Goal: Task Accomplishment & Management: Complete application form

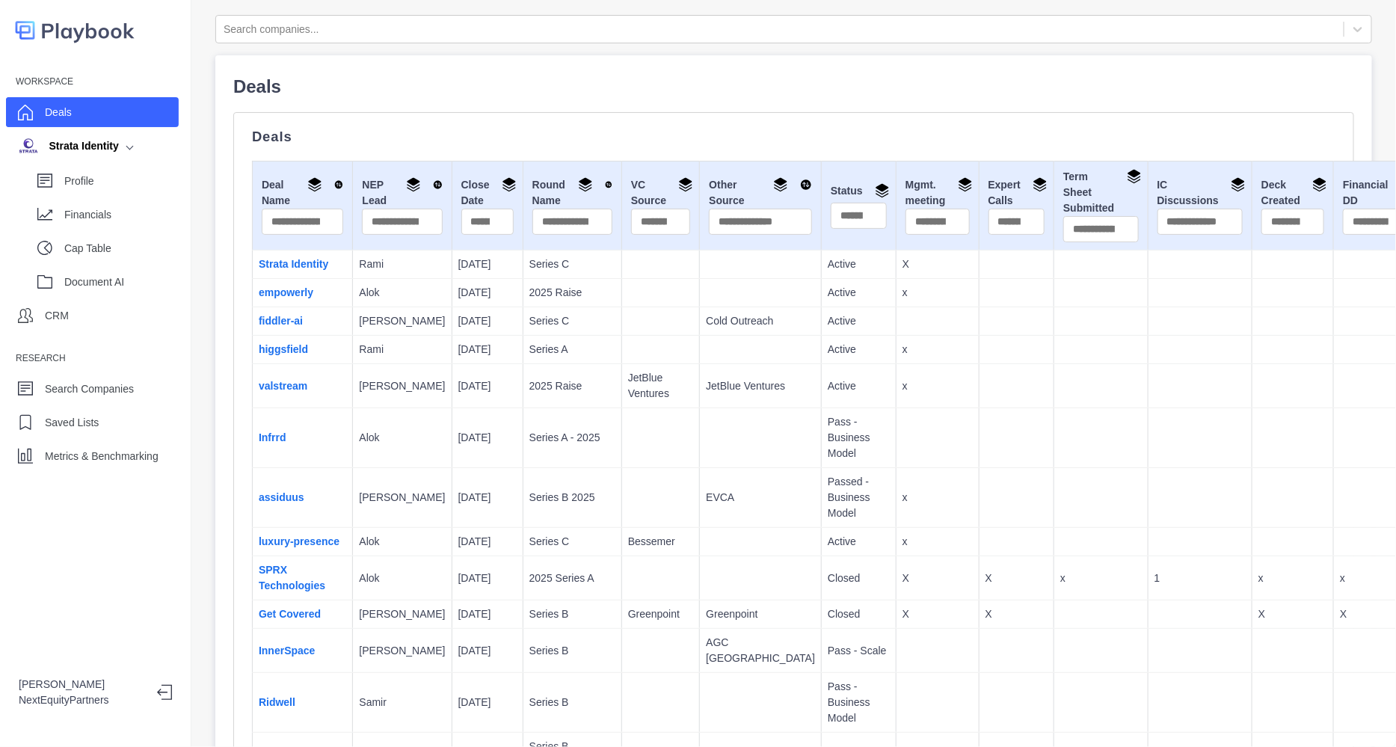
scroll to position [3125, 0]
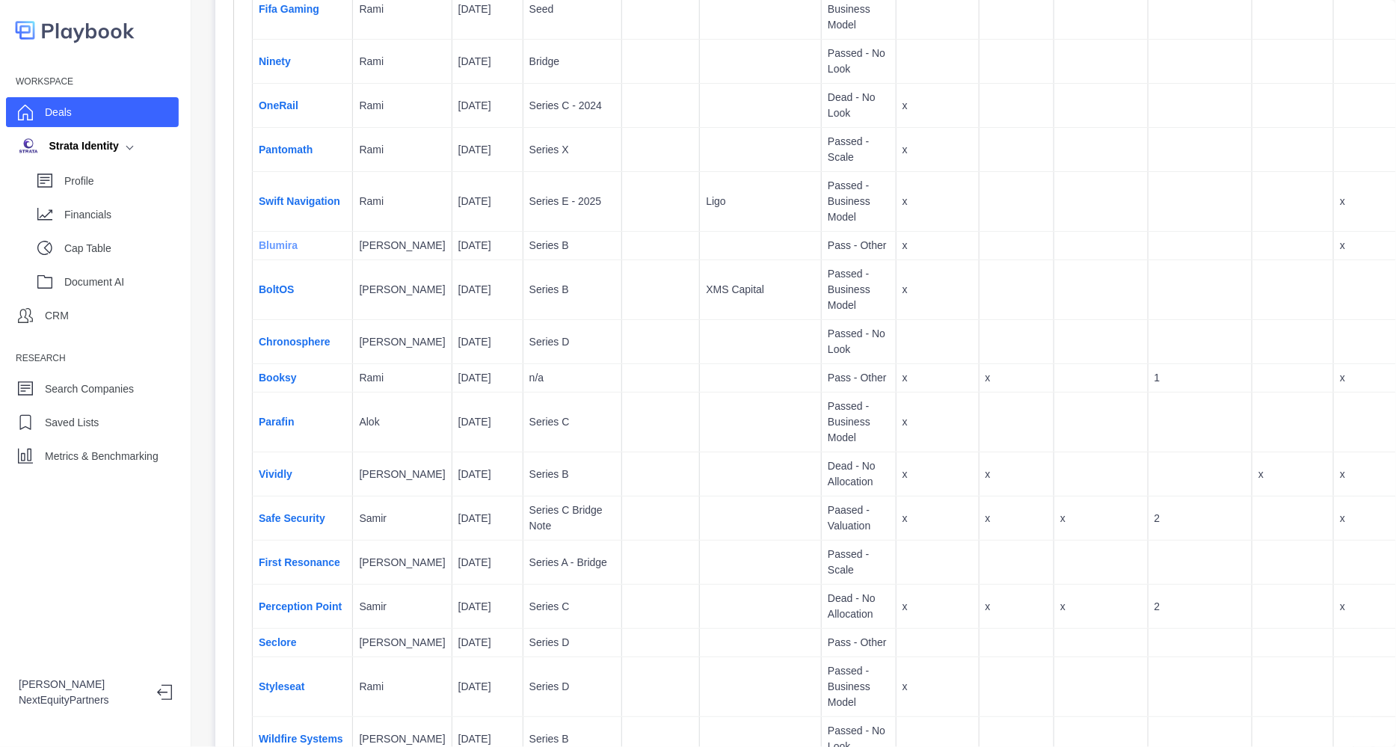
click at [268, 251] on link "Blumira" at bounding box center [278, 245] width 39 height 12
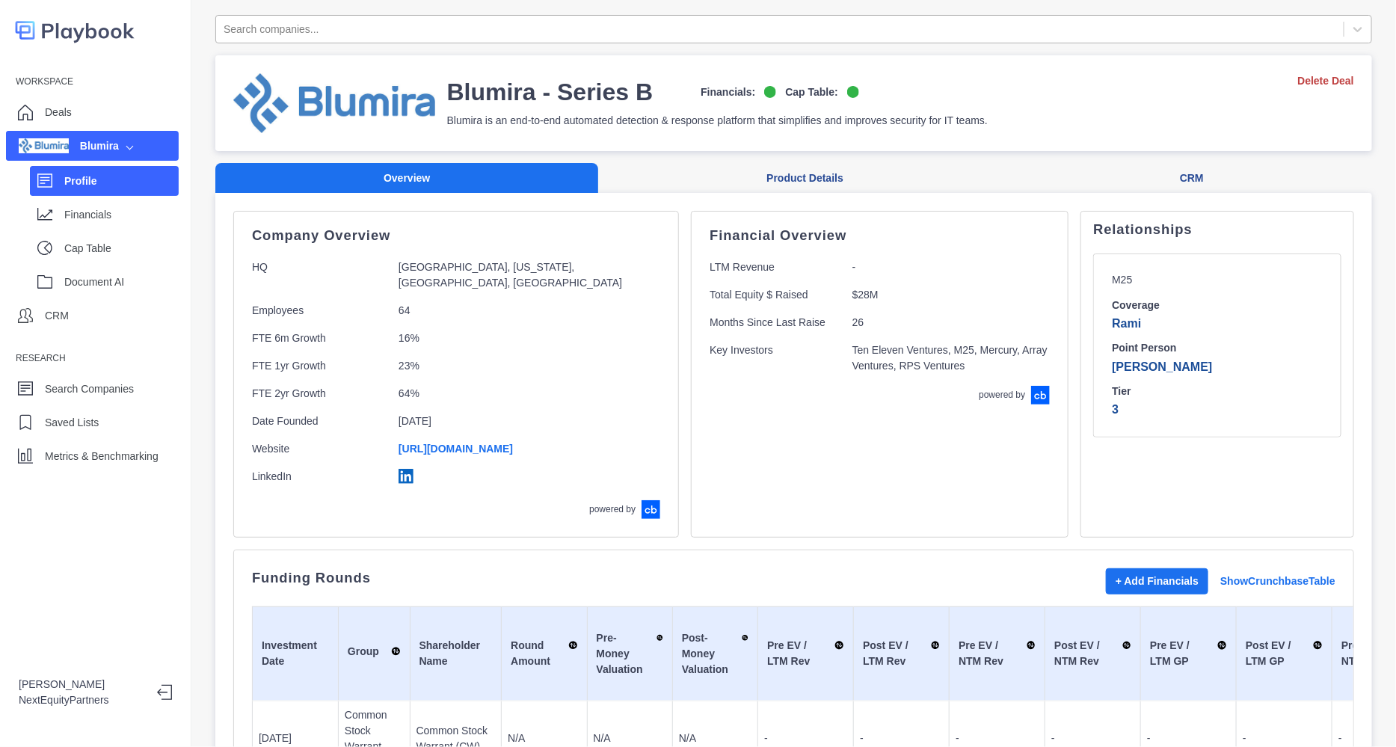
click at [388, 31] on div at bounding box center [780, 29] width 1113 height 19
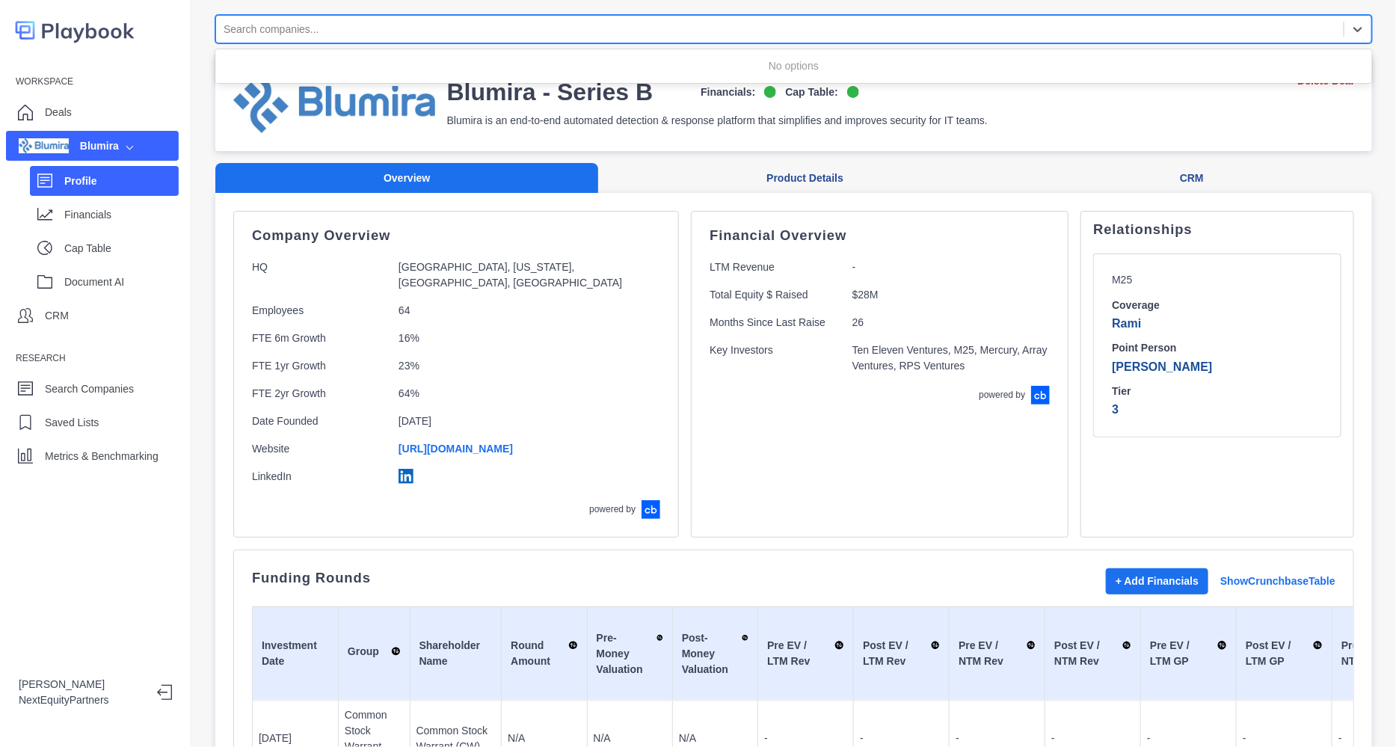
click at [911, 375] on div "Financial Overview LTM Revenue - Total Equity $ Raised $28M Months Since Last R…" at bounding box center [880, 317] width 340 height 175
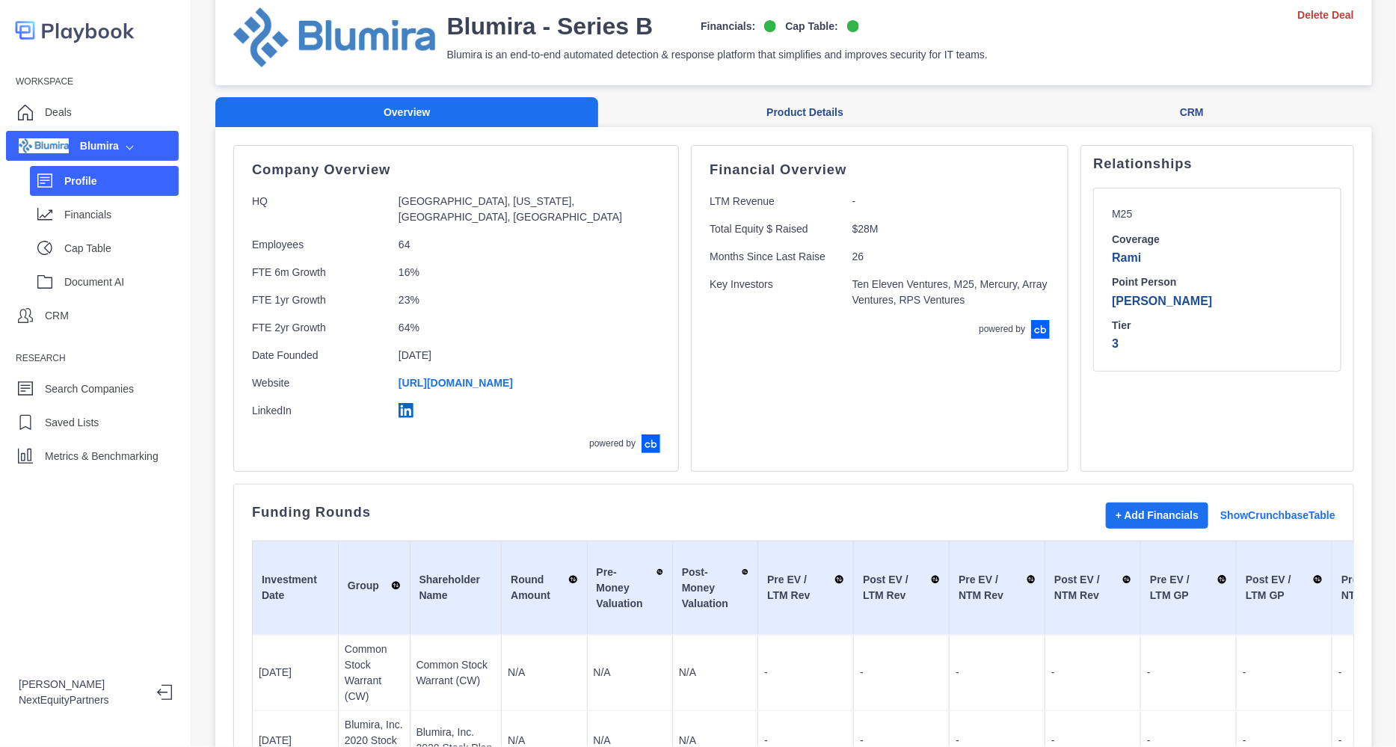
scroll to position [93, 0]
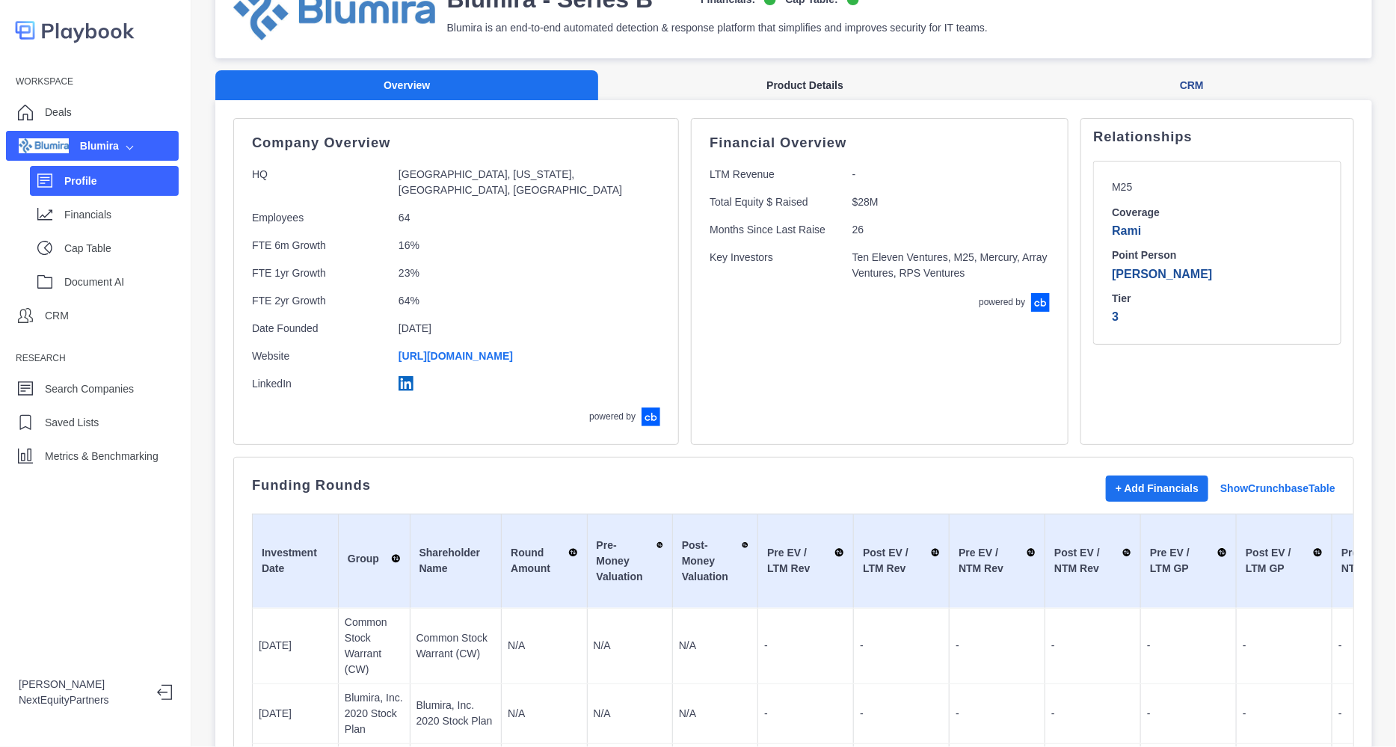
click at [759, 89] on button "Product Details" at bounding box center [804, 85] width 413 height 31
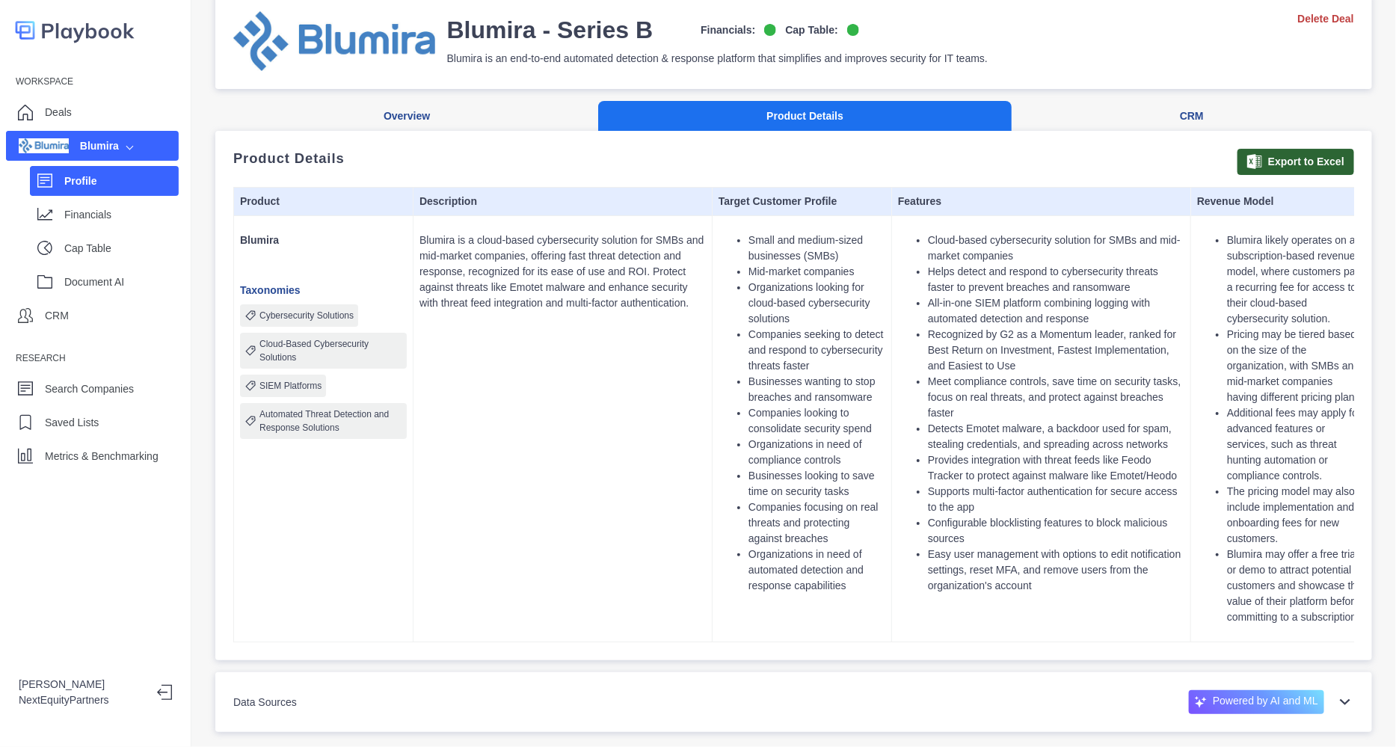
drag, startPoint x: 585, startPoint y: 221, endPoint x: 633, endPoint y: 219, distance: 48.7
click at [632, 233] on p "Blumira is a cloud-based cybersecurity solution for SMBs and mid-market compani…" at bounding box center [562, 272] width 286 height 79
drag, startPoint x: 789, startPoint y: 211, endPoint x: 935, endPoint y: 226, distance: 146.6
click at [935, 226] on tr "Blumira Taxonomies Cybersecurity Solutions Cloud-Based Cybersecurity Solutions …" at bounding box center [892, 428] width 1316 height 426
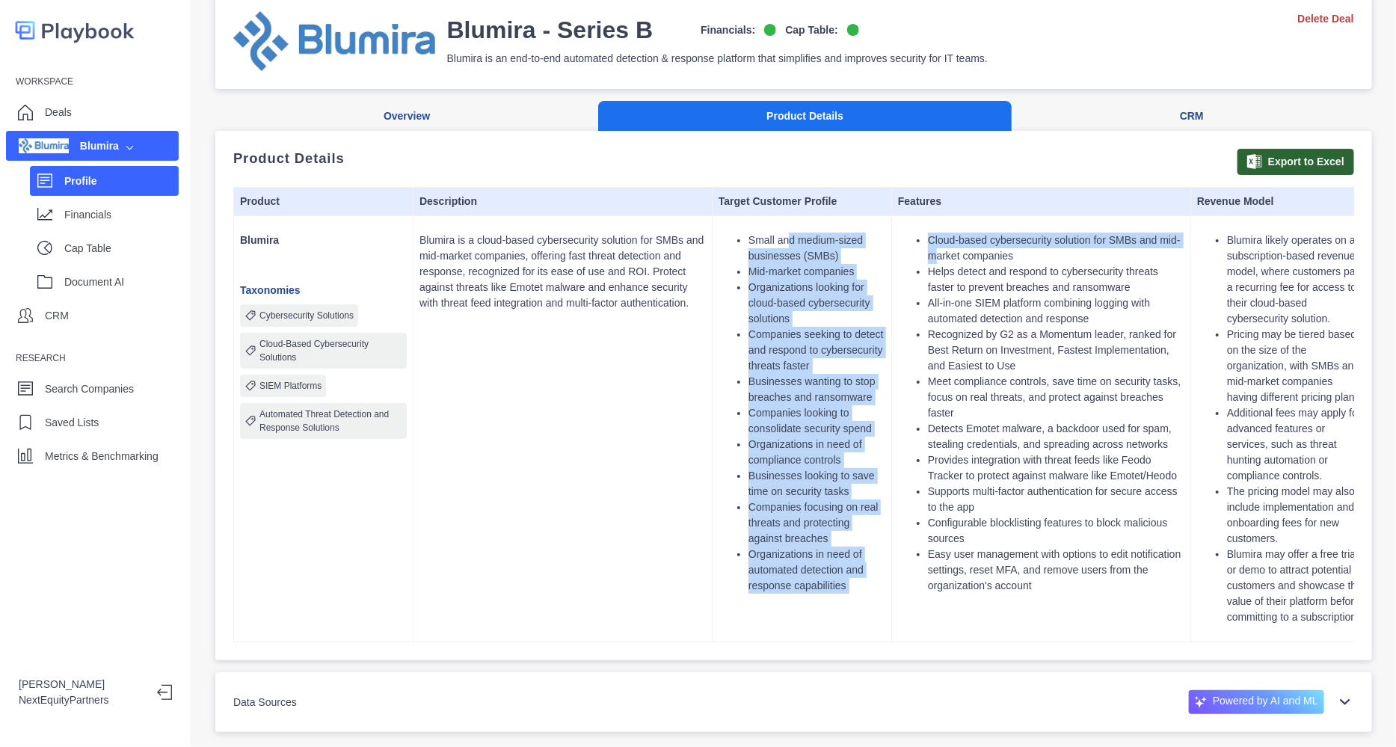
click at [938, 233] on li "Cloud-based cybersecurity solution for SMBs and mid-market companies" at bounding box center [1056, 248] width 256 height 31
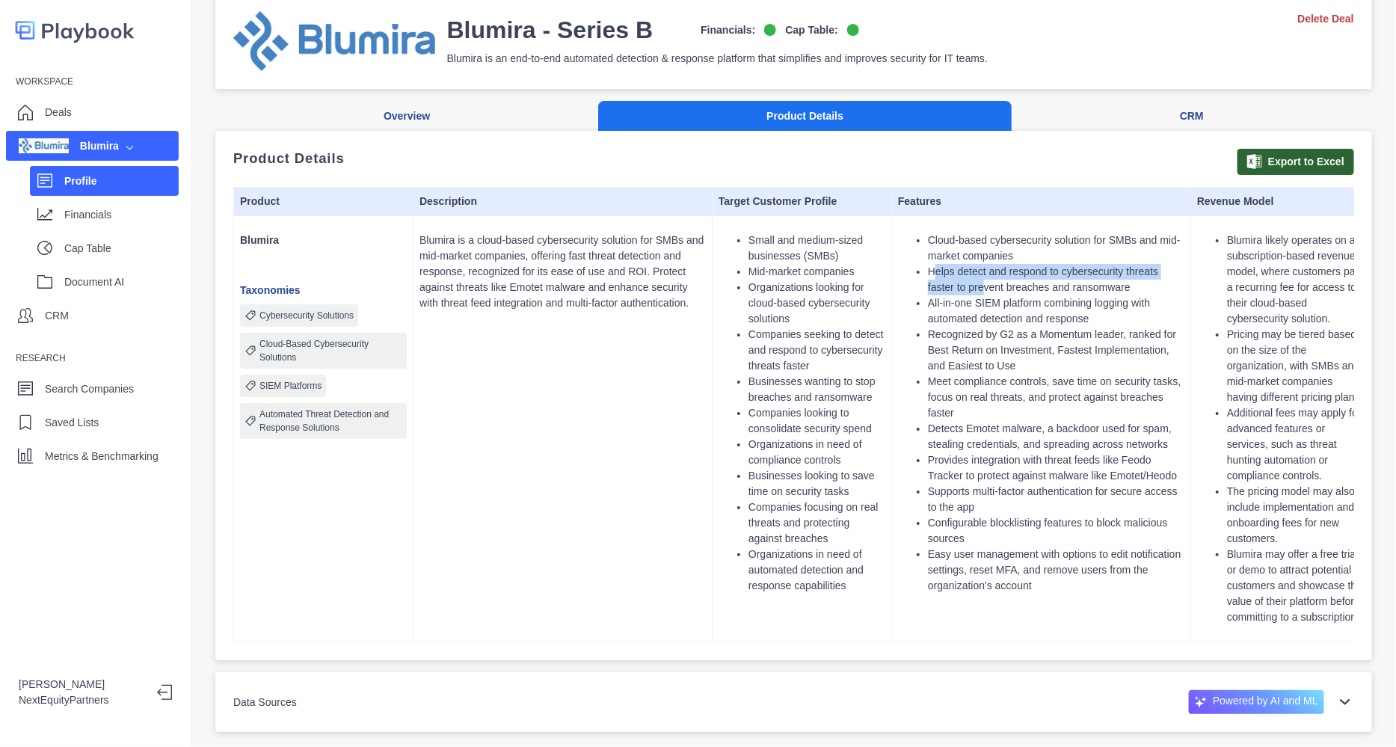
drag, startPoint x: 934, startPoint y: 238, endPoint x: 1000, endPoint y: 256, distance: 69.1
click at [1000, 264] on li "Helps detect and respond to cybersecurity threats faster to prevent breaches an…" at bounding box center [1056, 279] width 256 height 31
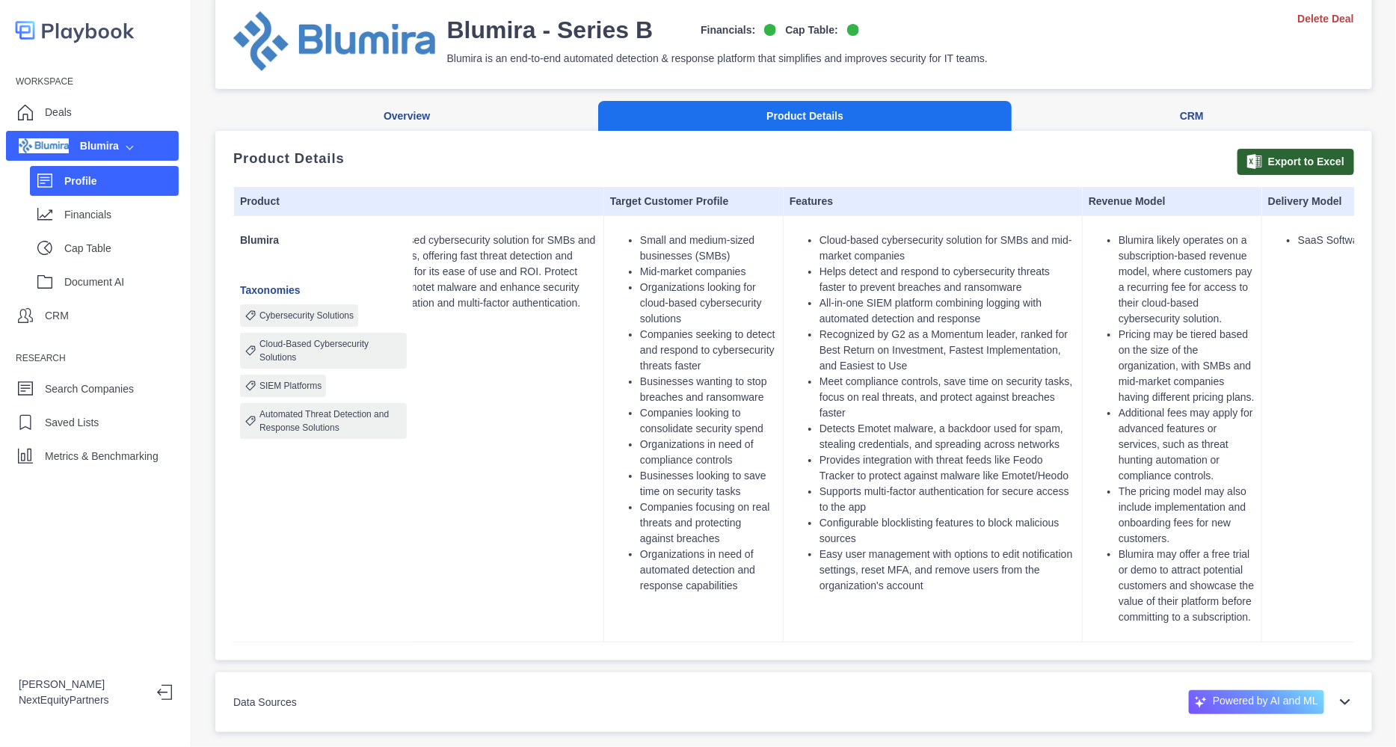
scroll to position [0, 186]
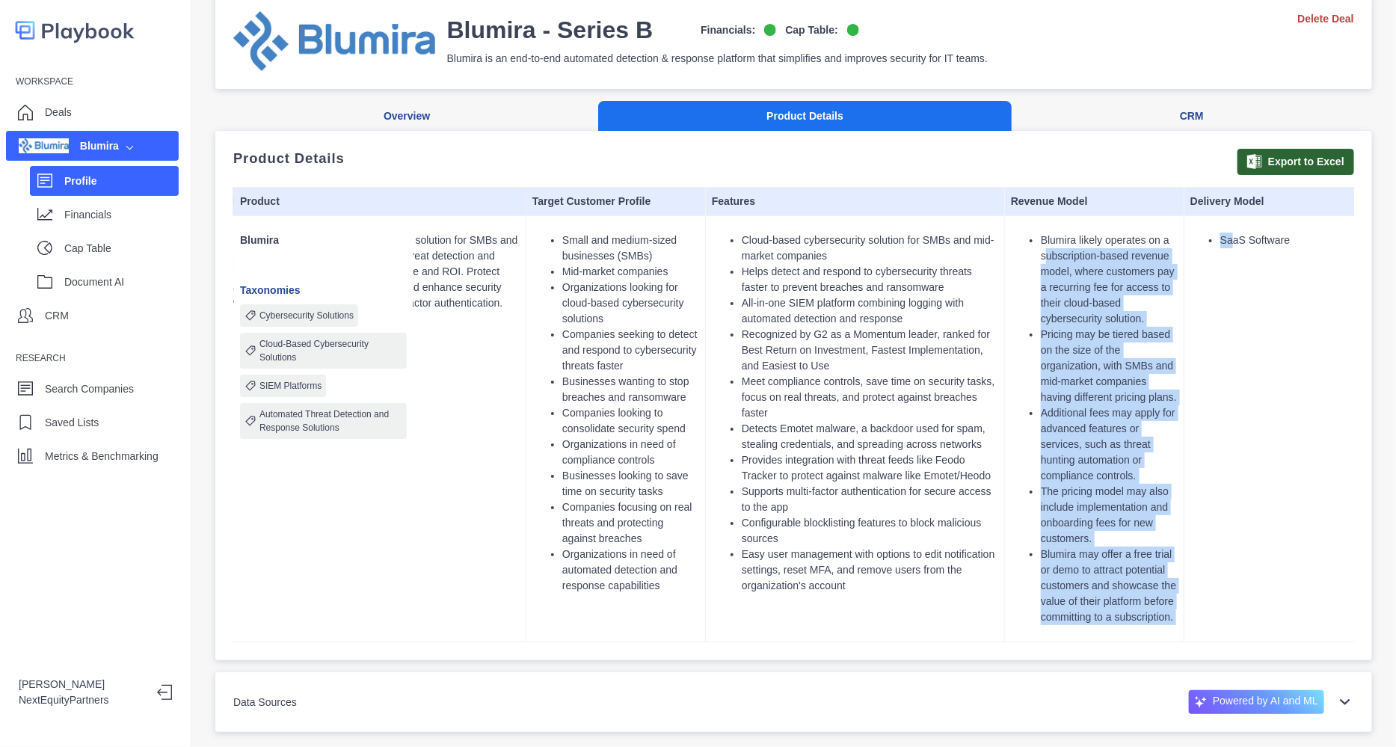
drag, startPoint x: 1043, startPoint y: 217, endPoint x: 1249, endPoint y: 280, distance: 215.7
click at [1249, 280] on tr "Blumira Taxonomies Cybersecurity Solutions Cloud-Based Cybersecurity Solutions …" at bounding box center [706, 428] width 1316 height 426
click at [1249, 280] on td "SaaS Software" at bounding box center [1273, 428] width 179 height 426
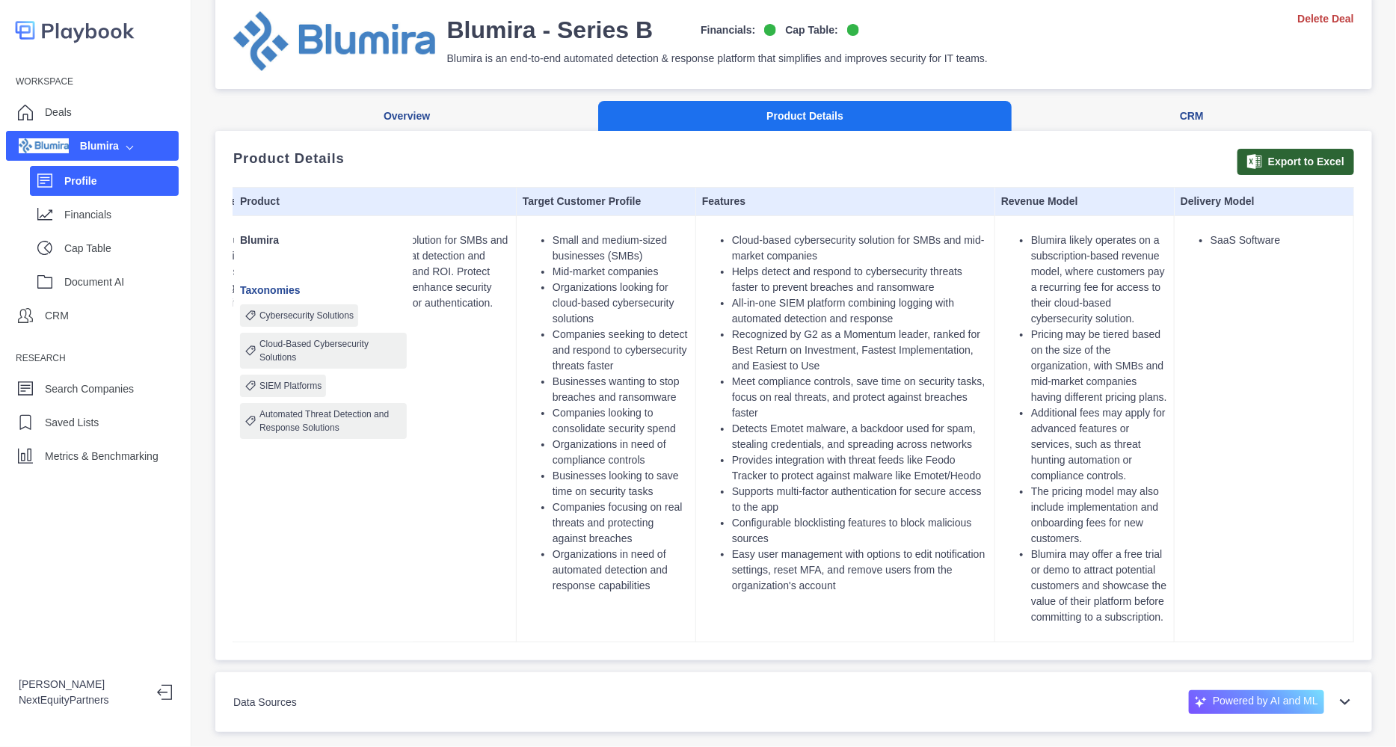
scroll to position [0, 0]
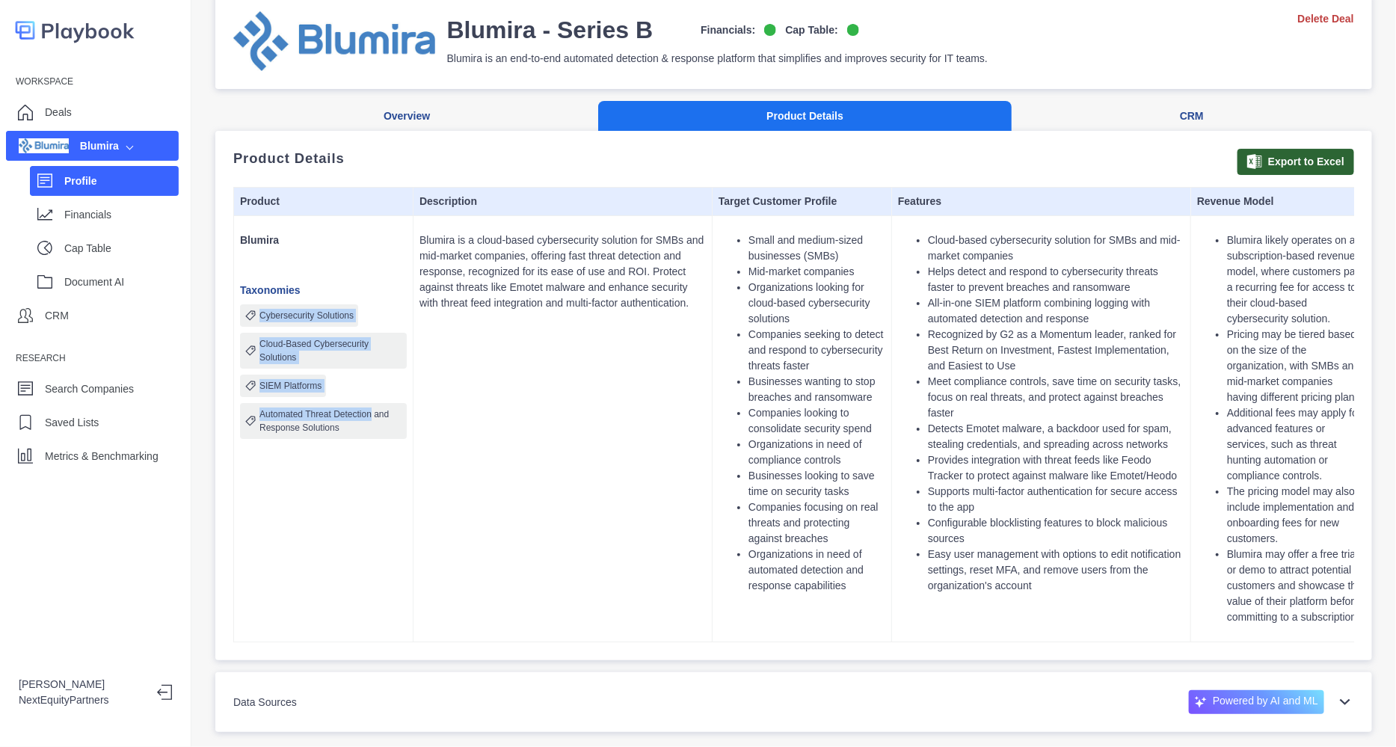
drag, startPoint x: 254, startPoint y: 283, endPoint x: 371, endPoint y: 381, distance: 151.8
click at [371, 381] on div "Cybersecurity Solutions Cloud-Based Cybersecurity Solutions SIEM Platforms Auto…" at bounding box center [323, 371] width 167 height 135
click at [371, 407] on p "Automated Threat Detection and Response Solutions" at bounding box center [330, 420] width 143 height 27
drag, startPoint x: 260, startPoint y: 280, endPoint x: 376, endPoint y: 379, distance: 152.7
click at [376, 379] on div "Cybersecurity Solutions Cloud-Based Cybersecurity Solutions SIEM Platforms Auto…" at bounding box center [323, 371] width 167 height 135
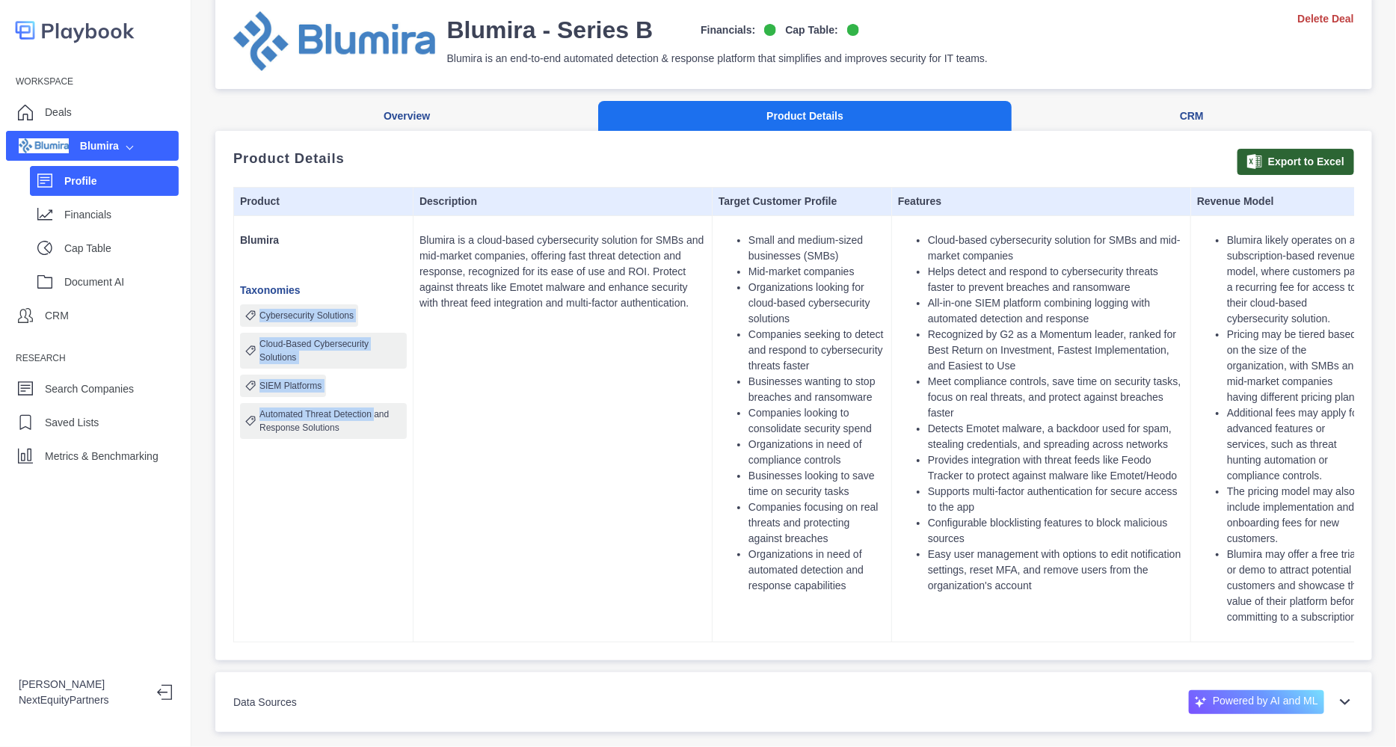
click at [376, 407] on p "Automated Threat Detection and Response Solutions" at bounding box center [330, 420] width 143 height 27
click at [396, 101] on button "Overview" at bounding box center [406, 116] width 383 height 31
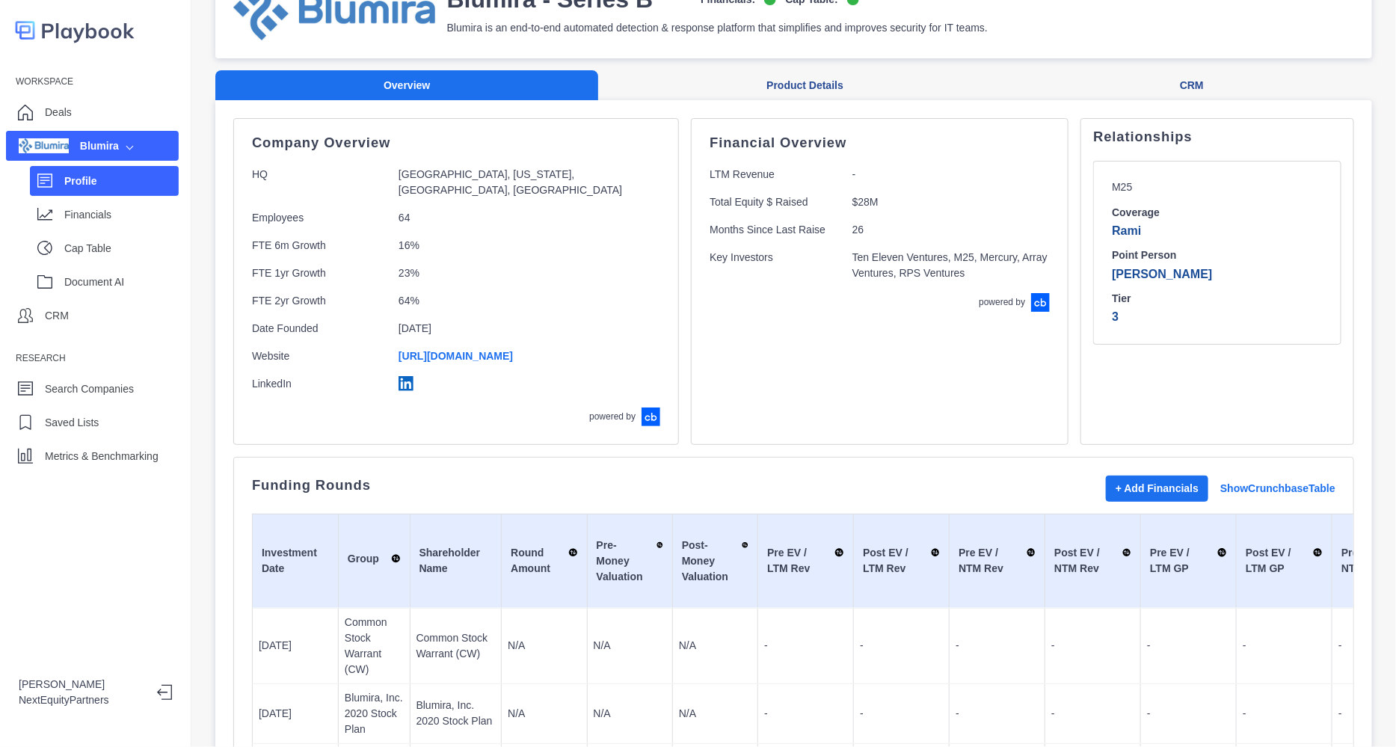
click at [1231, 476] on div "+ Add Financials Show Crunchbase Table" at bounding box center [1221, 489] width 230 height 26
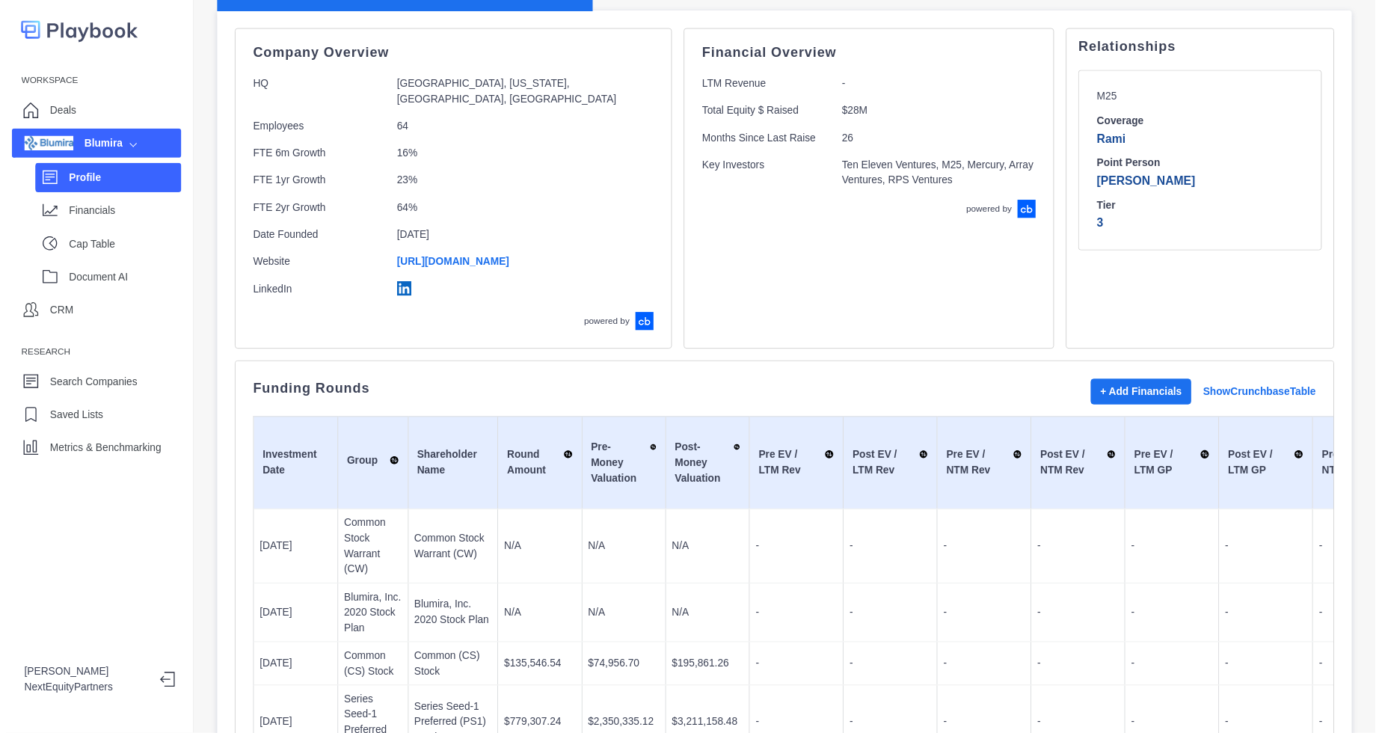
scroll to position [280, 0]
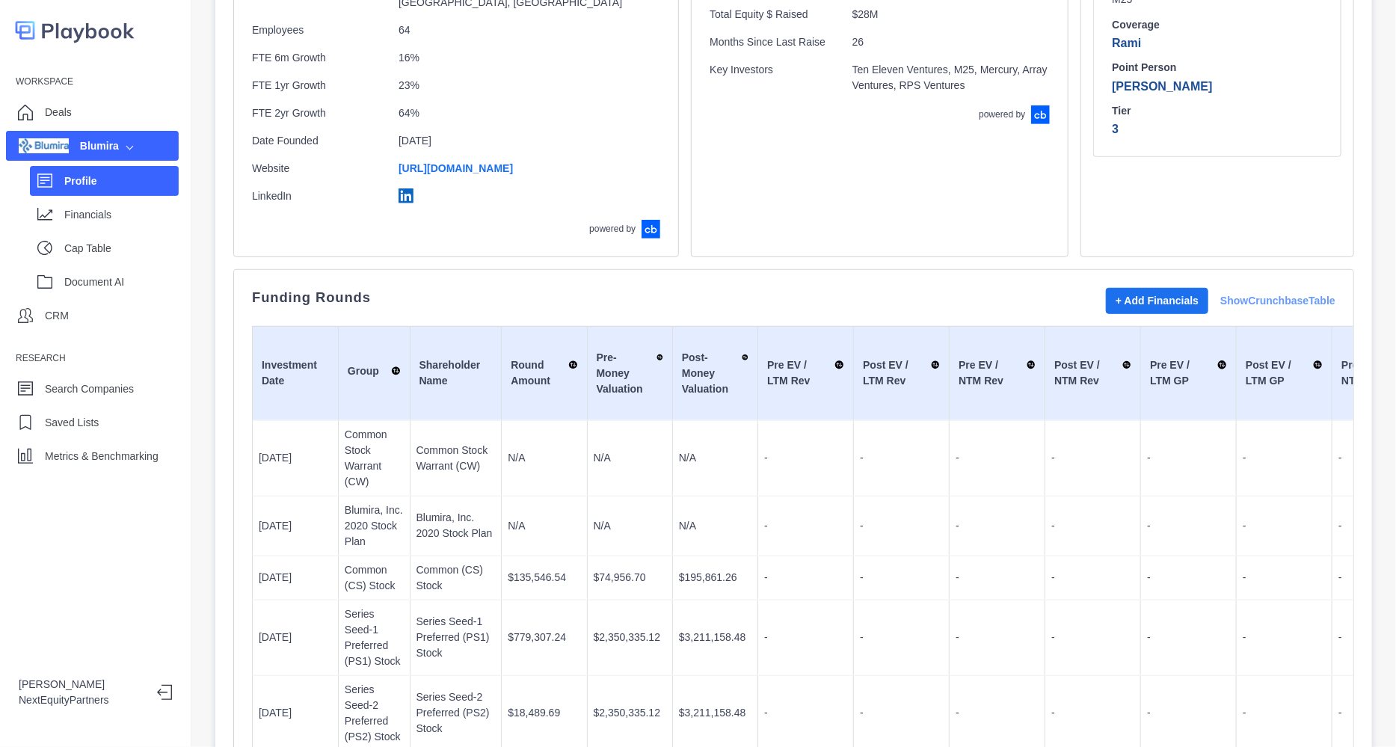
click at [1237, 301] on link "Show Crunchbase Table" at bounding box center [1277, 301] width 115 height 16
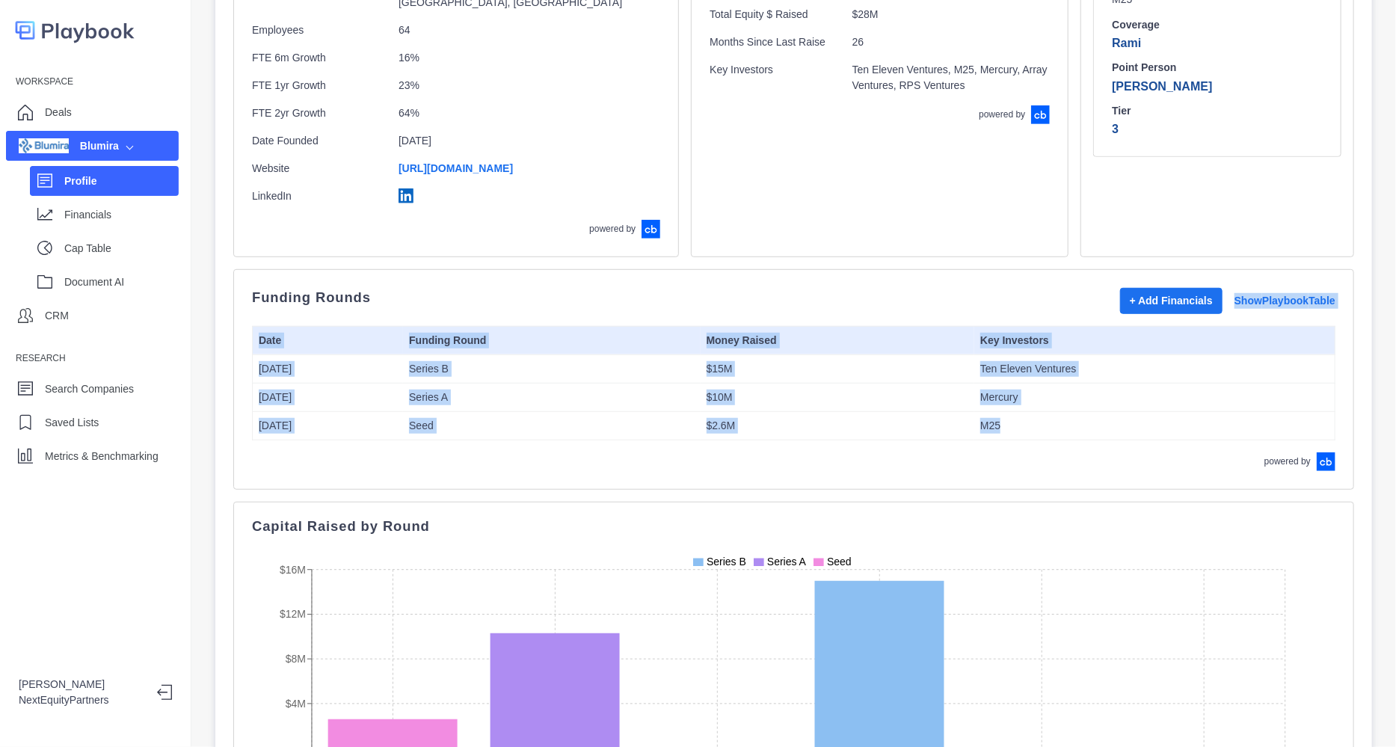
drag, startPoint x: 1045, startPoint y: 436, endPoint x: 867, endPoint y: 316, distance: 215.0
click at [867, 316] on div "Funding Rounds + Add Financials Show Playbook Table Date Funding Round Money Ra…" at bounding box center [793, 379] width 1083 height 183
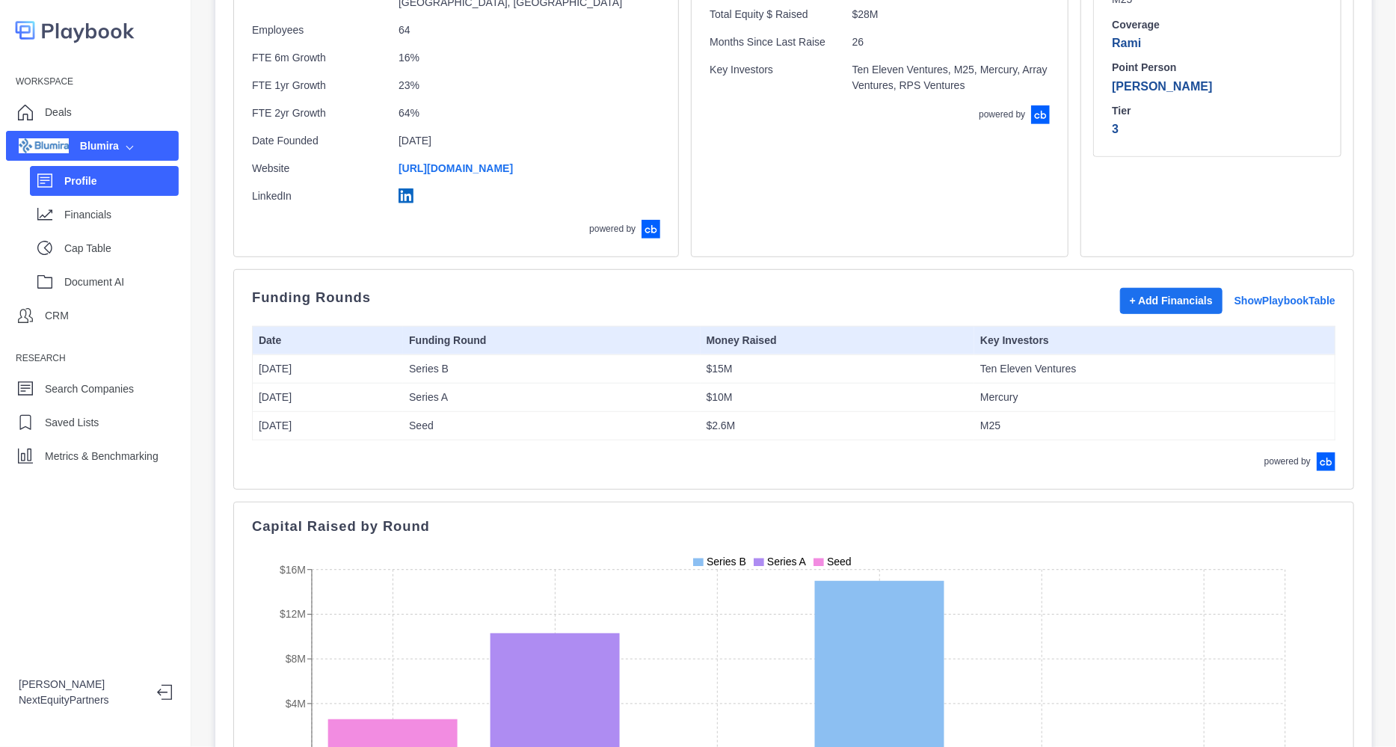
click at [867, 316] on div "Funding Rounds + Add Financials Show Playbook Table Date Funding Round Money Ra…" at bounding box center [793, 379] width 1083 height 183
click at [1003, 384] on tr "Aug 2021 Series A $10M Mercury" at bounding box center [794, 397] width 1083 height 28
click at [1003, 384] on td "Mercury" at bounding box center [1154, 397] width 360 height 28
click at [121, 255] on p "Cap Table" at bounding box center [121, 249] width 114 height 16
select select "SHARE_HOLDER_TYPE_COMMON"
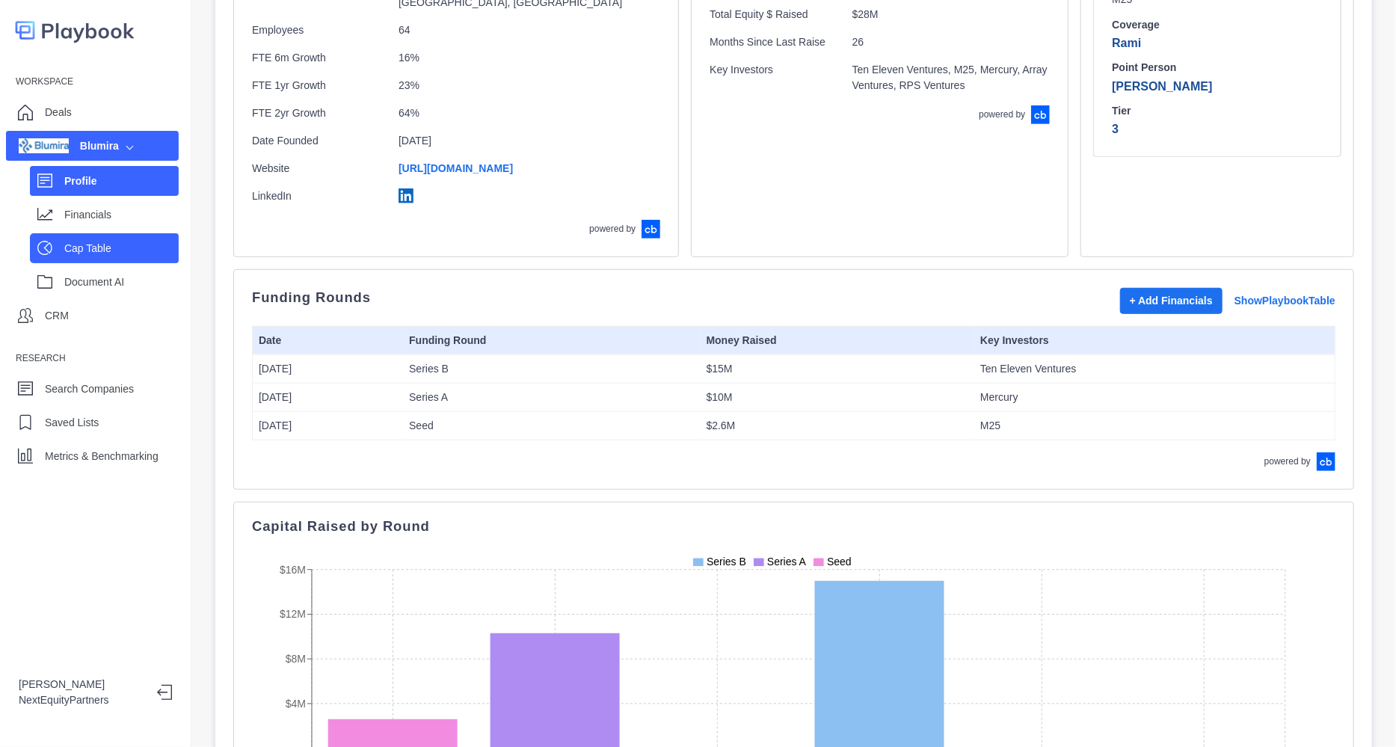
select select "SHARE_HOLDER_TYPE_WARRANT"
select select "SHARE_HOLDER_TYPE_OPTION"
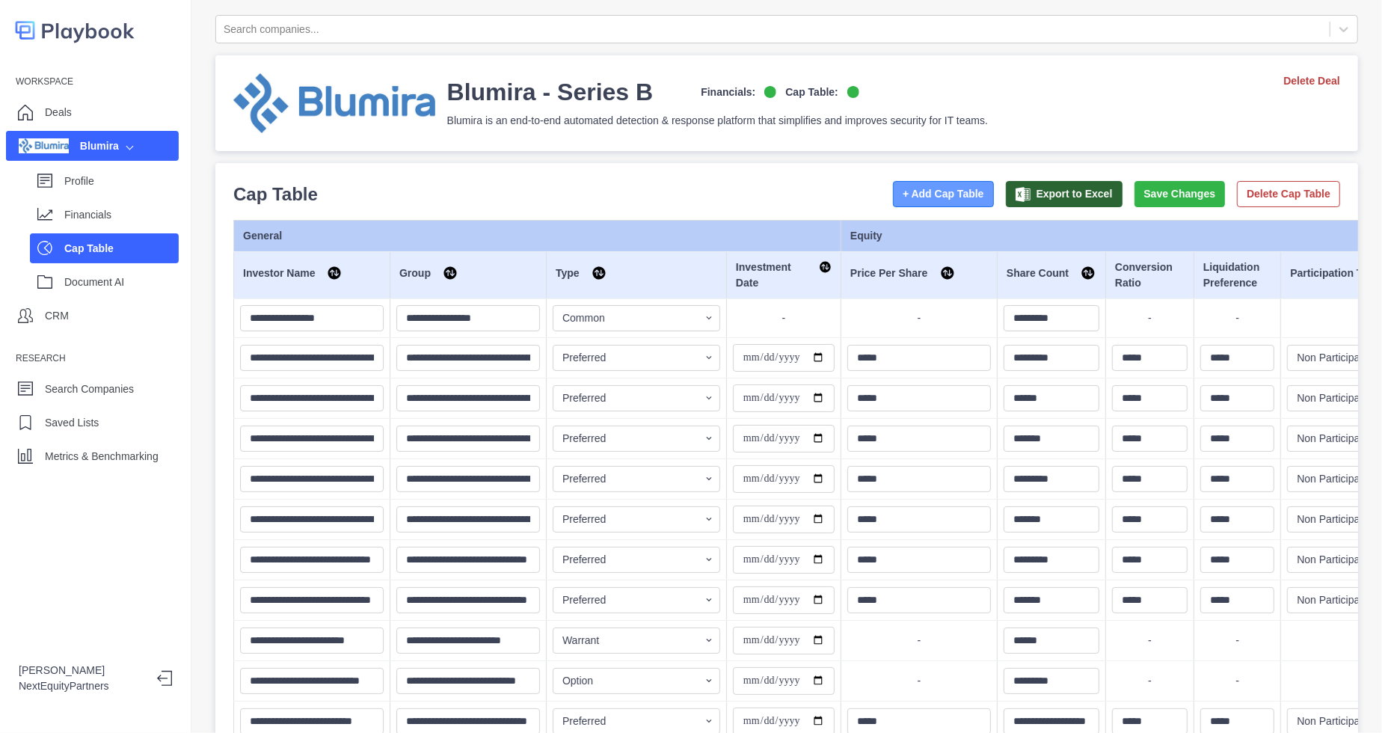
click at [938, 200] on button "+ Add Cap Table" at bounding box center [943, 194] width 101 height 26
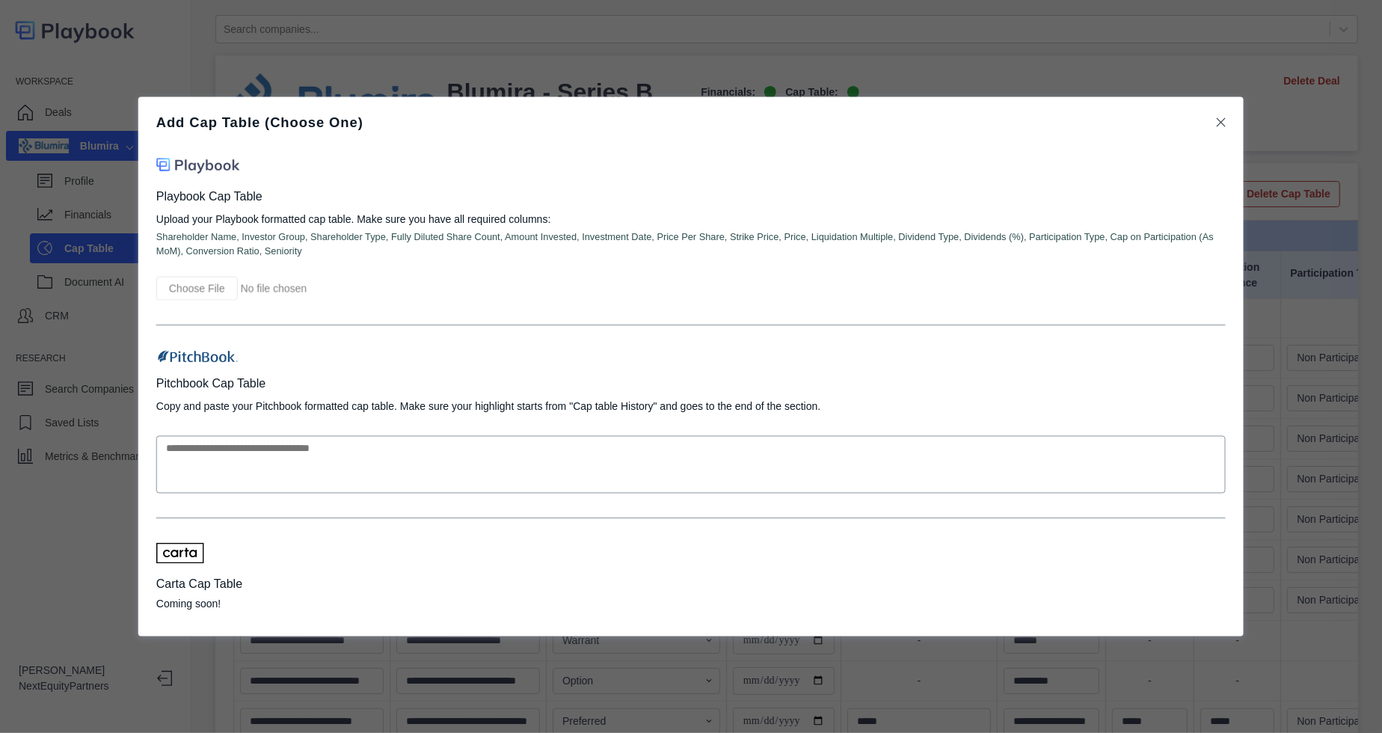
click at [1326, 332] on div "Add Cap Table (Choose One) Playbook Cap Table Upload your Playbook formatted ca…" at bounding box center [691, 366] width 1382 height 733
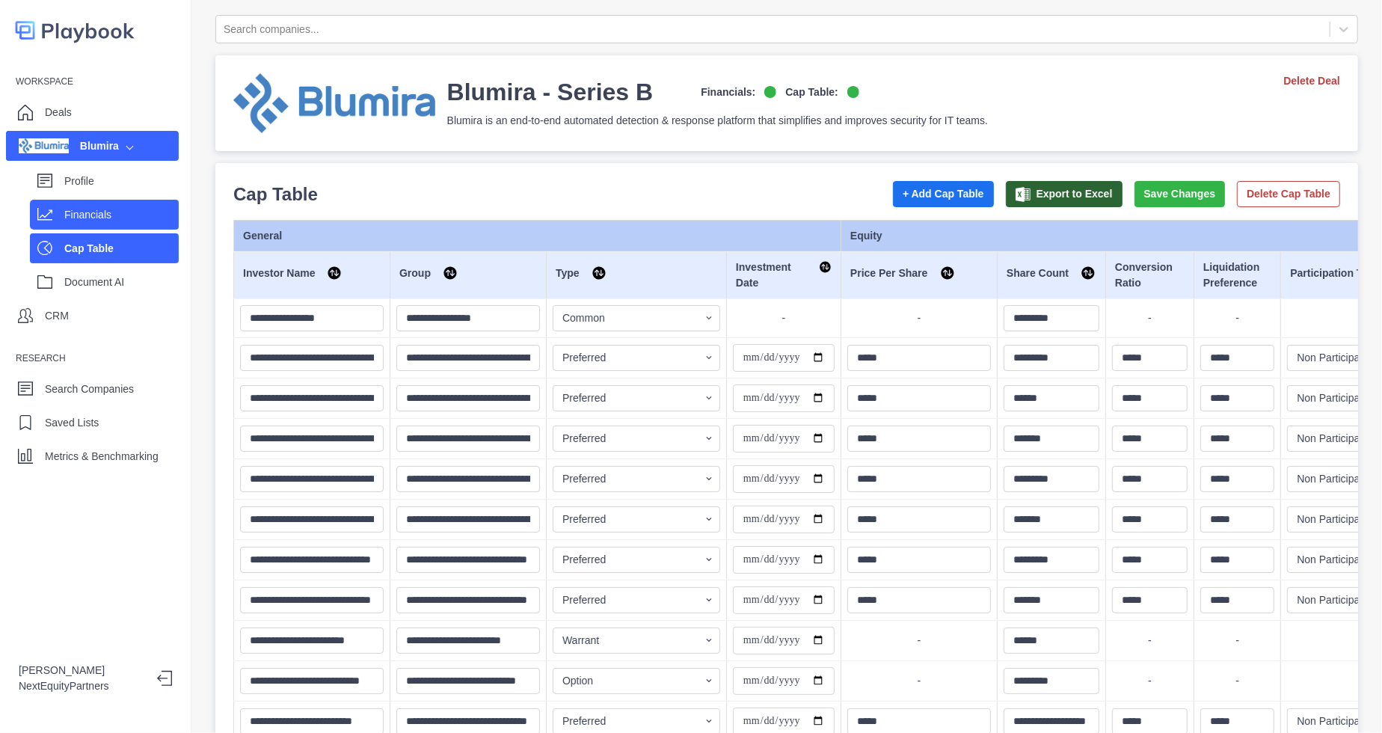
click at [85, 200] on div "Financials" at bounding box center [104, 215] width 149 height 30
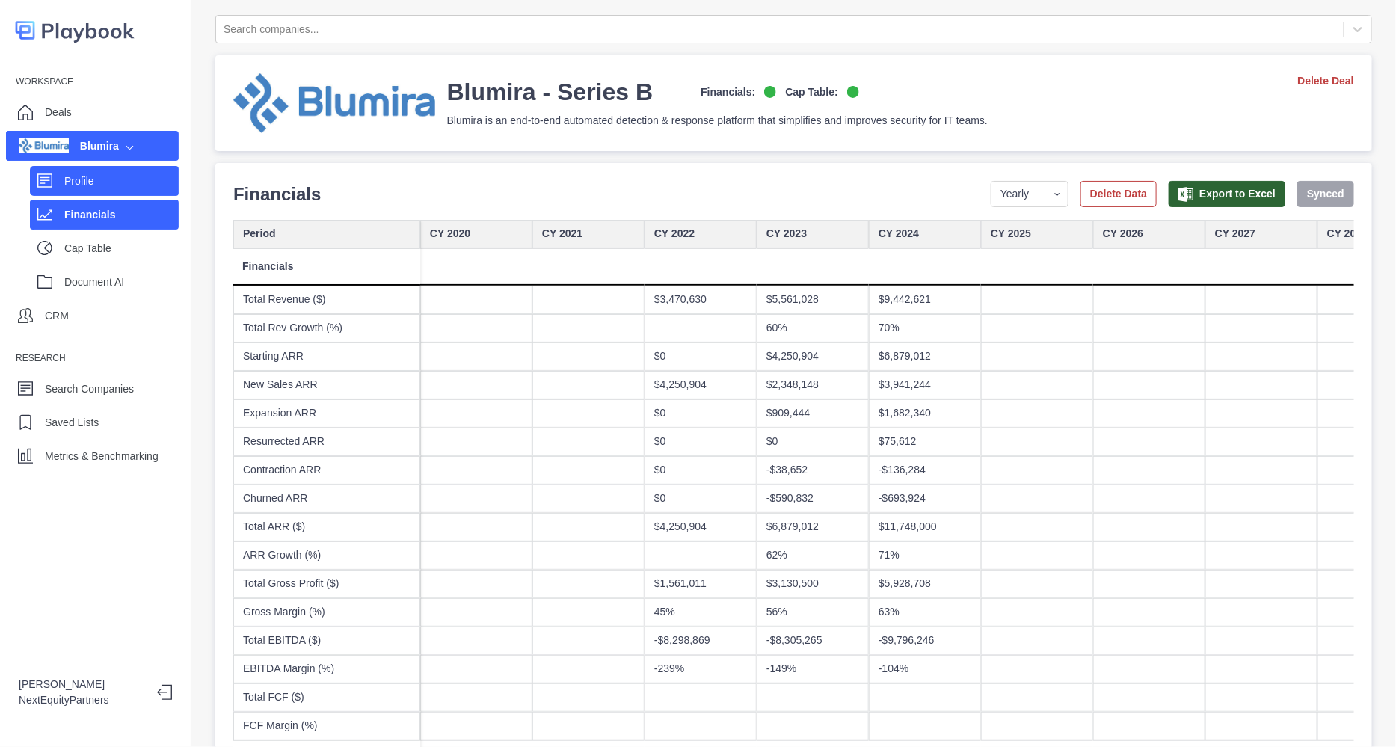
click at [92, 191] on div "Profile" at bounding box center [121, 181] width 114 height 22
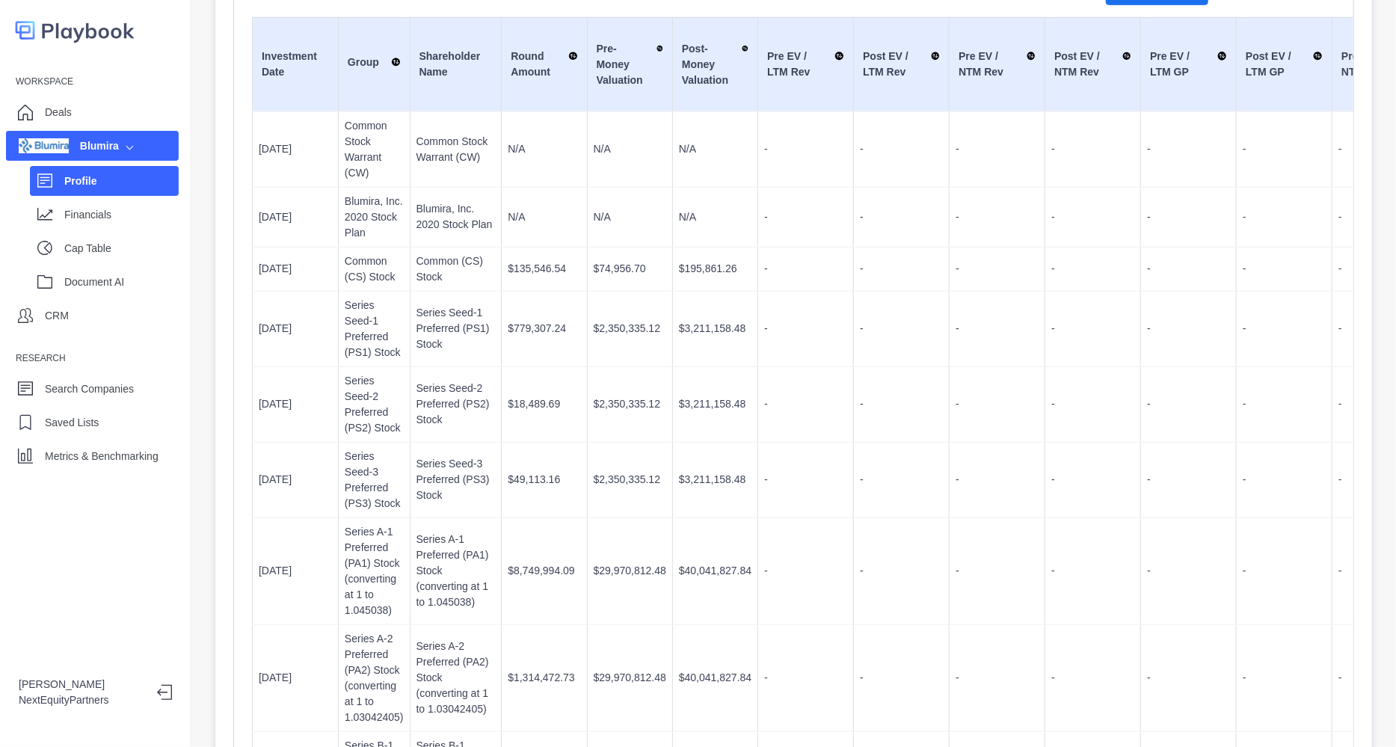
scroll to position [561, 0]
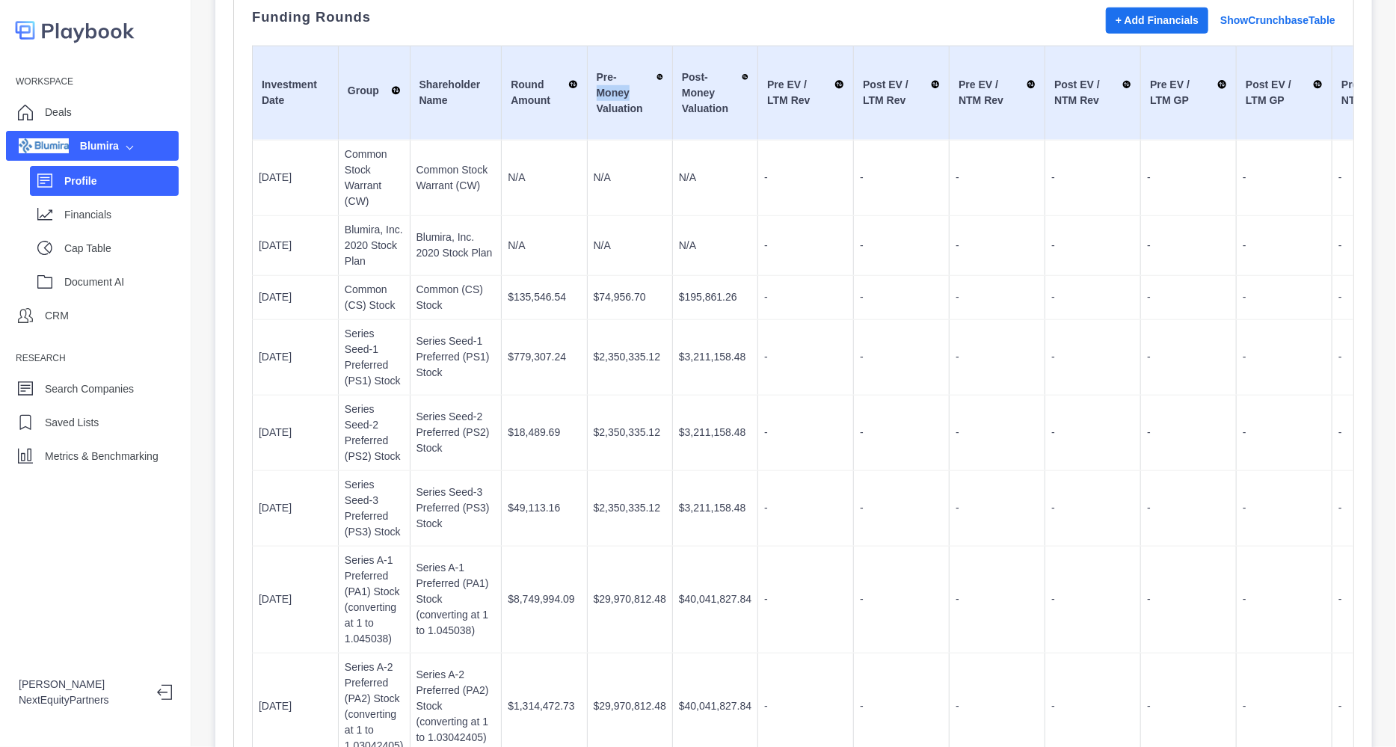
drag, startPoint x: 585, startPoint y: 87, endPoint x: 629, endPoint y: 91, distance: 43.5
click at [629, 91] on div "Pre-Money Valuation" at bounding box center [630, 93] width 67 height 47
drag, startPoint x: 678, startPoint y: 90, endPoint x: 728, endPoint y: 91, distance: 49.4
click at [728, 91] on td "Post-Money Valuation" at bounding box center [714, 93] width 85 height 94
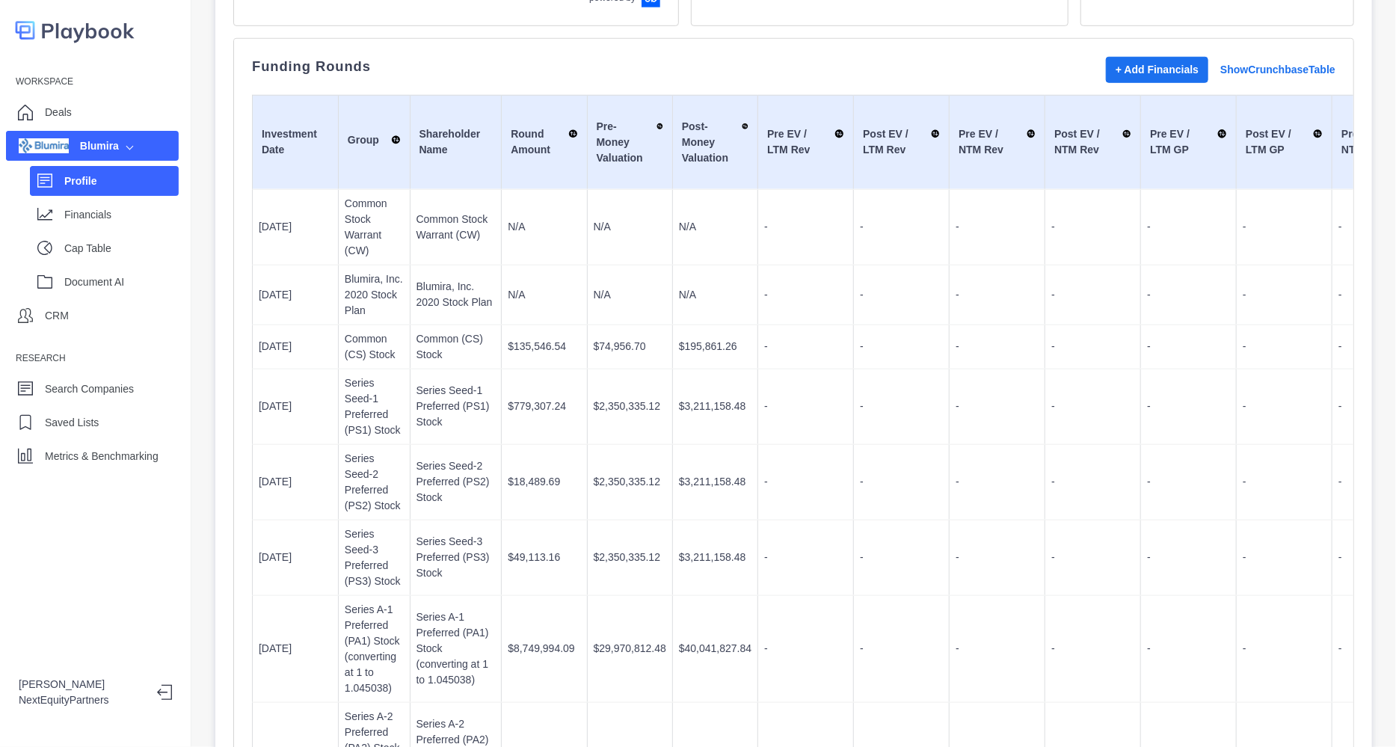
scroll to position [467, 0]
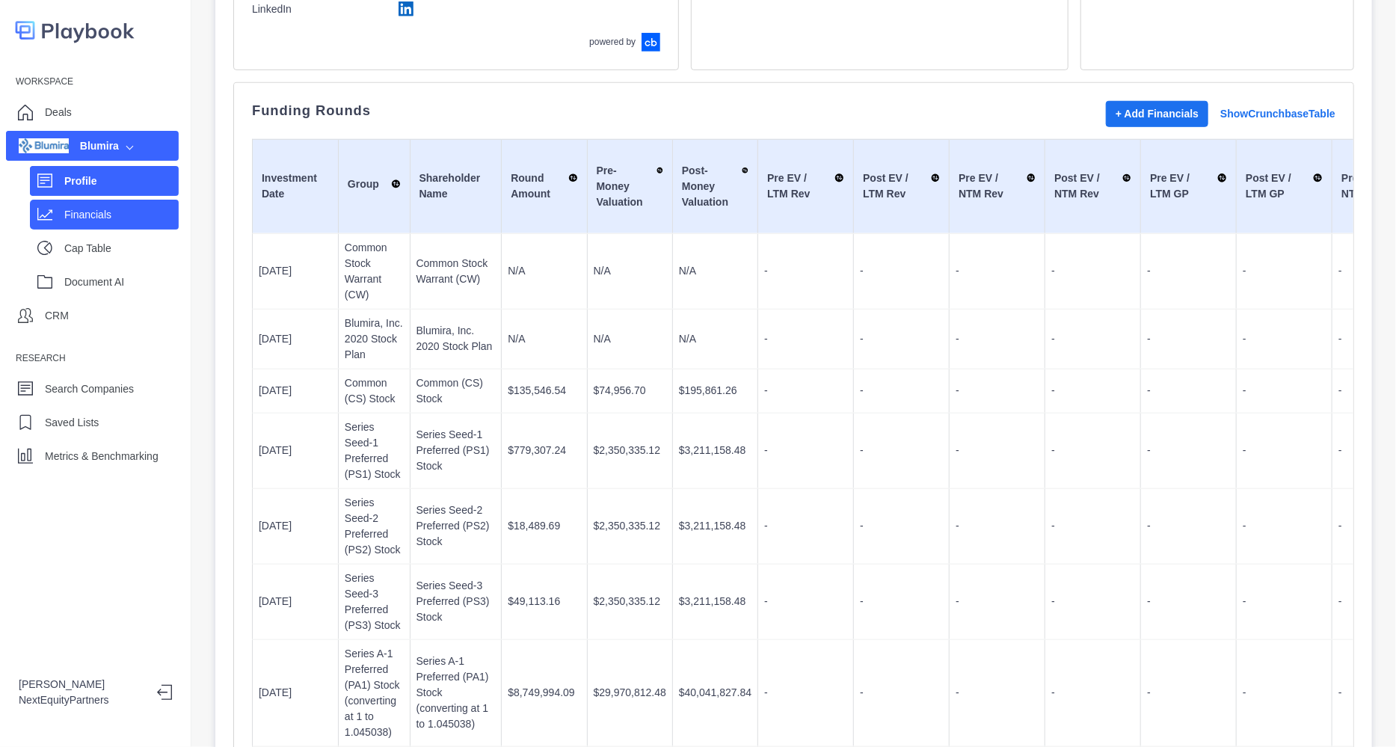
click at [123, 208] on p "Financials" at bounding box center [121, 215] width 114 height 16
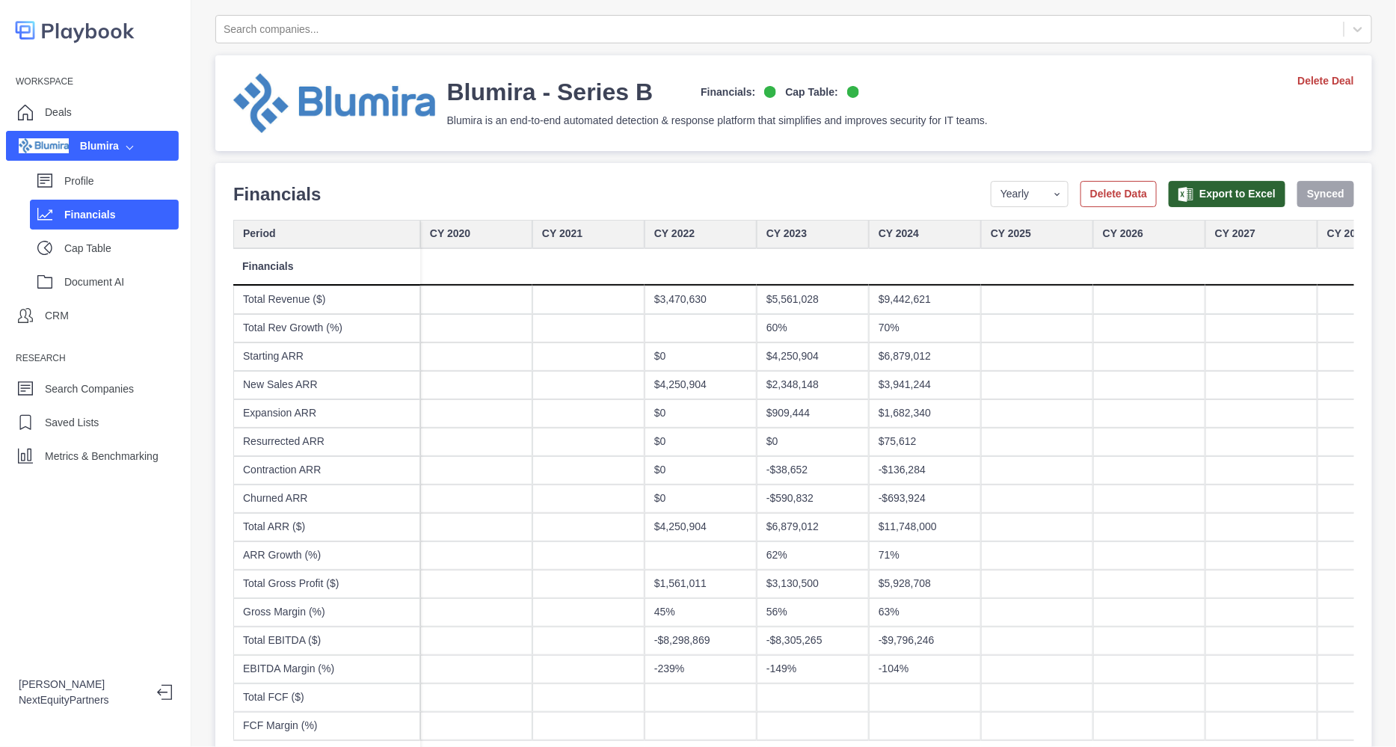
click at [736, 337] on div at bounding box center [701, 328] width 112 height 28
click at [1010, 196] on select "Yearly Quarterly Monthly NTM LTM" at bounding box center [1030, 194] width 78 height 26
click at [913, 200] on div "Financials Period Yearly Quarterly Monthly NTM LTM Delete Data Export to Excel …" at bounding box center [793, 194] width 1121 height 27
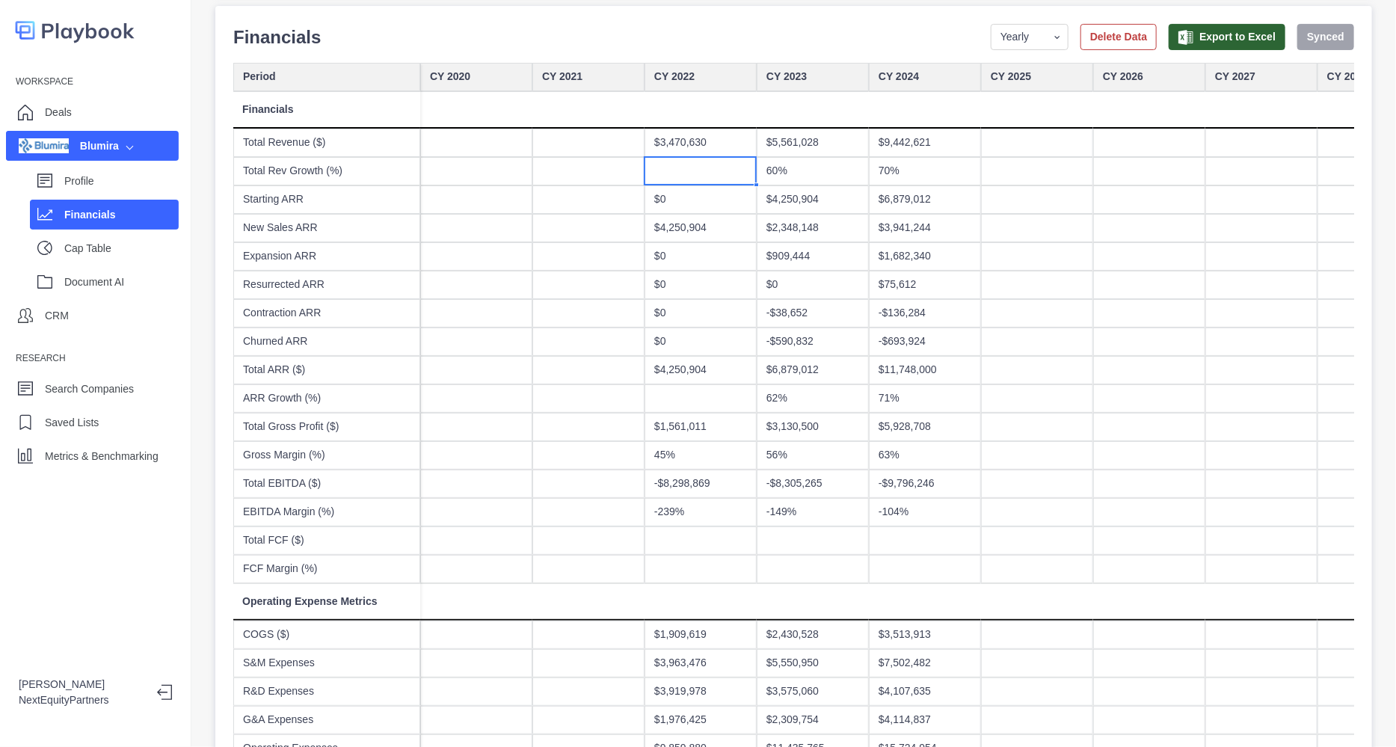
scroll to position [186, 0]
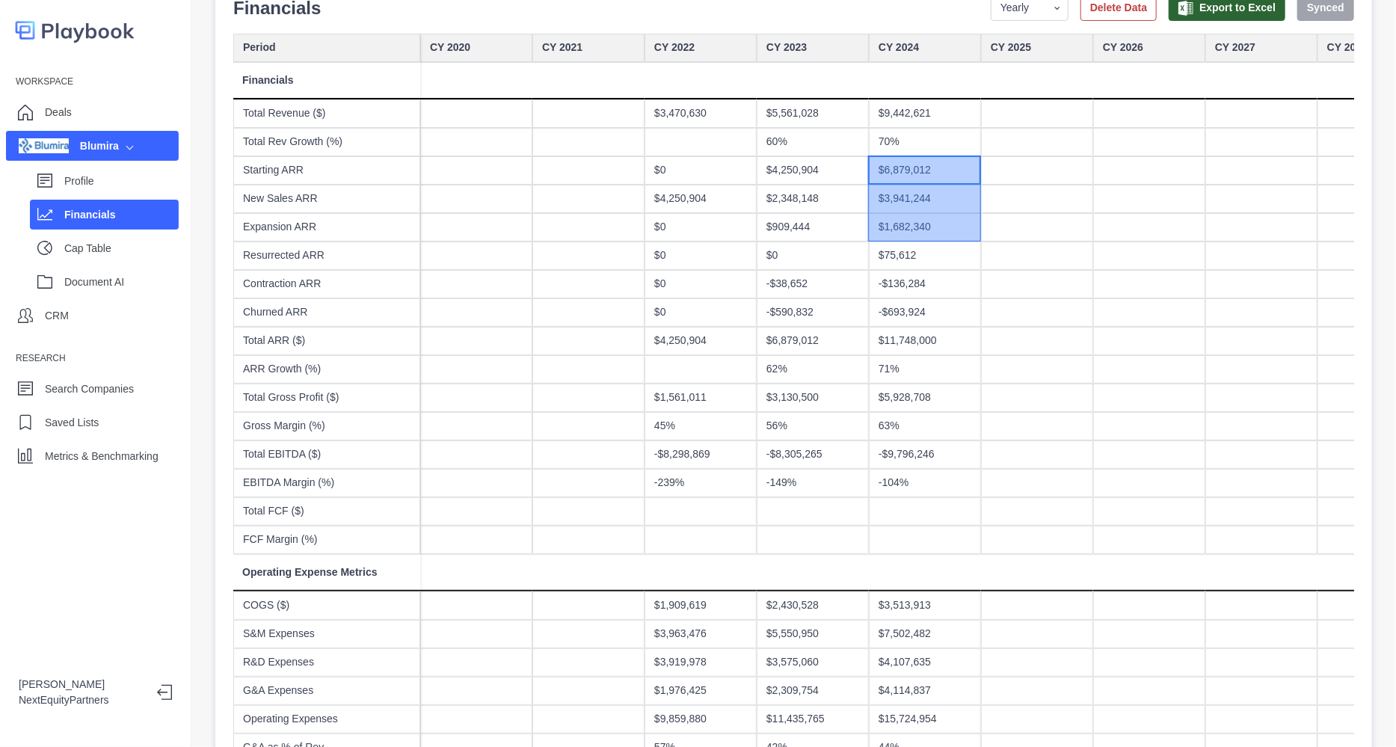
drag, startPoint x: 923, startPoint y: 194, endPoint x: 922, endPoint y: 244, distance: 50.9
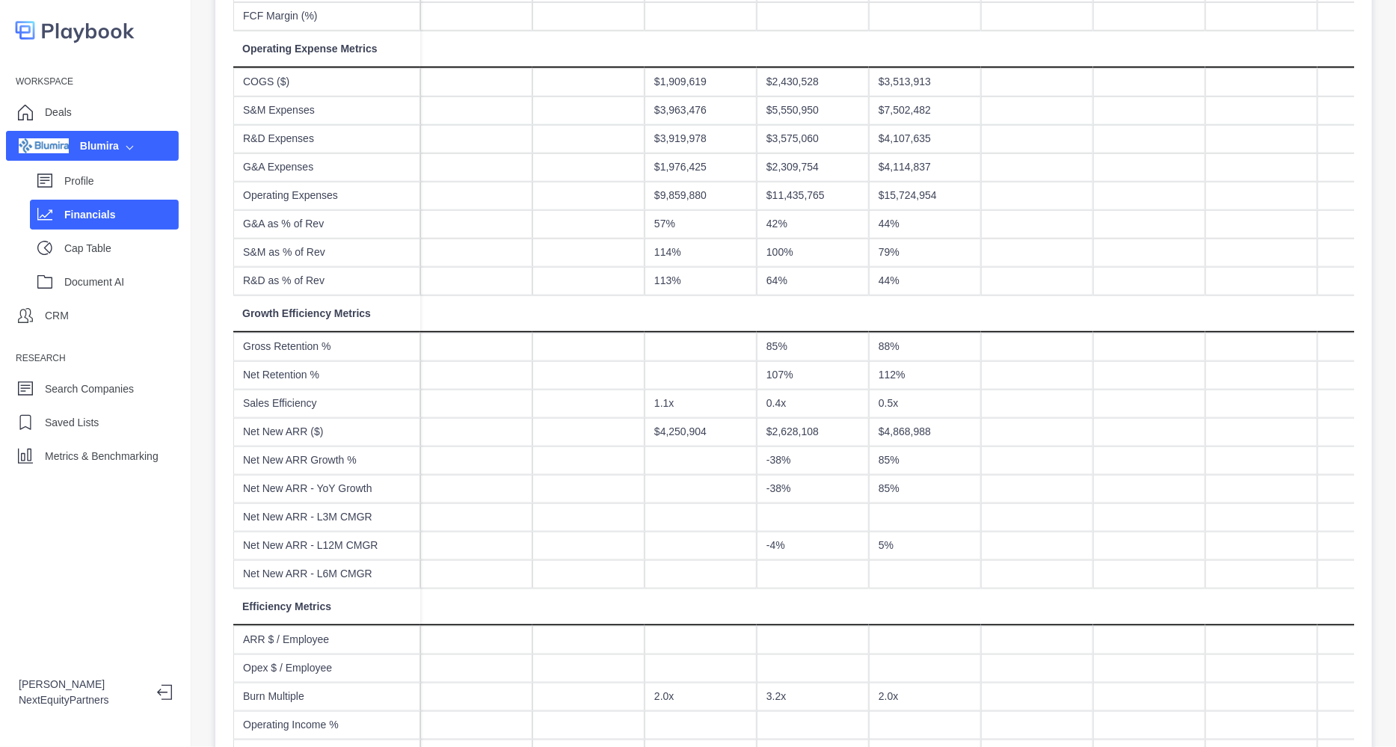
scroll to position [0, 0]
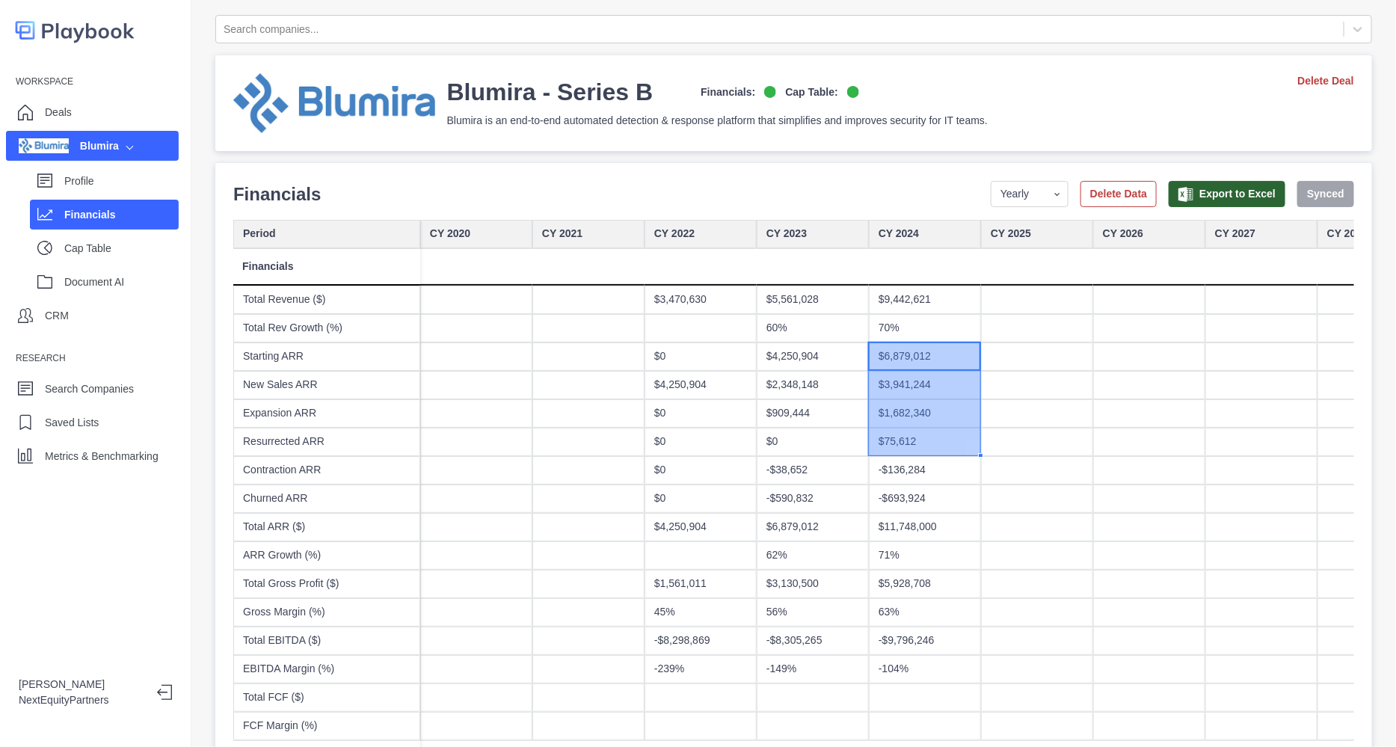
click at [1014, 188] on select "Yearly Quarterly Monthly NTM LTM" at bounding box center [1030, 194] width 78 height 26
select select "quarterly"
click at [991, 181] on select "Yearly Quarterly Monthly NTM LTM" at bounding box center [1030, 194] width 78 height 26
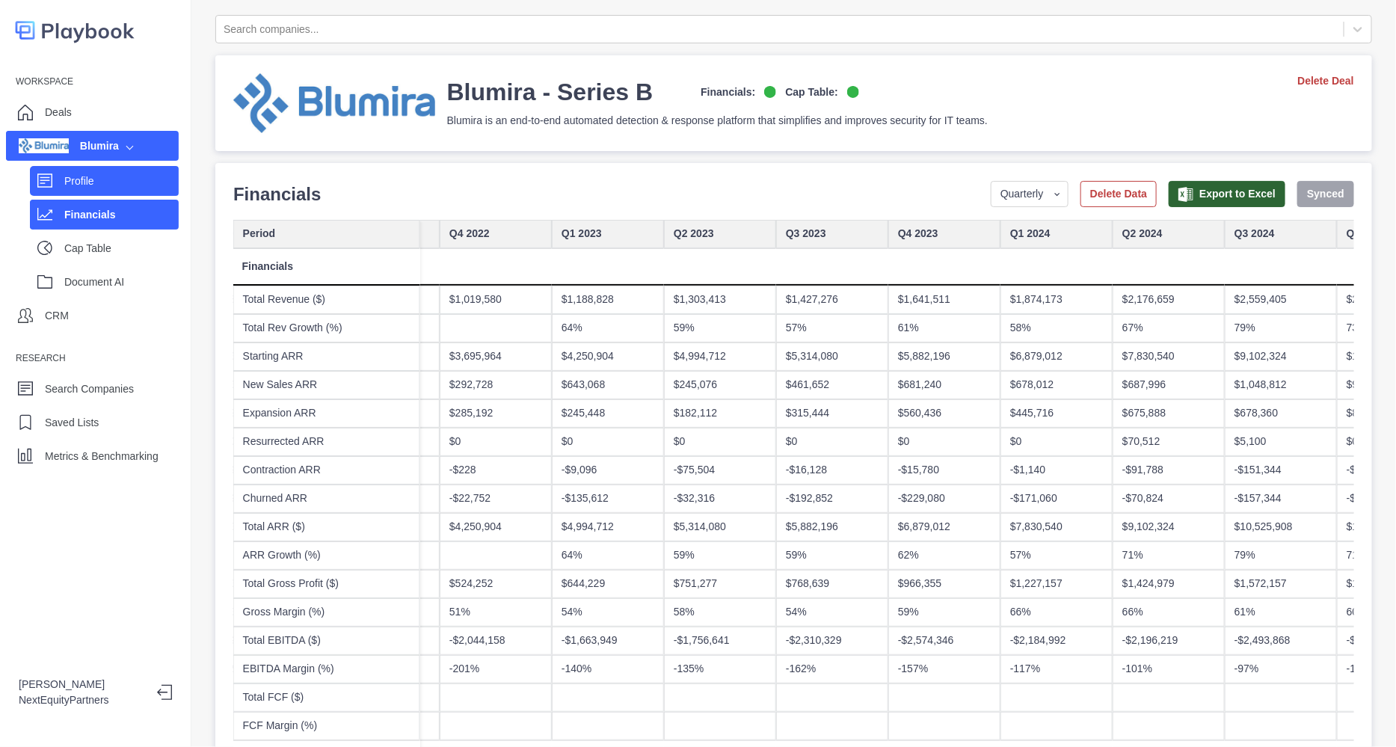
click at [142, 178] on p "Profile" at bounding box center [121, 181] width 114 height 16
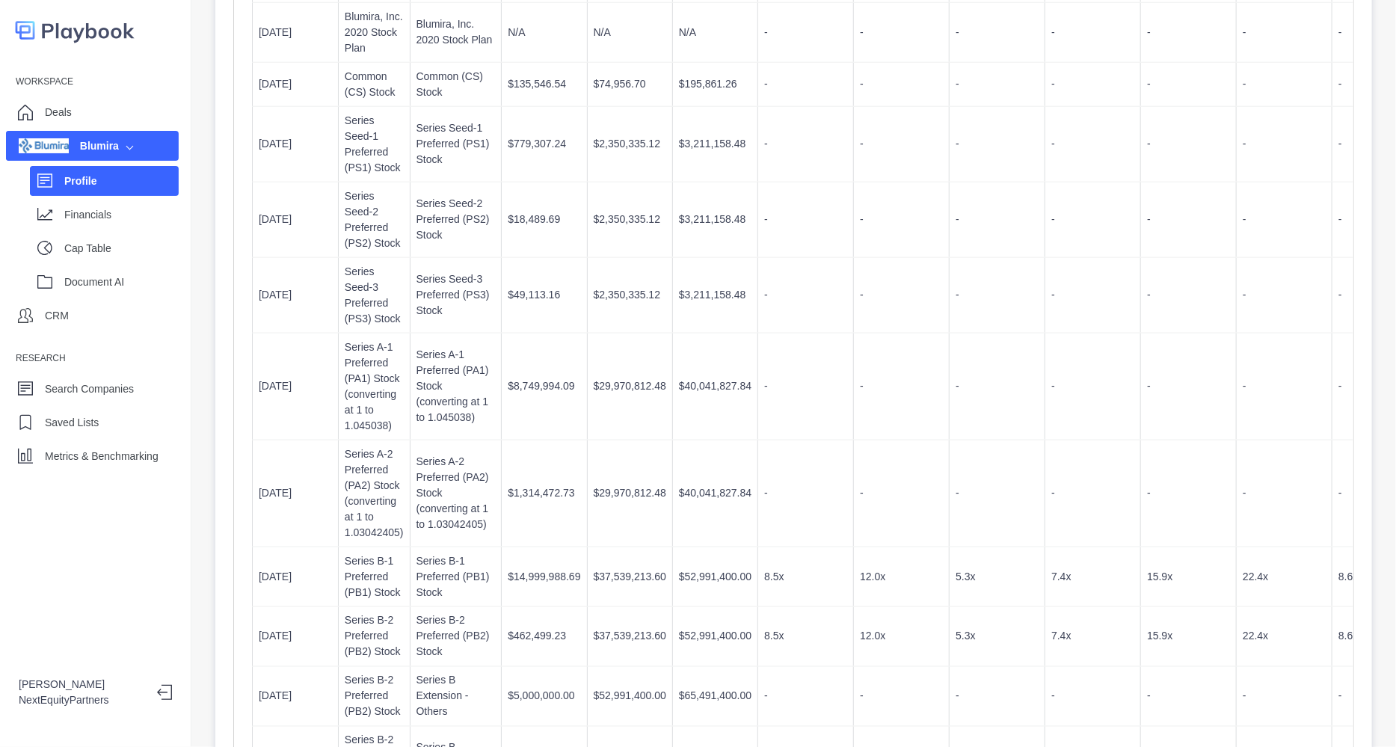
scroll to position [841, 0]
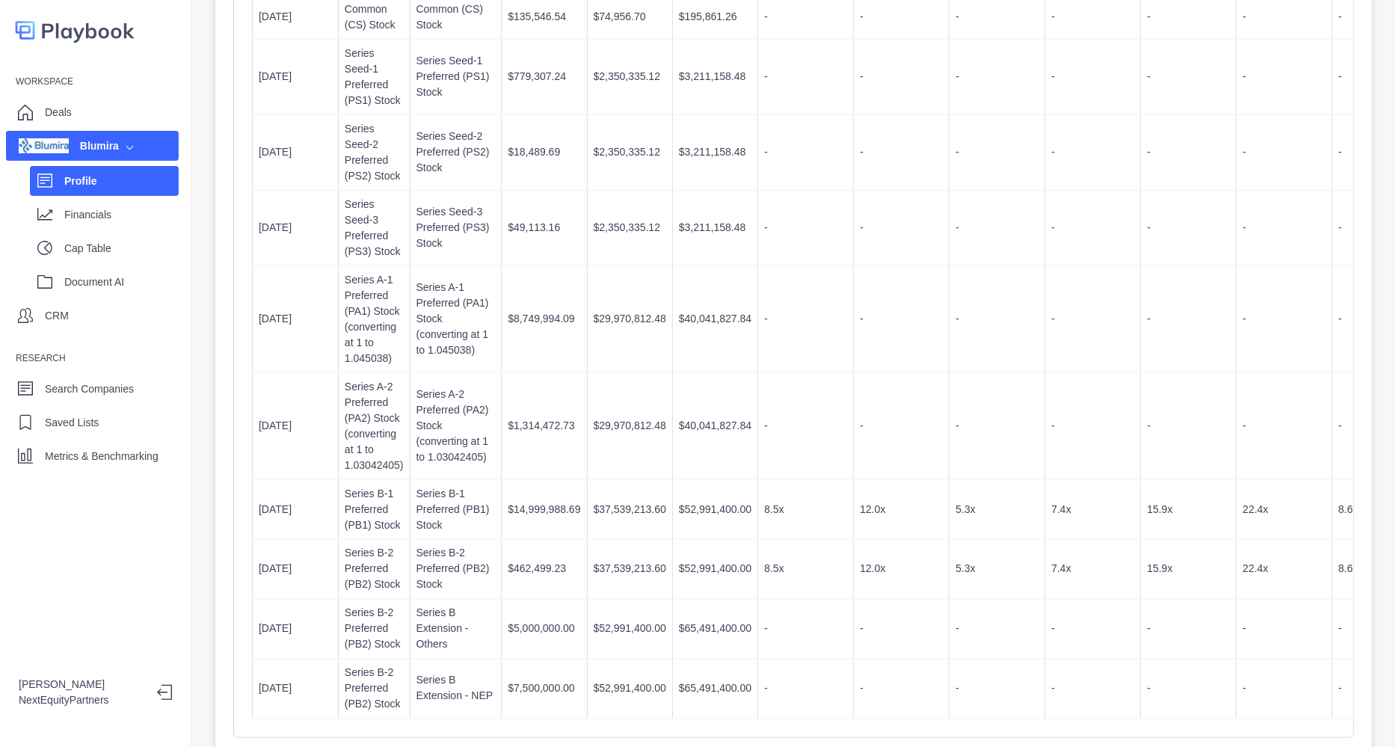
drag, startPoint x: 256, startPoint y: 514, endPoint x: 314, endPoint y: 512, distance: 58.3
click at [314, 512] on td "6/1/2023" at bounding box center [296, 509] width 86 height 60
drag, startPoint x: 389, startPoint y: 504, endPoint x: 547, endPoint y: 514, distance: 158.1
click at [547, 514] on td "$14,999,988.69" at bounding box center [544, 509] width 85 height 60
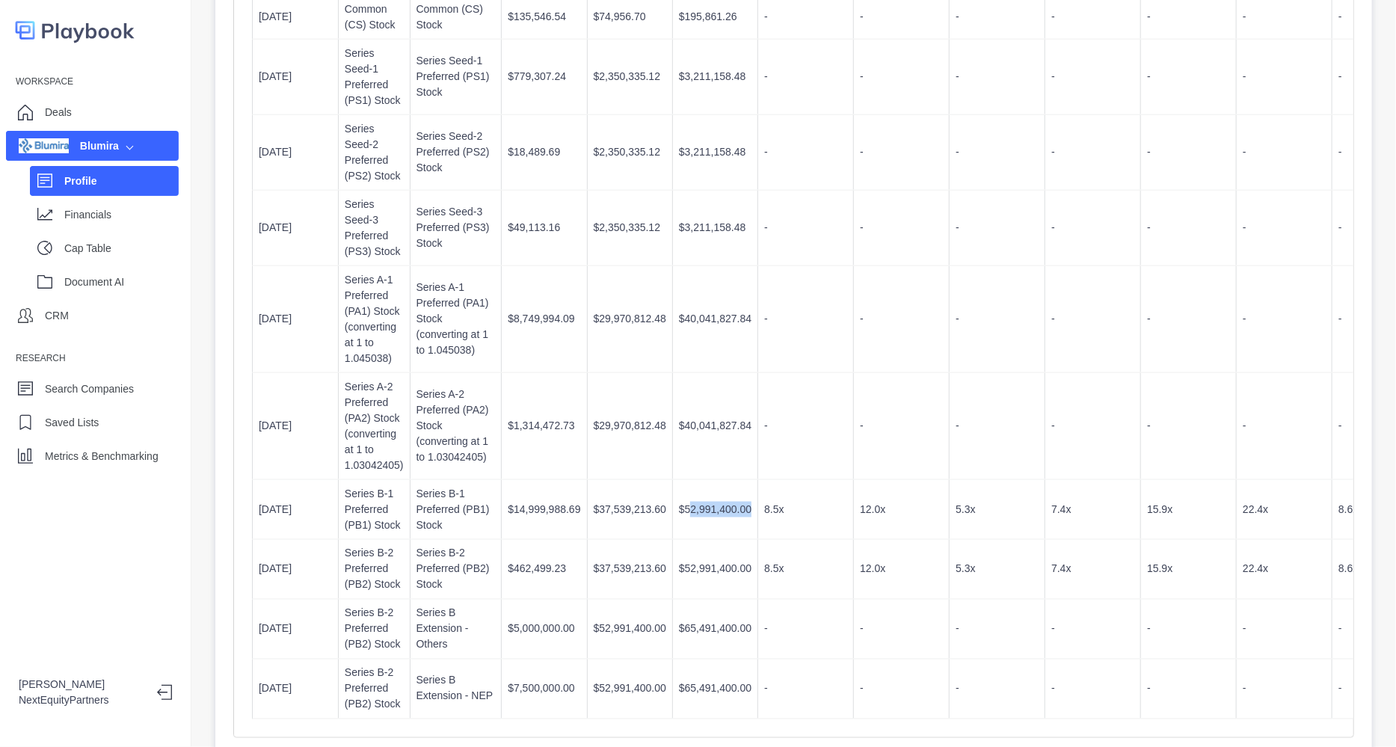
drag, startPoint x: 705, startPoint y: 508, endPoint x: 731, endPoint y: 508, distance: 26.2
click at [731, 508] on td "$52,991,400.00" at bounding box center [714, 509] width 85 height 60
drag, startPoint x: 765, startPoint y: 510, endPoint x: 901, endPoint y: 509, distance: 136.1
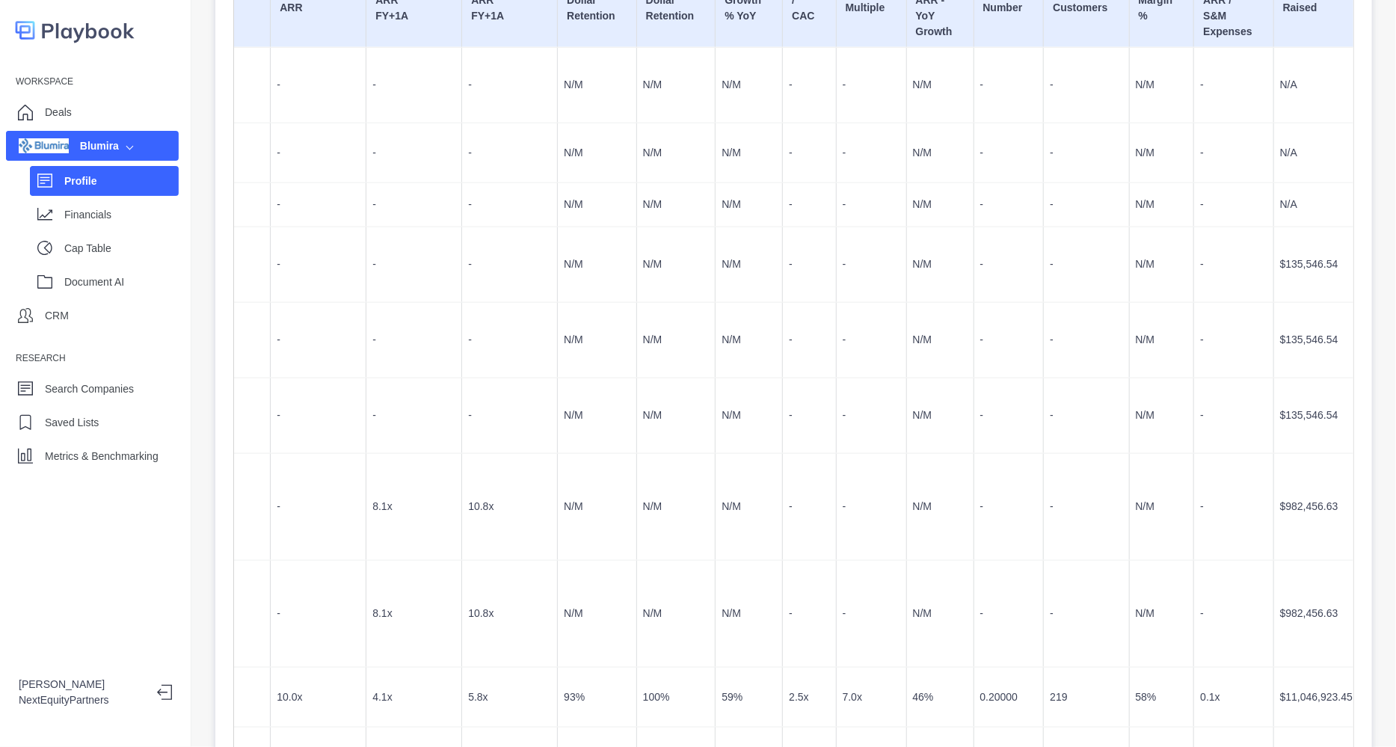
scroll to position [747, 0]
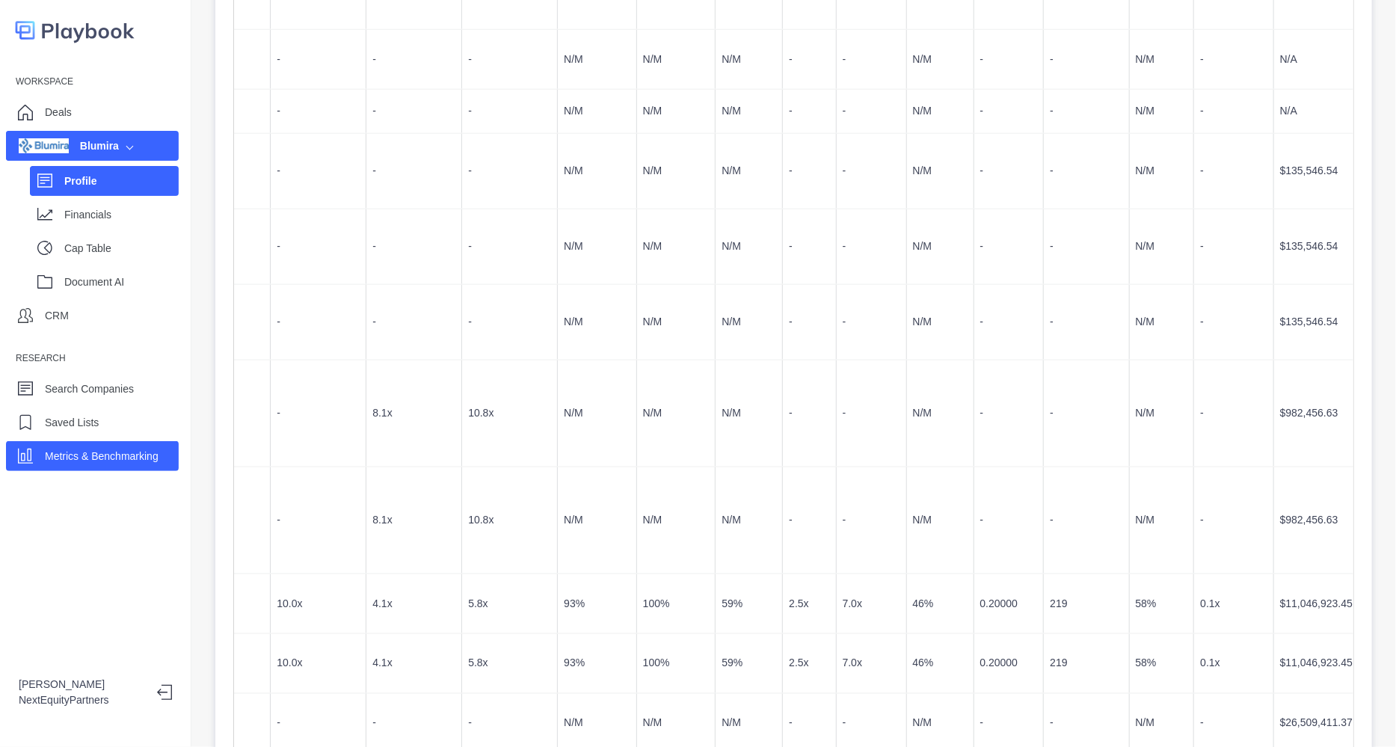
click at [137, 465] on div "Metrics & Benchmarking" at bounding box center [102, 456] width 114 height 22
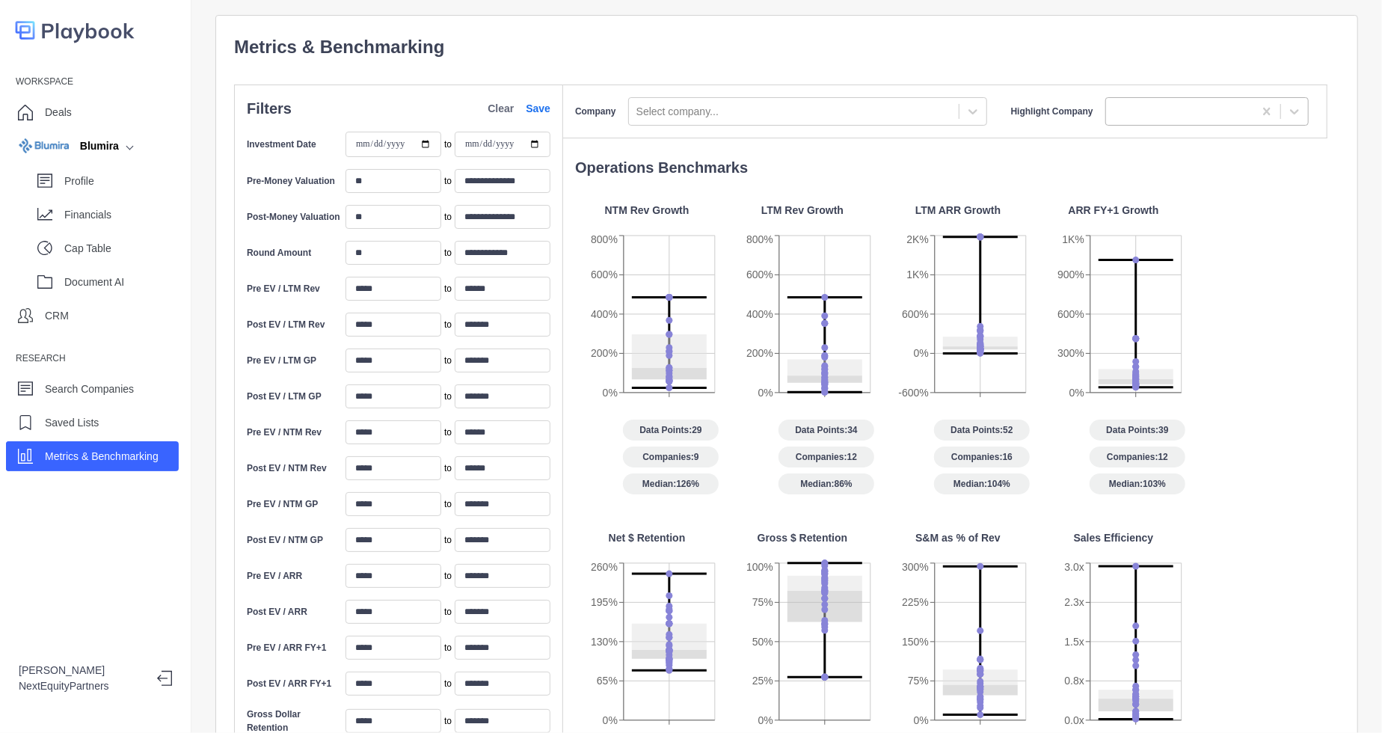
click at [1118, 120] on div at bounding box center [1179, 111] width 147 height 25
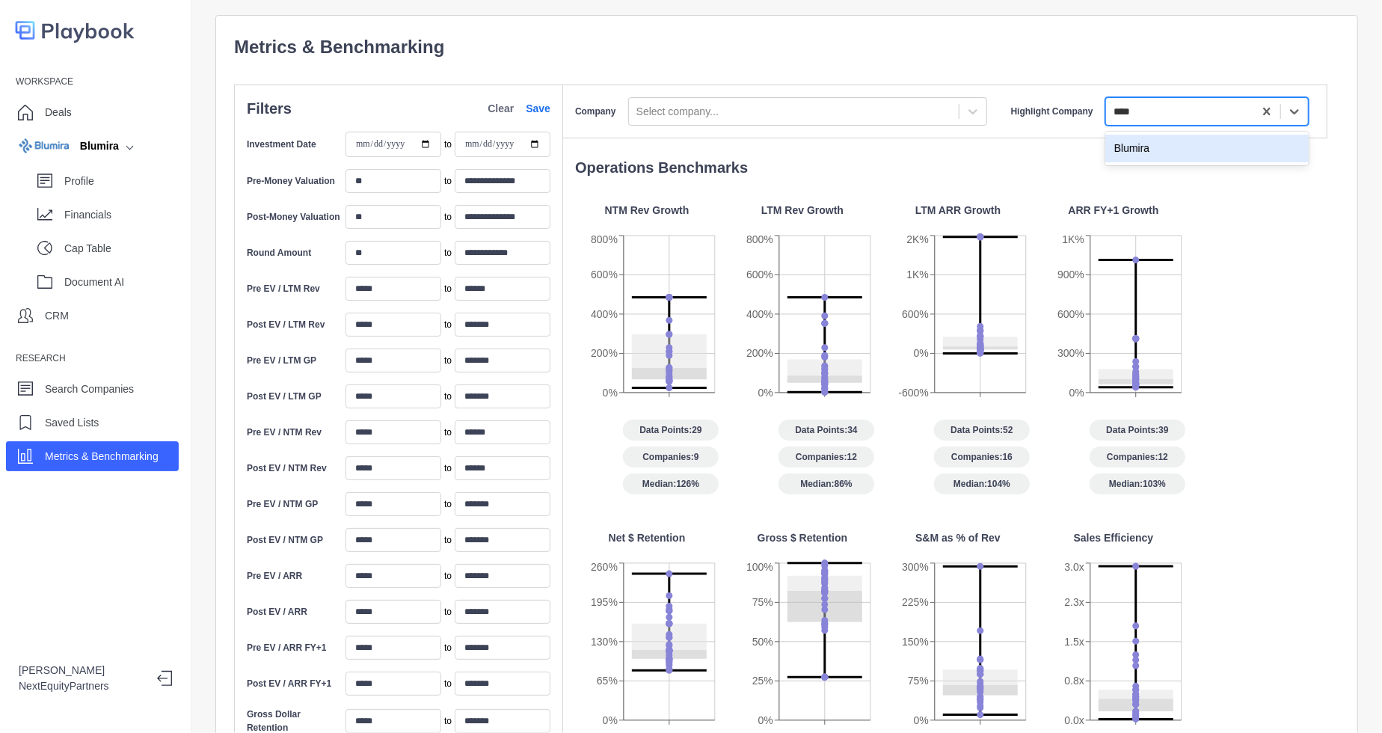
type input "*****"
click at [1127, 155] on div "Blumira" at bounding box center [1206, 149] width 203 height 28
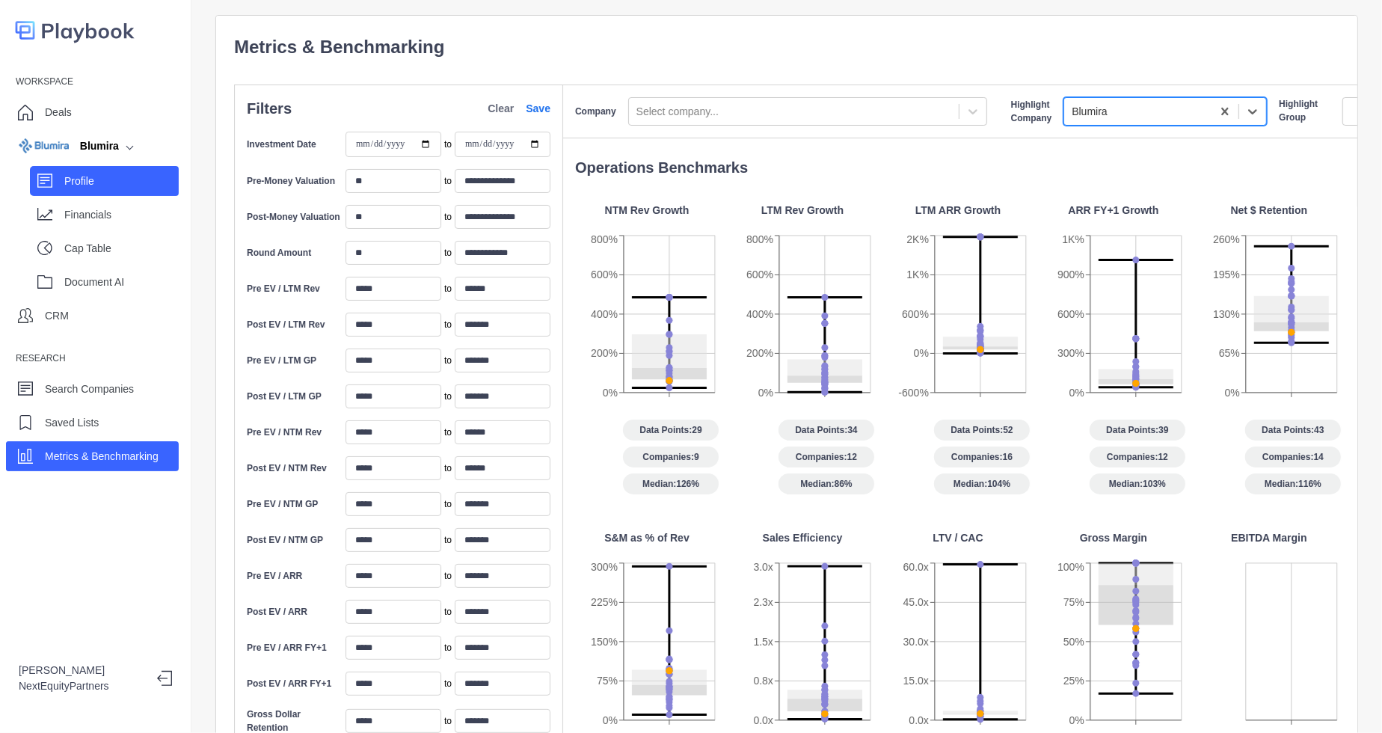
click at [100, 181] on p "Profile" at bounding box center [121, 181] width 114 height 16
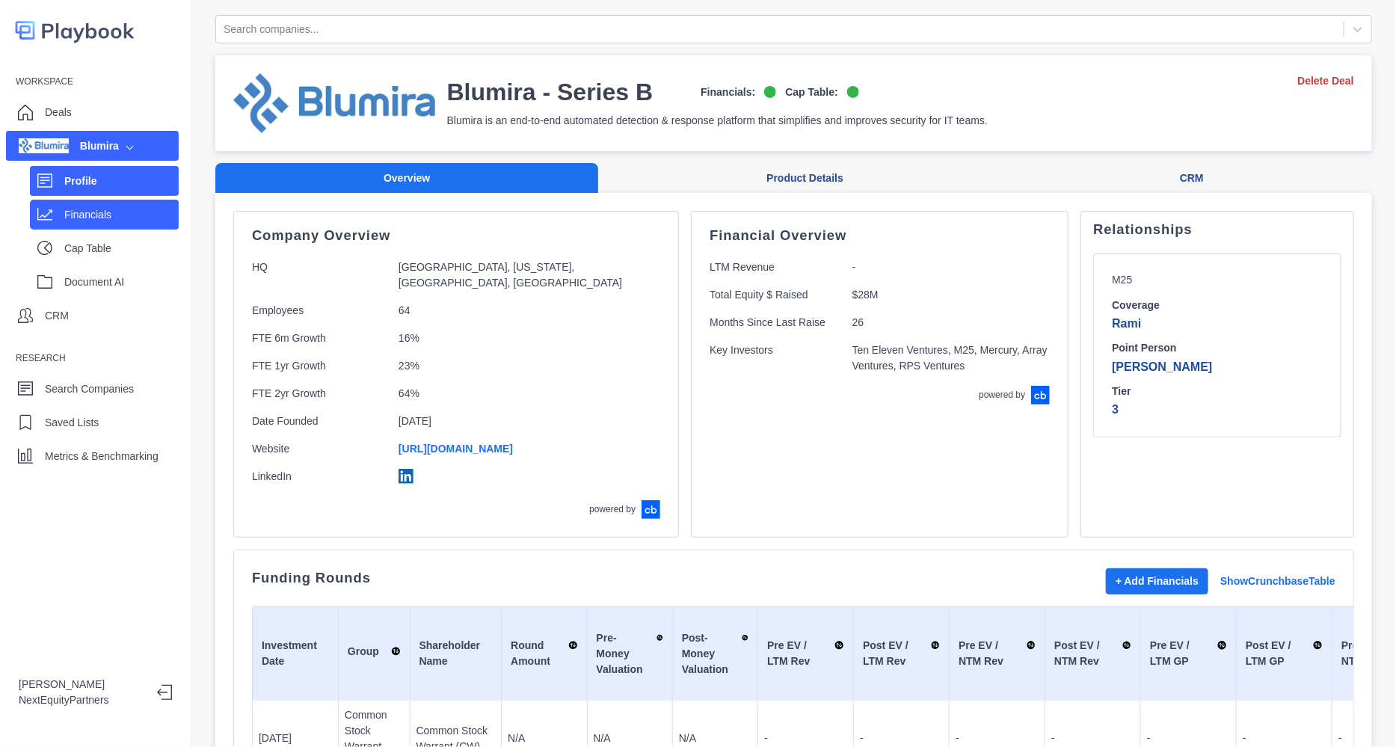
click at [115, 219] on p "Financials" at bounding box center [121, 215] width 114 height 16
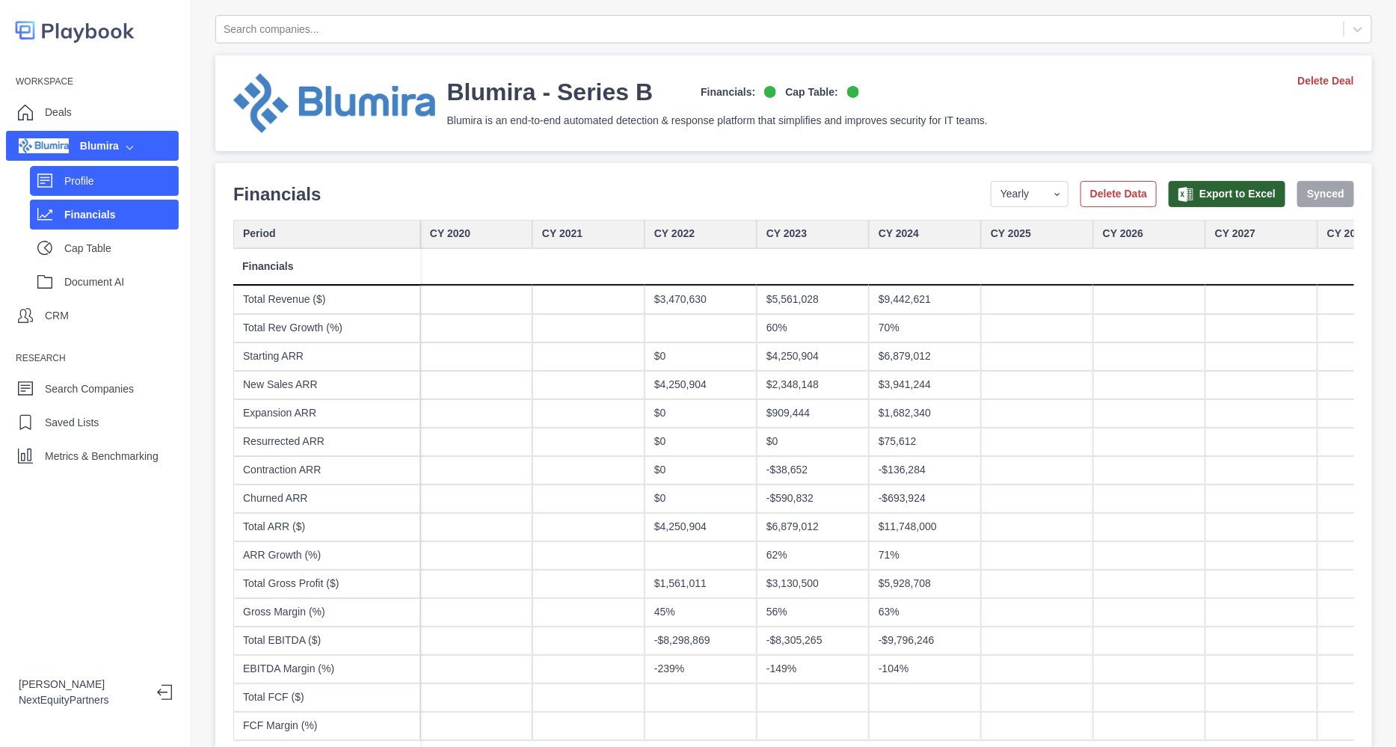
click at [108, 181] on p "Profile" at bounding box center [121, 181] width 114 height 16
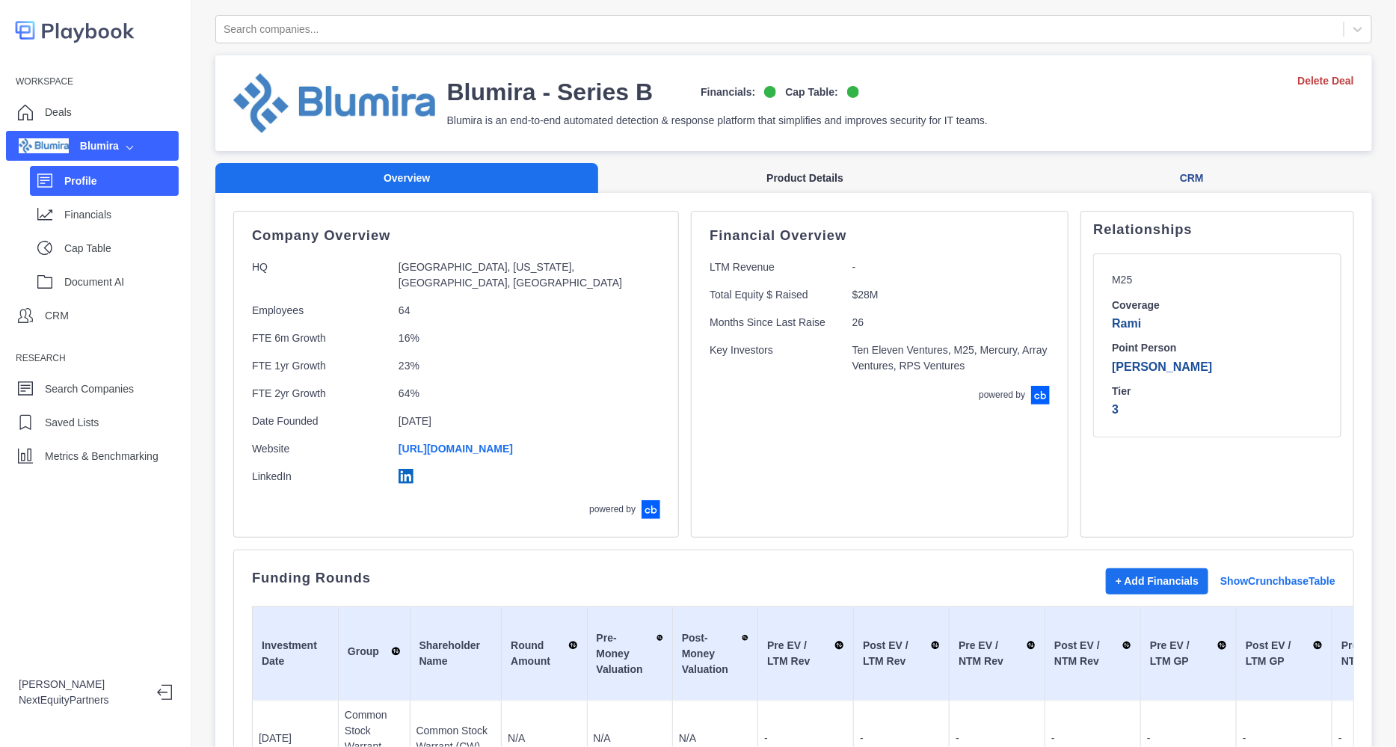
click at [757, 181] on button "Product Details" at bounding box center [804, 178] width 413 height 31
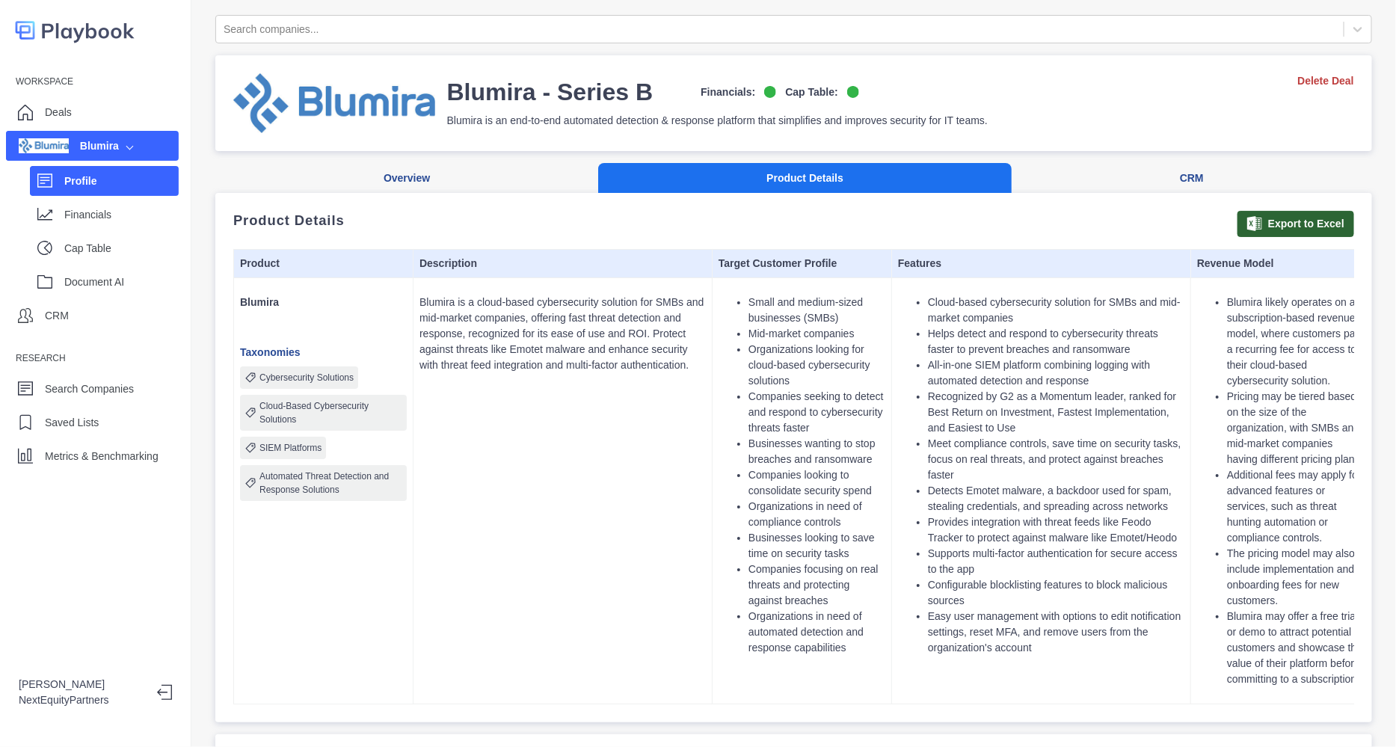
scroll to position [120, 0]
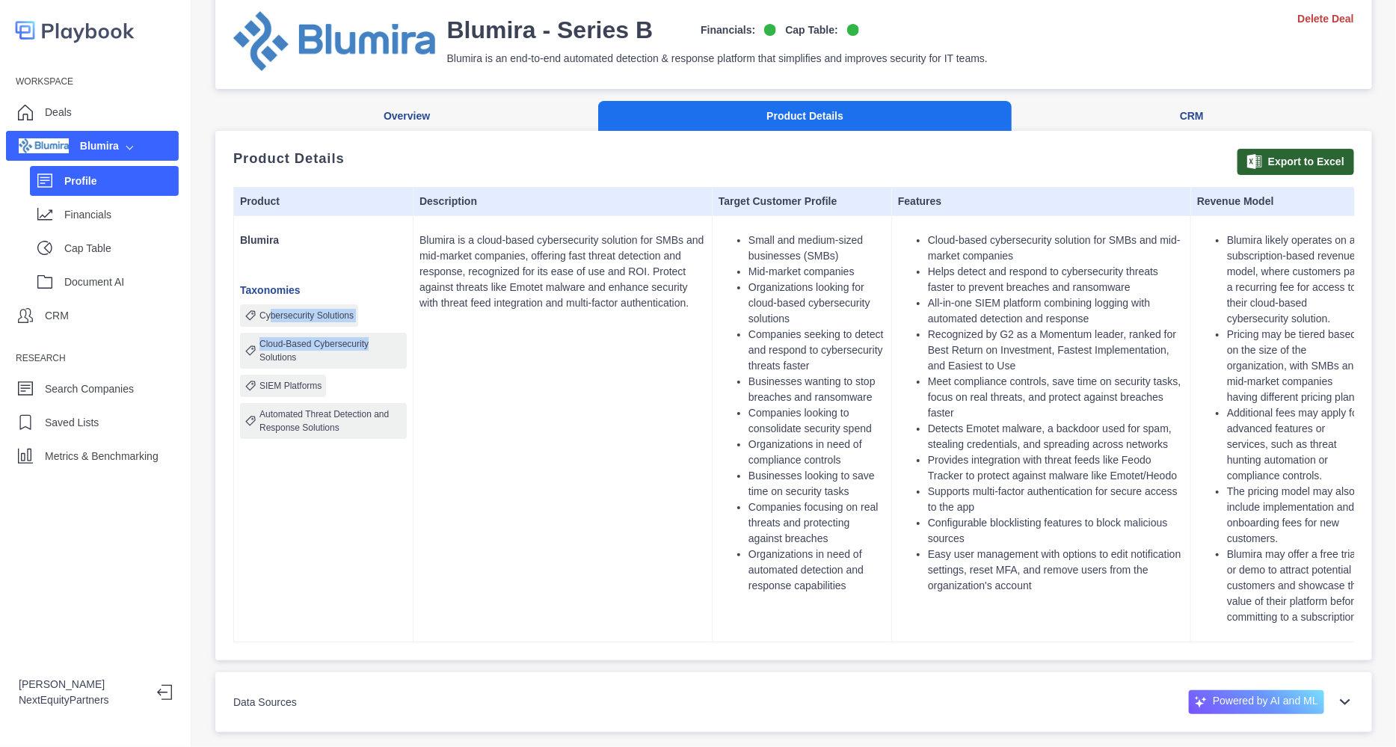
drag, startPoint x: 270, startPoint y: 261, endPoint x: 405, endPoint y: 264, distance: 134.6
click at [405, 304] on div "Cybersecurity Solutions Cloud-Based Cybersecurity Solutions SIEM Platforms Auto…" at bounding box center [323, 371] width 167 height 135
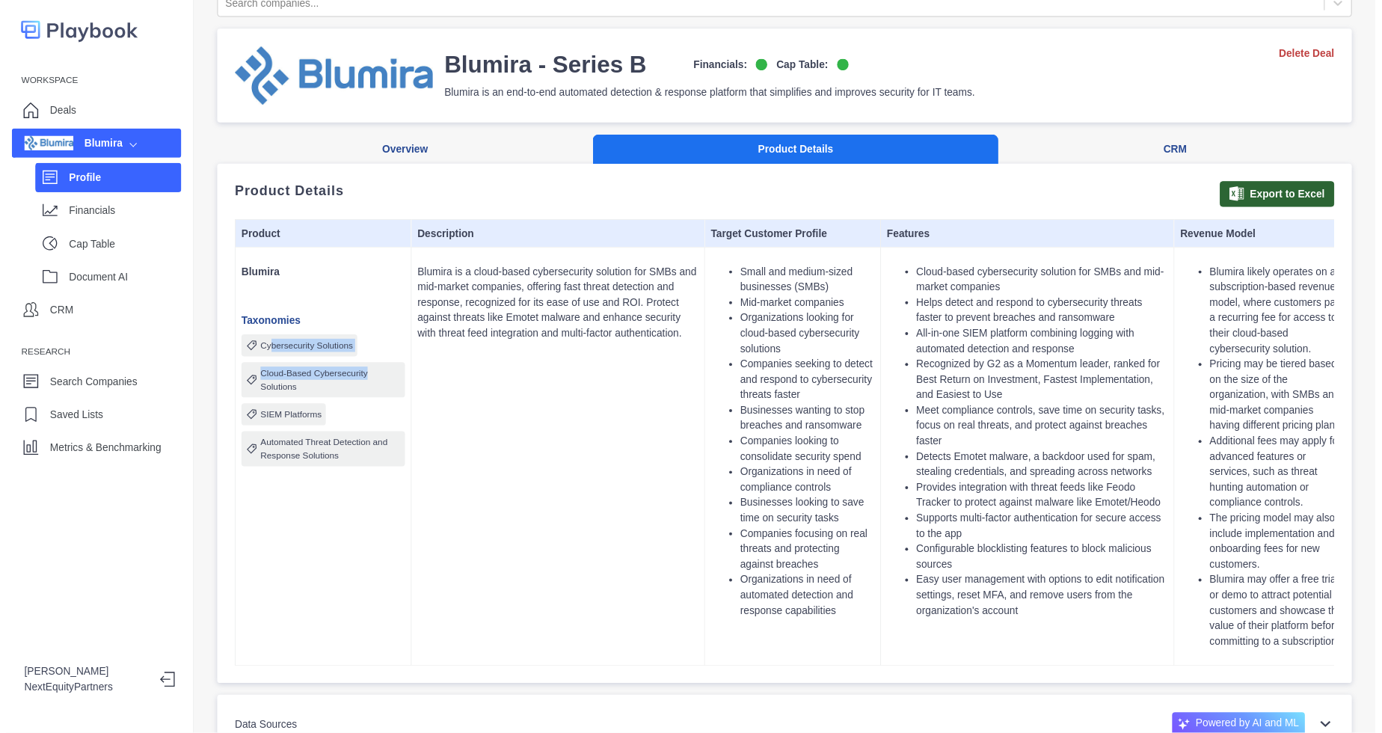
scroll to position [0, 0]
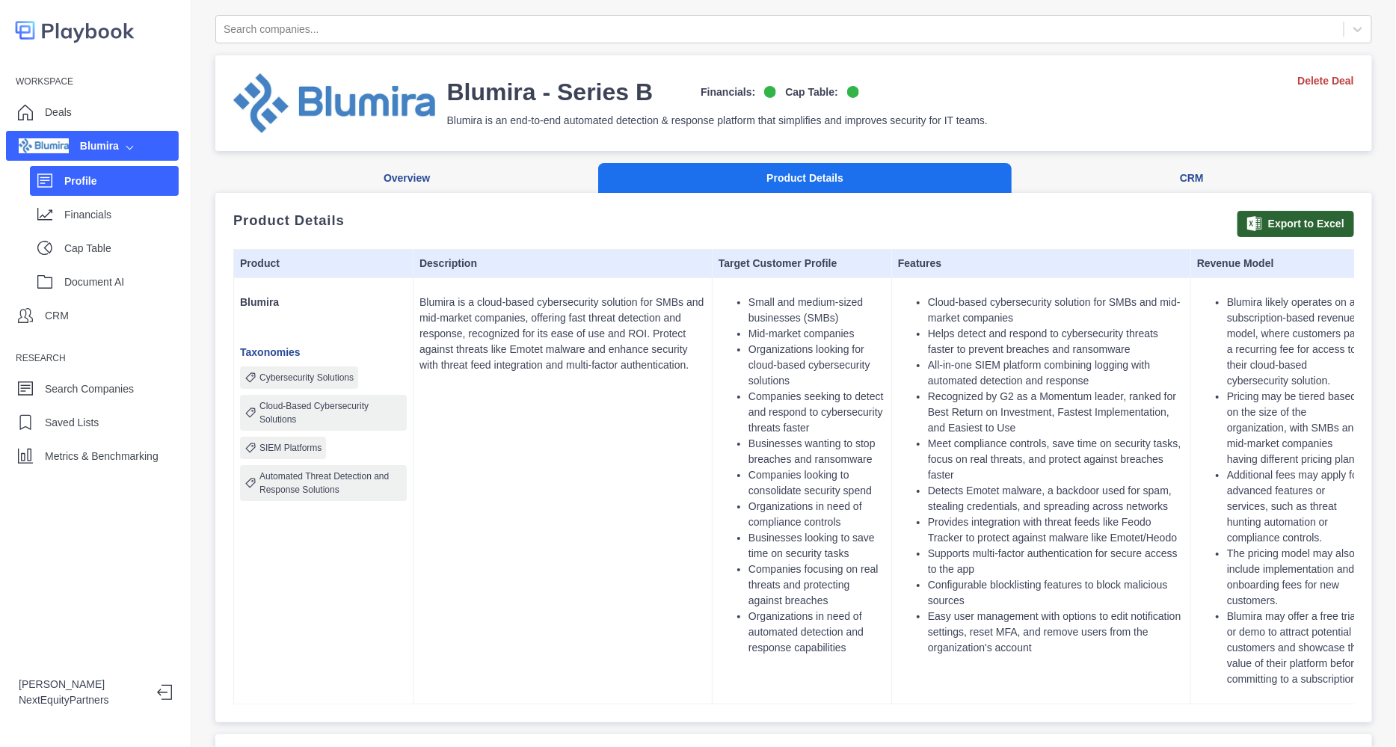
click at [135, 473] on div "Workspace Deals Blumira Profile Financials Cap Table Document AI CRM Research S…" at bounding box center [95, 373] width 191 height 747
click at [146, 464] on p "Metrics & Benchmarking" at bounding box center [102, 457] width 114 height 16
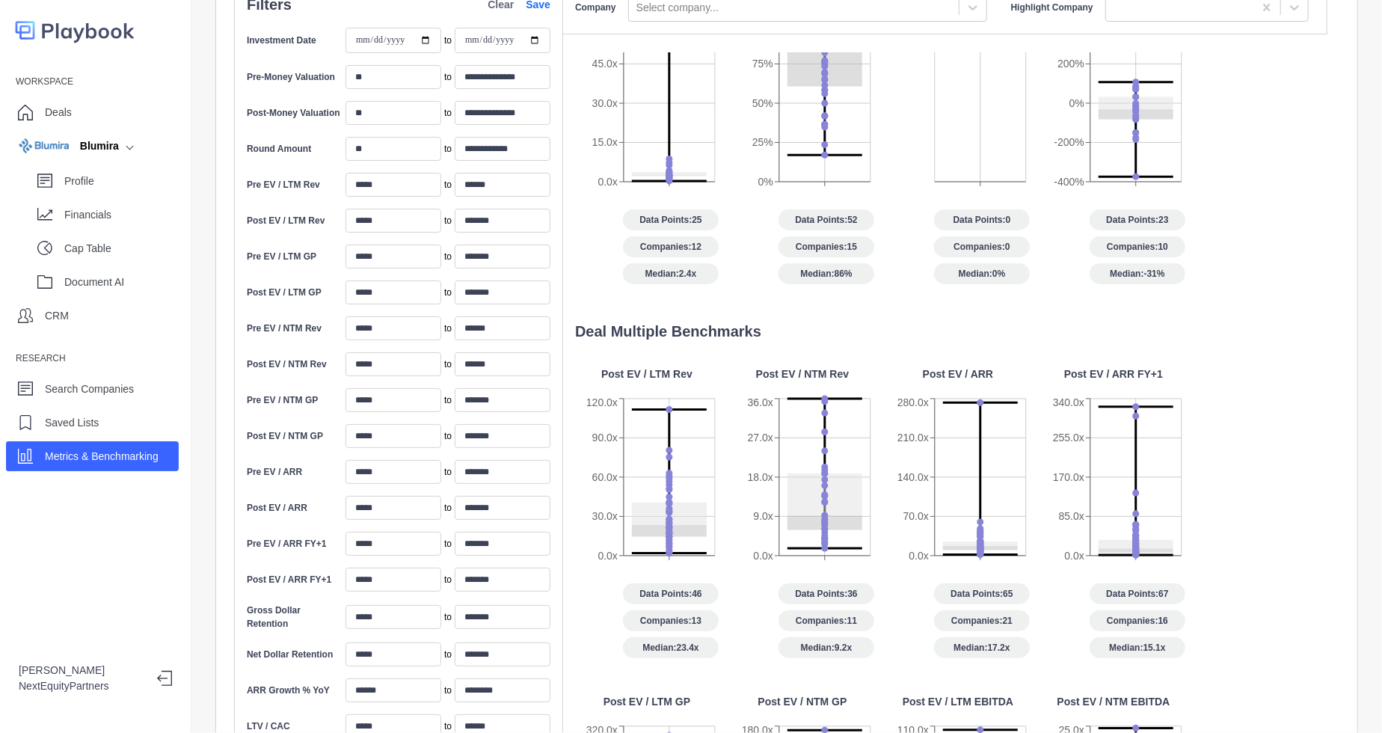
scroll to position [186, 0]
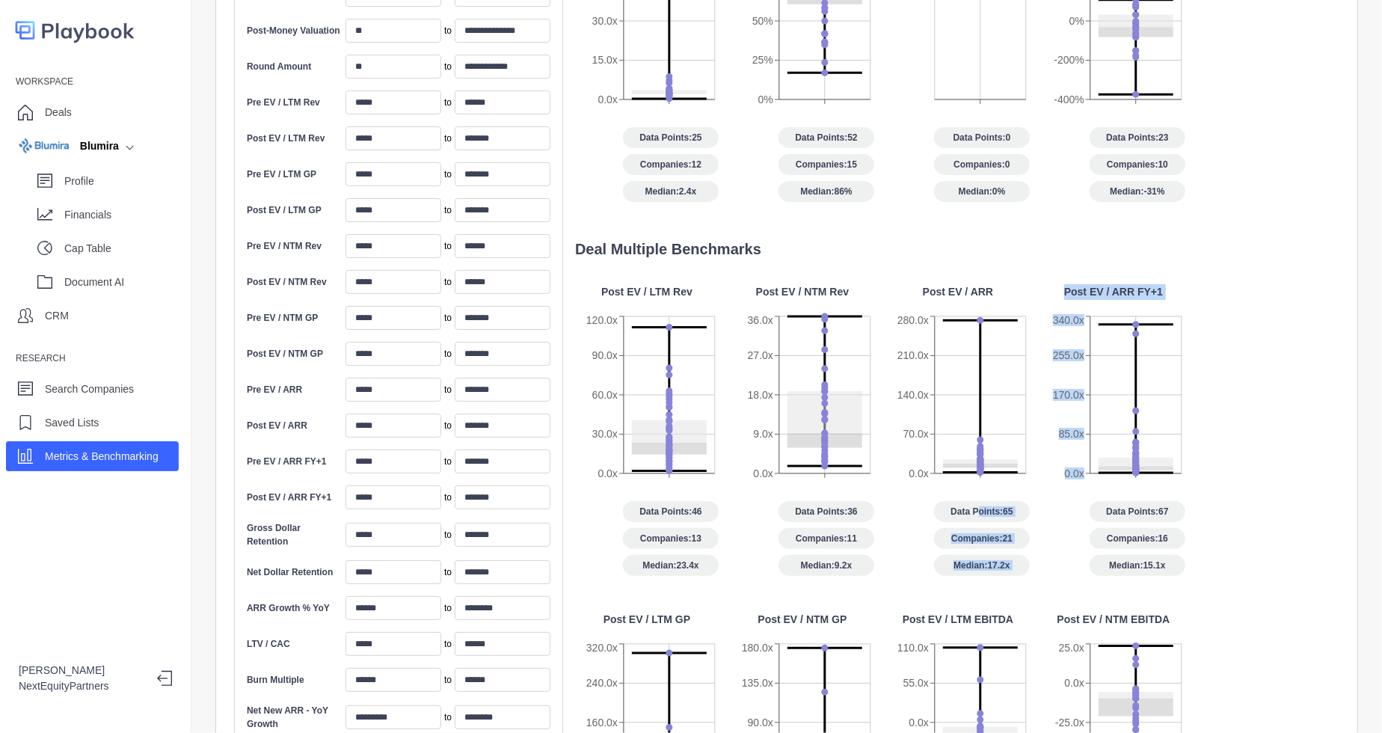
drag, startPoint x: 979, startPoint y: 495, endPoint x: 1054, endPoint y: 496, distance: 74.0
click at [1054, 496] on div "Post EV / LTM Rev 0.0x 30.0x 60.0x 90.0x 120.0x Data Points: 46 Companies: 13 M…" at bounding box center [951, 605] width 752 height 643
click at [1054, 501] on div "Data Points: 67 Companies: 16 Median: 15.1x" at bounding box center [1114, 538] width 144 height 75
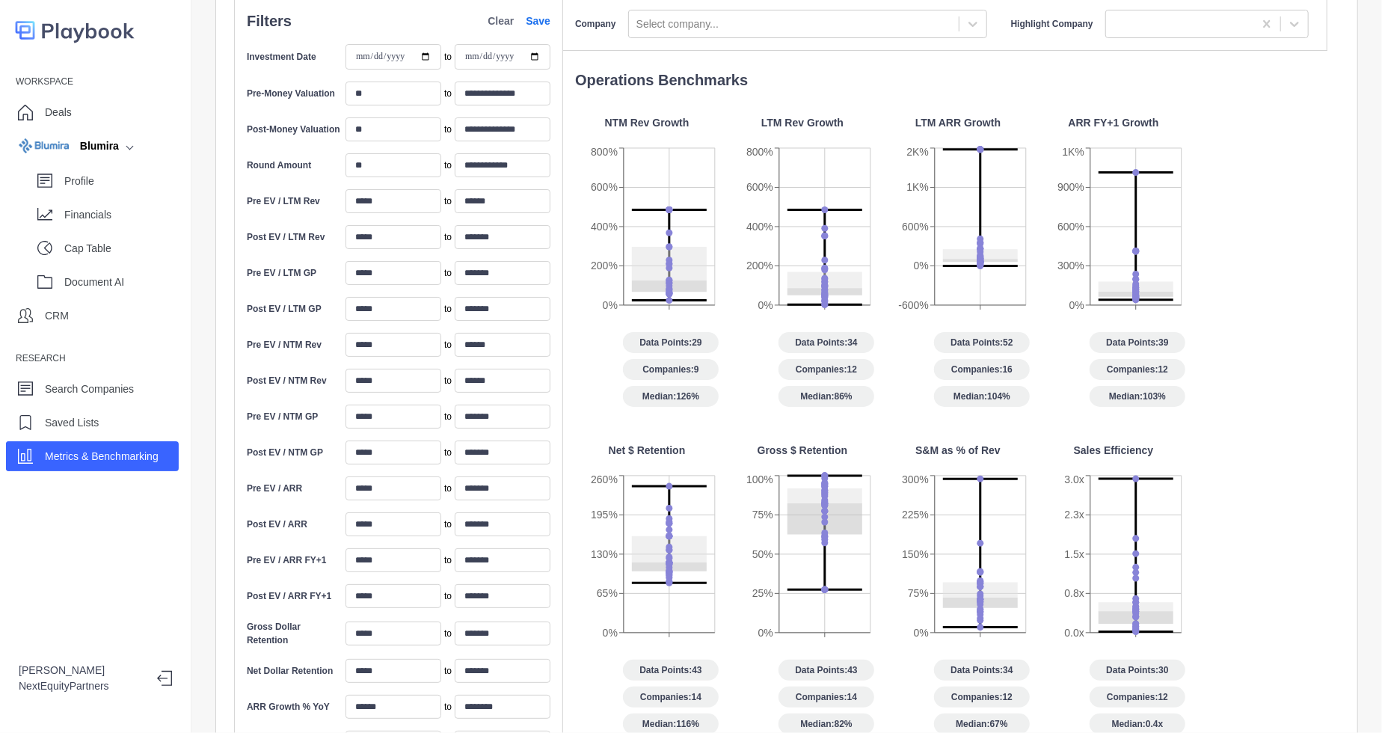
scroll to position [0, 0]
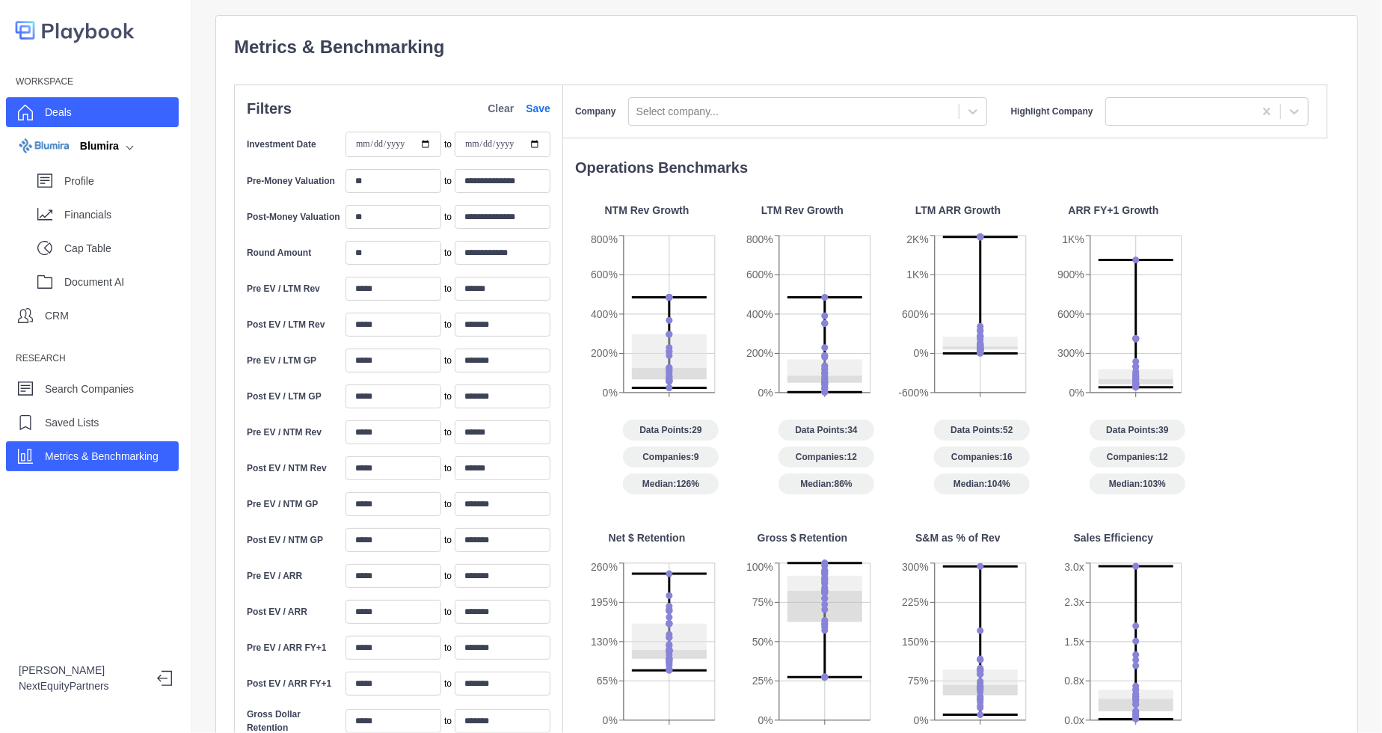
click at [108, 113] on div "Deals" at bounding box center [92, 112] width 173 height 30
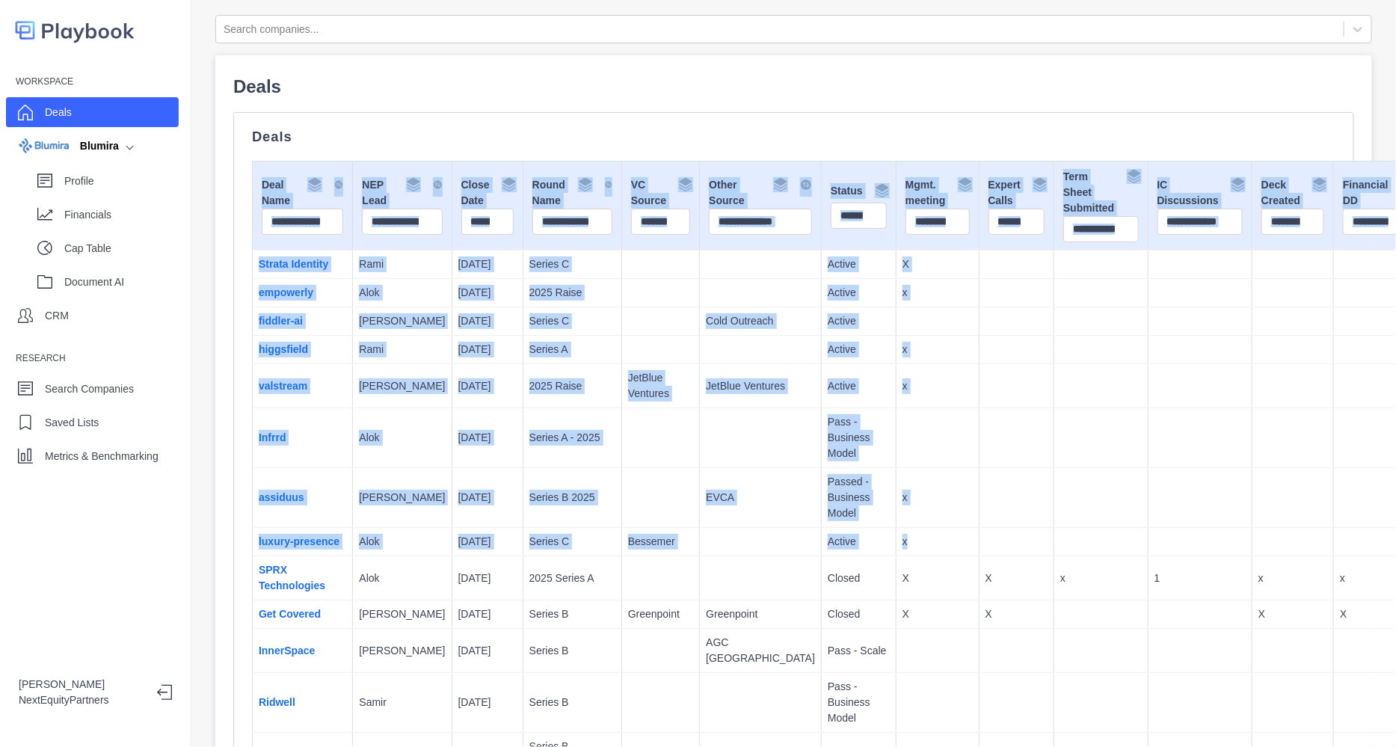
drag, startPoint x: 489, startPoint y: 156, endPoint x: 900, endPoint y: 568, distance: 581.6
click at [979, 556] on td at bounding box center [1017, 542] width 76 height 28
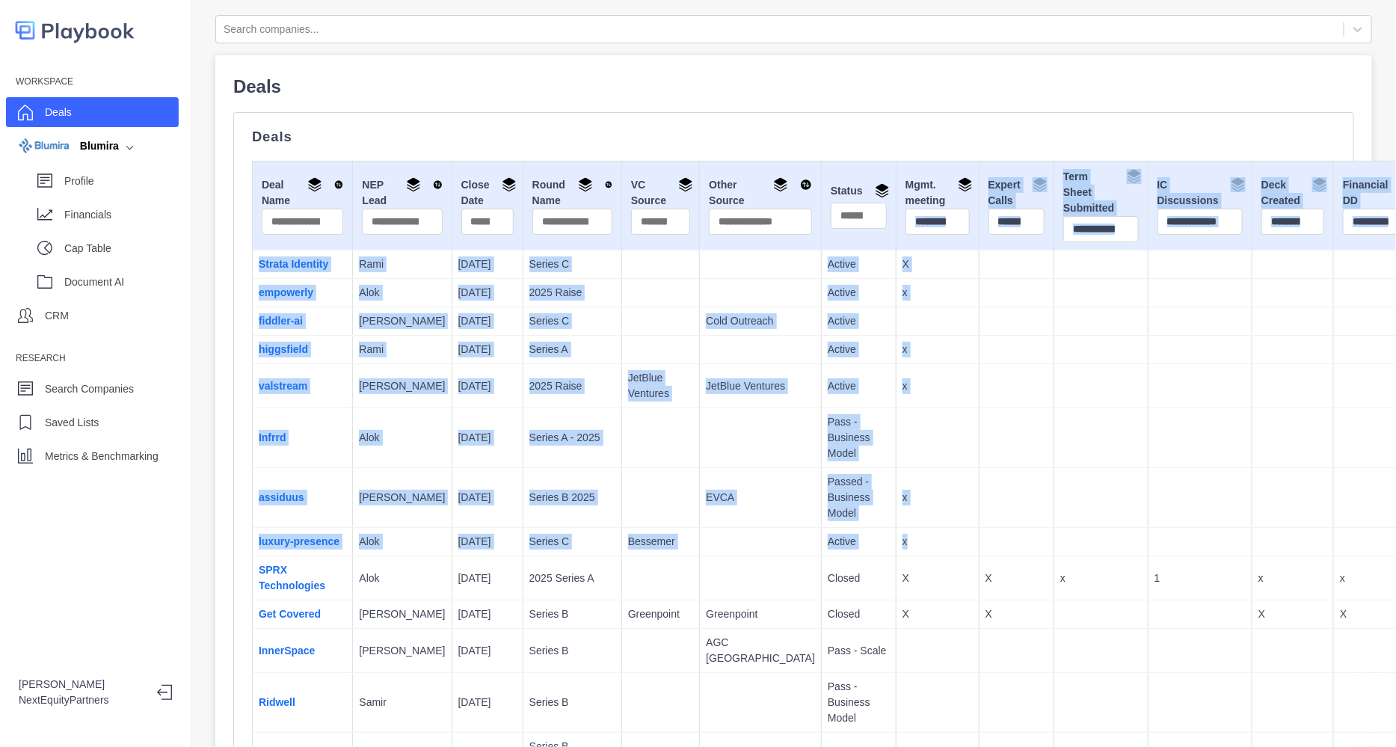
drag, startPoint x: 895, startPoint y: 297, endPoint x: 866, endPoint y: 164, distance: 135.5
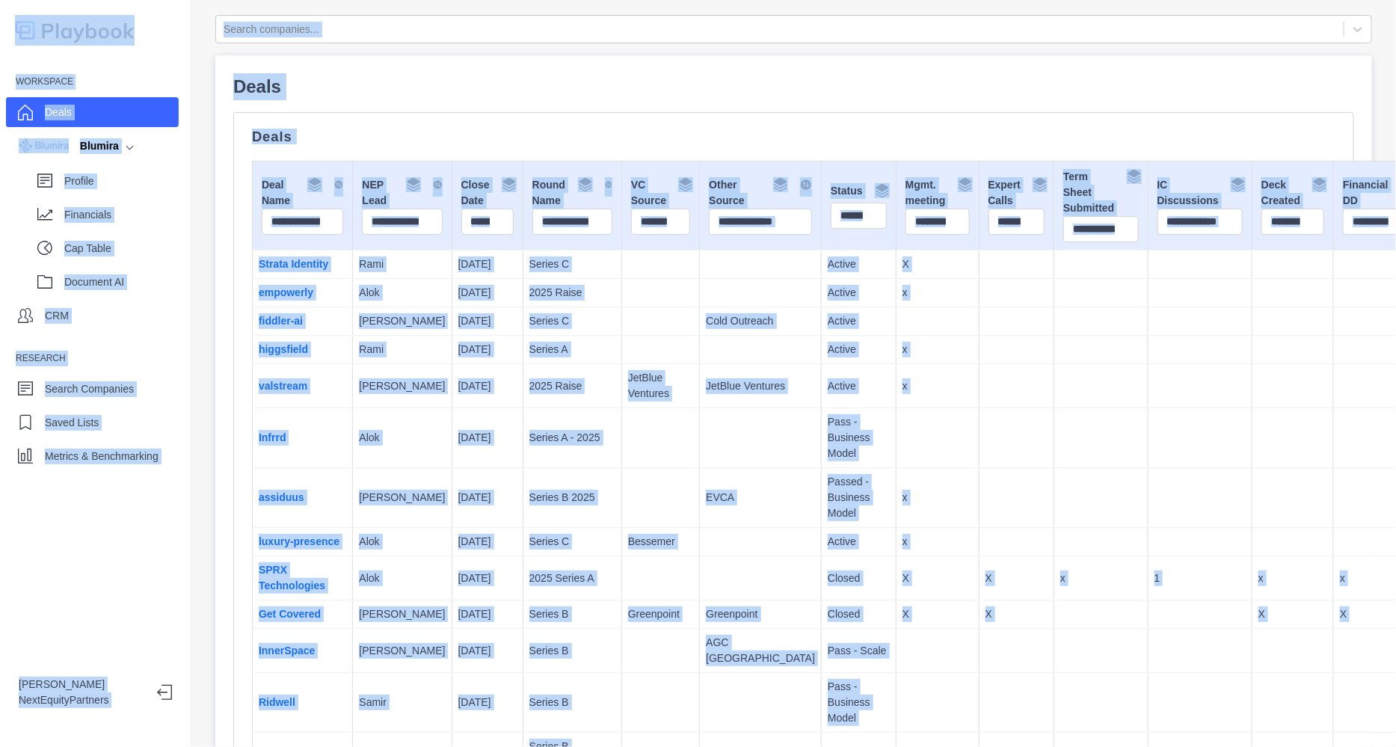
copy body "Workspace Deals Blumira Profile Financials Cap Table Document AI CRM Research S…"
click at [1054, 393] on td at bounding box center [1100, 386] width 93 height 44
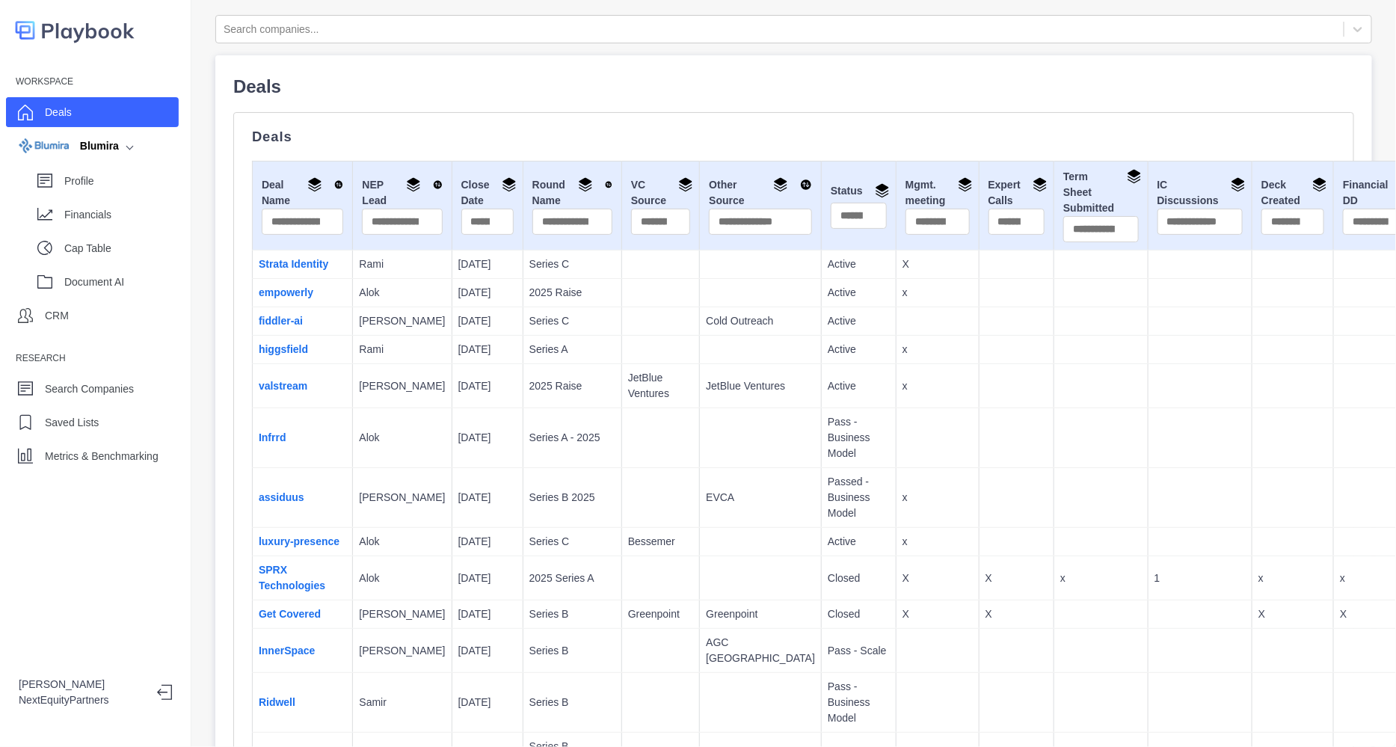
click at [523, 408] on td "2025 Raise" at bounding box center [572, 386] width 99 height 44
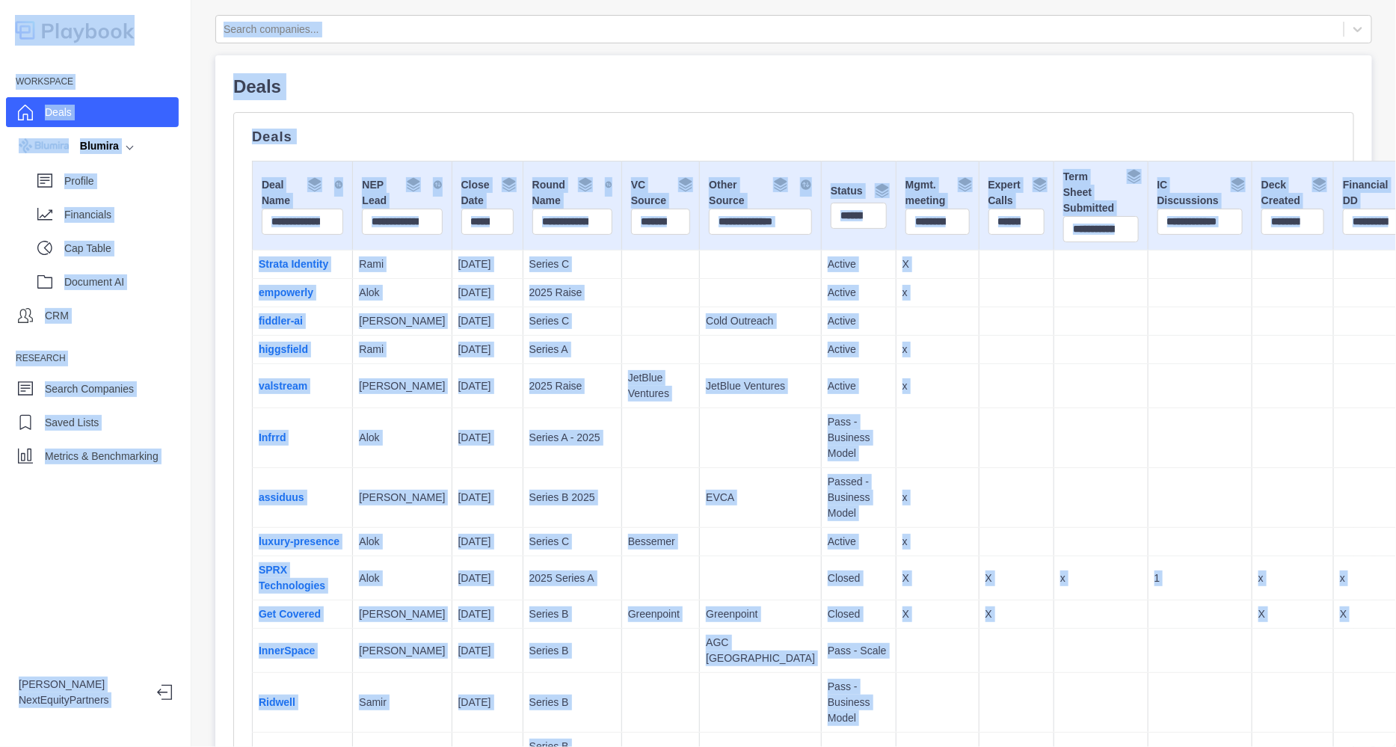
copy body "Workspace Deals Blumira Profile Financials Cap Table Document AI CRM Research S…"
click at [523, 408] on td "2025 Raise" at bounding box center [572, 386] width 99 height 44
click at [529, 394] on p "2025 Raise" at bounding box center [572, 386] width 86 height 16
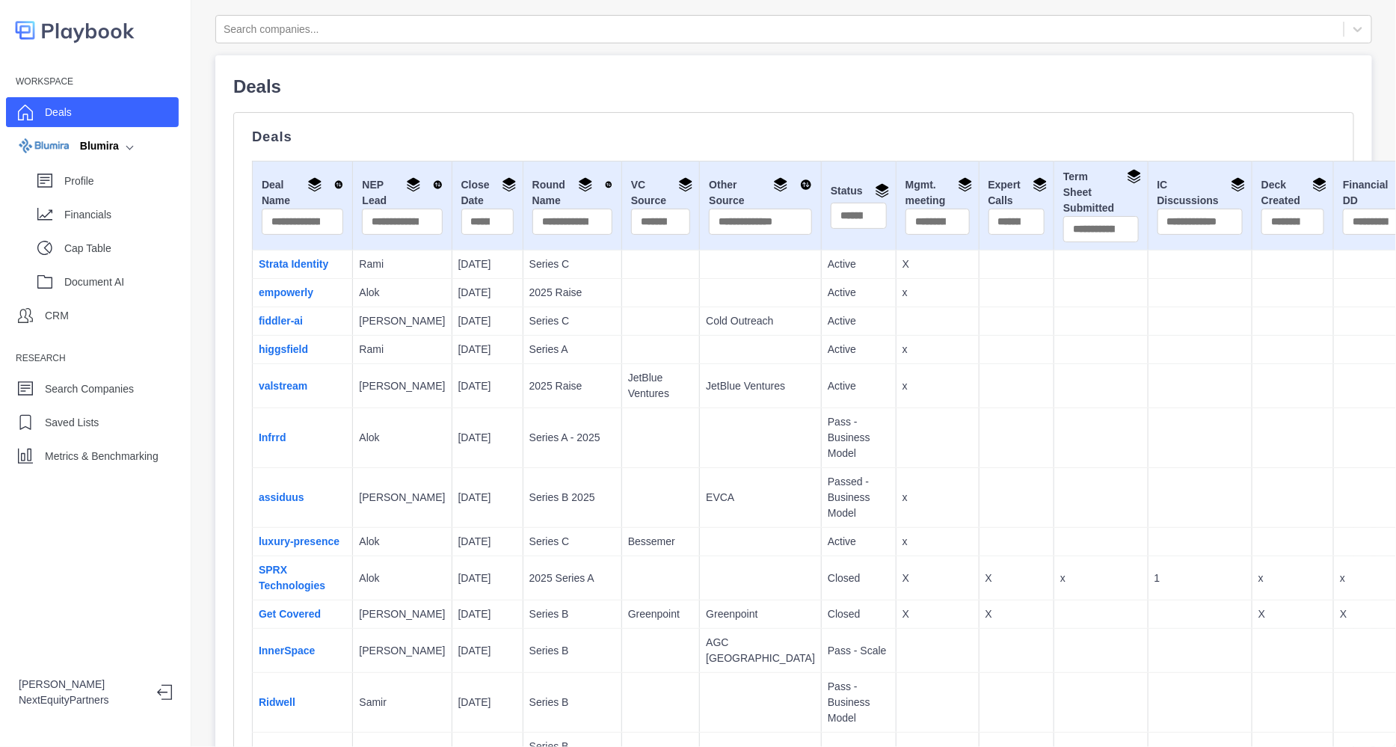
click at [529, 394] on p "2025 Raise" at bounding box center [572, 386] width 86 height 16
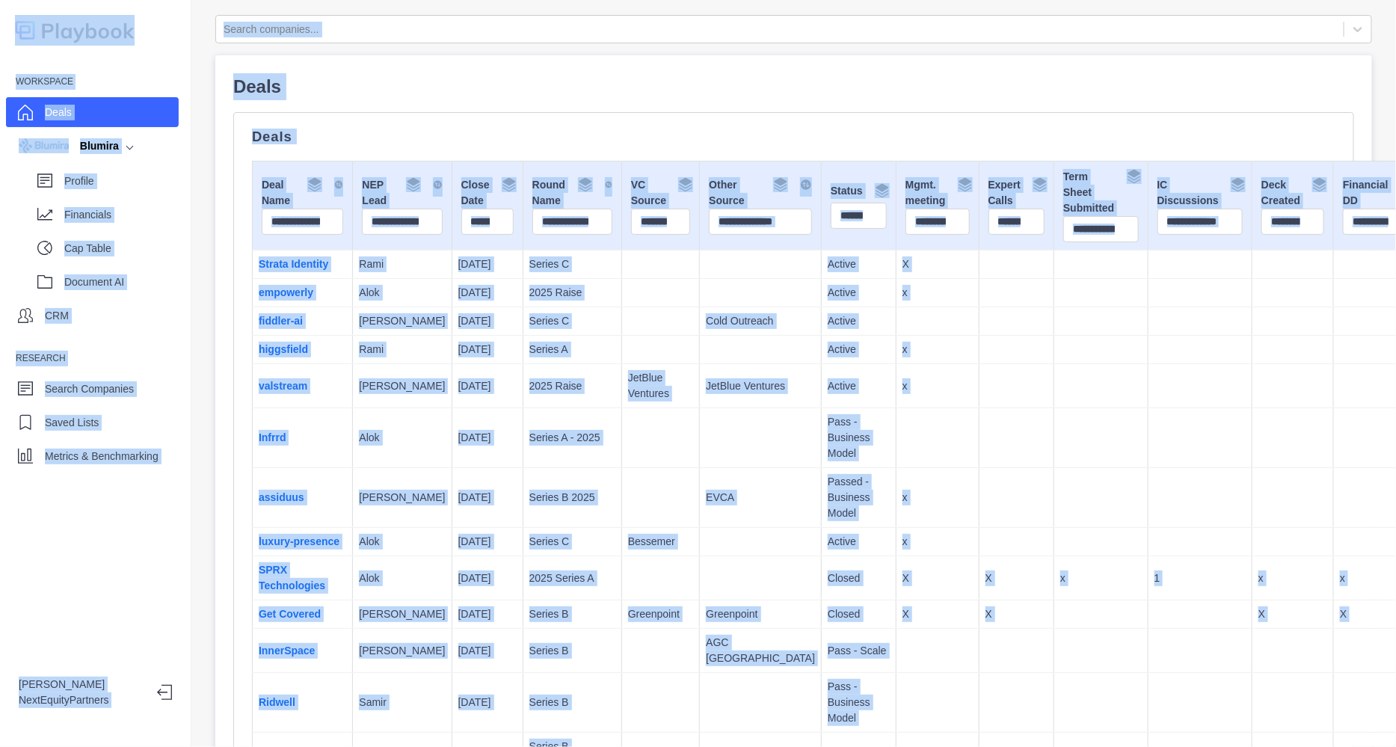
copy body "Workspace Deals Blumira Profile Financials Cap Table Document AI CRM Research S…"
click at [529, 394] on p "2025 Raise" at bounding box center [572, 386] width 86 height 16
click at [621, 425] on td at bounding box center [660, 438] width 78 height 60
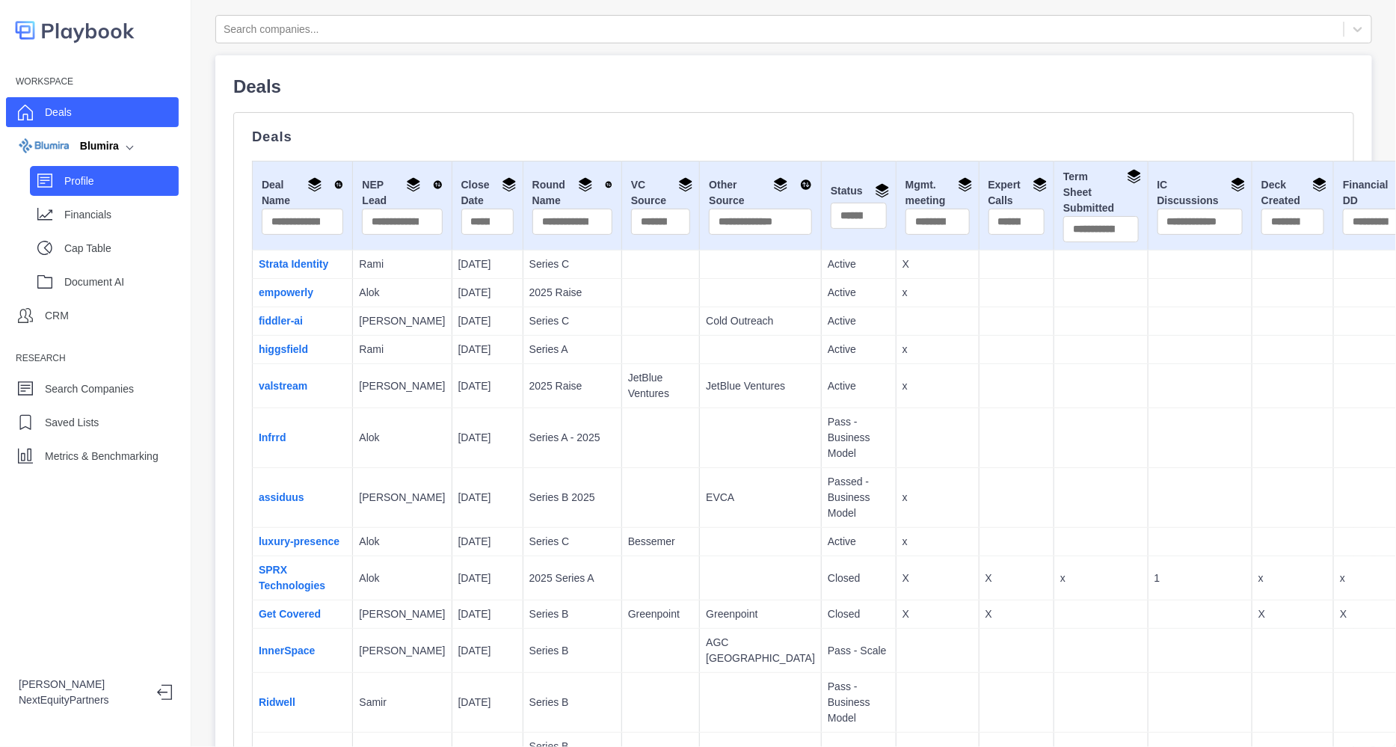
click at [100, 181] on p "Profile" at bounding box center [121, 181] width 114 height 16
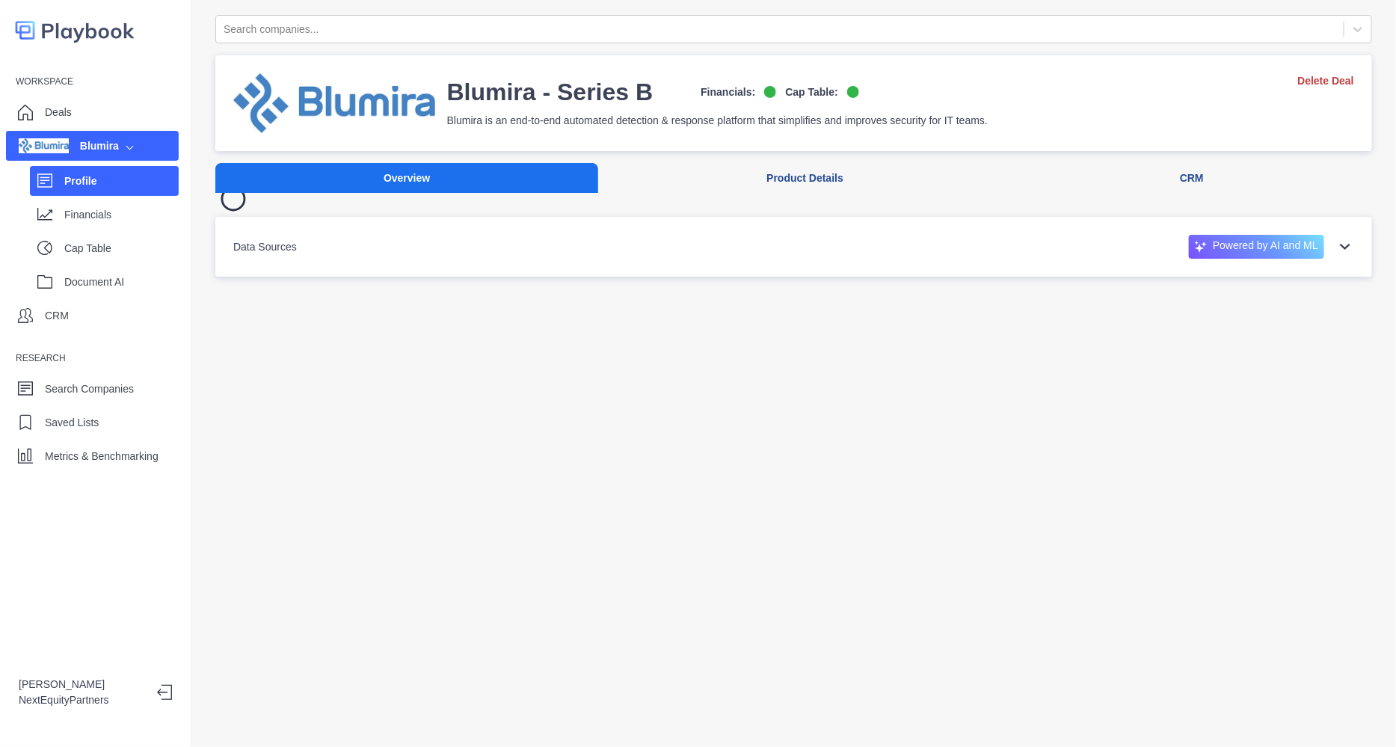
click at [959, 277] on div "Search companies... Blumira - Series B Financials: Cap Table: Blumira is an end…" at bounding box center [793, 146] width 1157 height 262
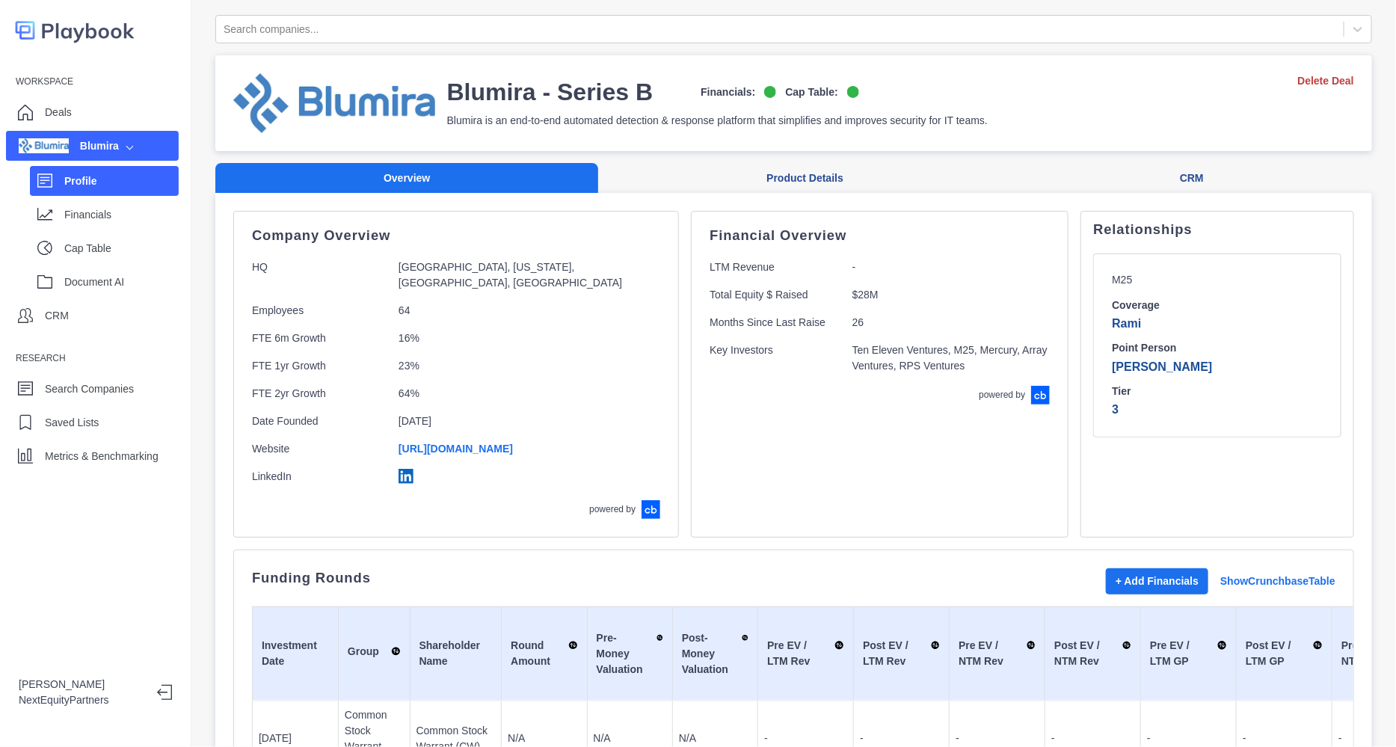
click at [938, 499] on div "Financial Overview LTM Revenue - Total Equity $ Raised $28M Months Since Last R…" at bounding box center [880, 374] width 378 height 327
drag, startPoint x: 1294, startPoint y: 247, endPoint x: 936, endPoint y: 1, distance: 433.5
click at [1294, 247] on div "Relationships M25 Coverage Rami Point Person VIctor Gutwein Tier 3" at bounding box center [1217, 331] width 248 height 215
click at [308, 35] on div at bounding box center [780, 29] width 1113 height 19
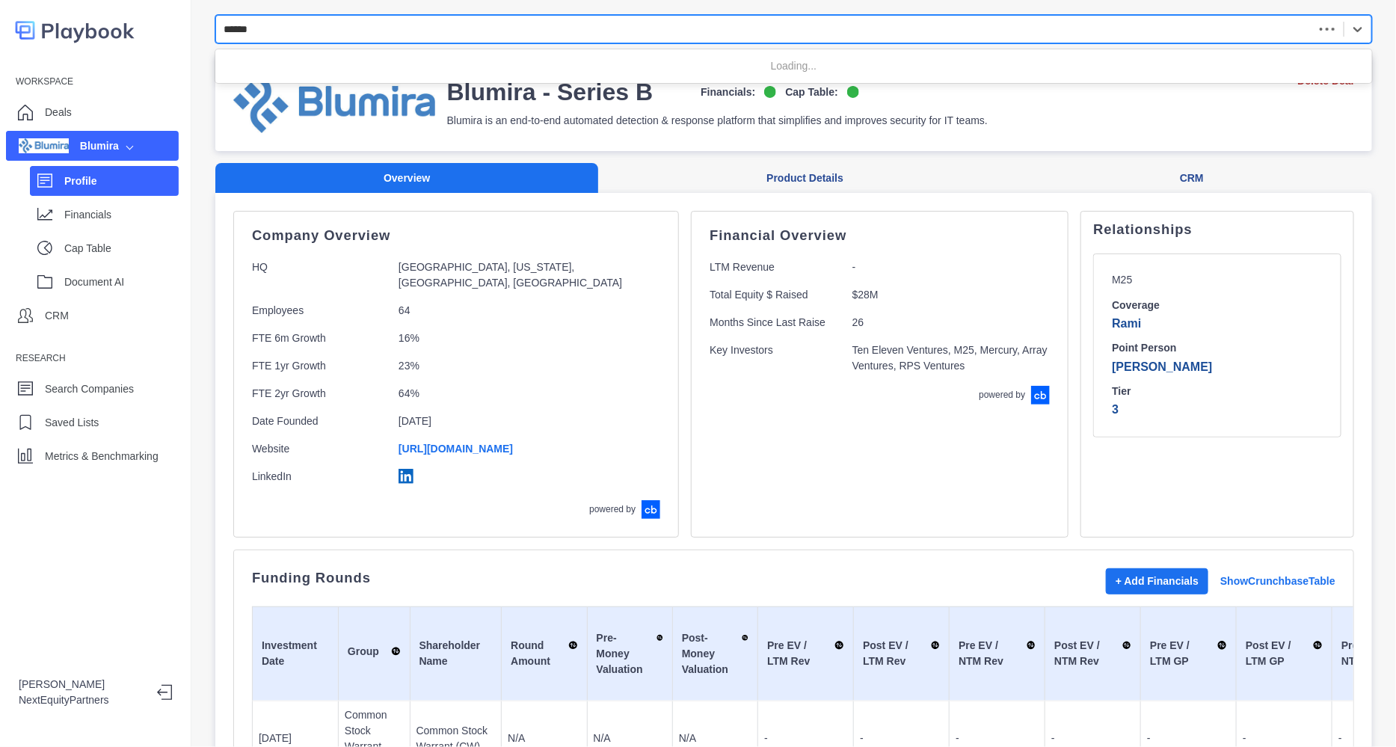
type input "*******"
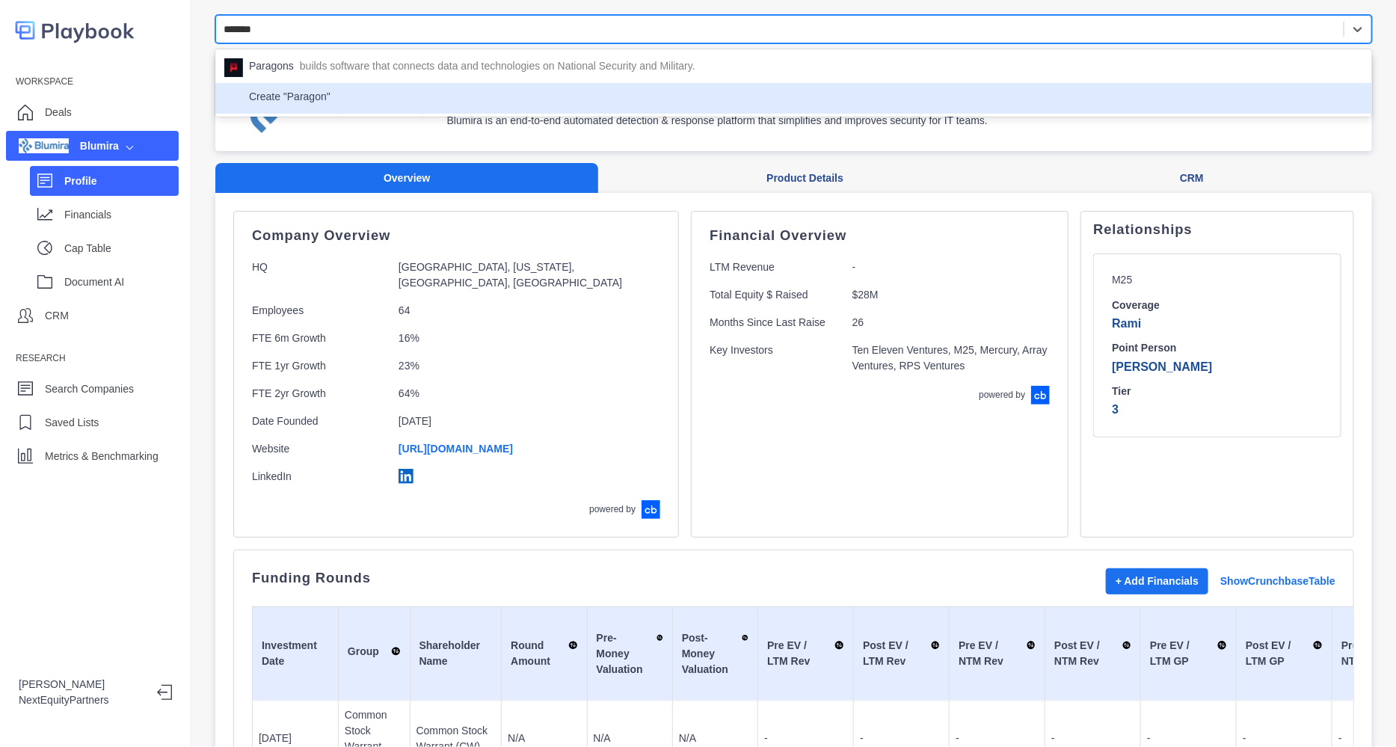
click at [364, 96] on div "Create "Paragon"" at bounding box center [793, 98] width 1139 height 19
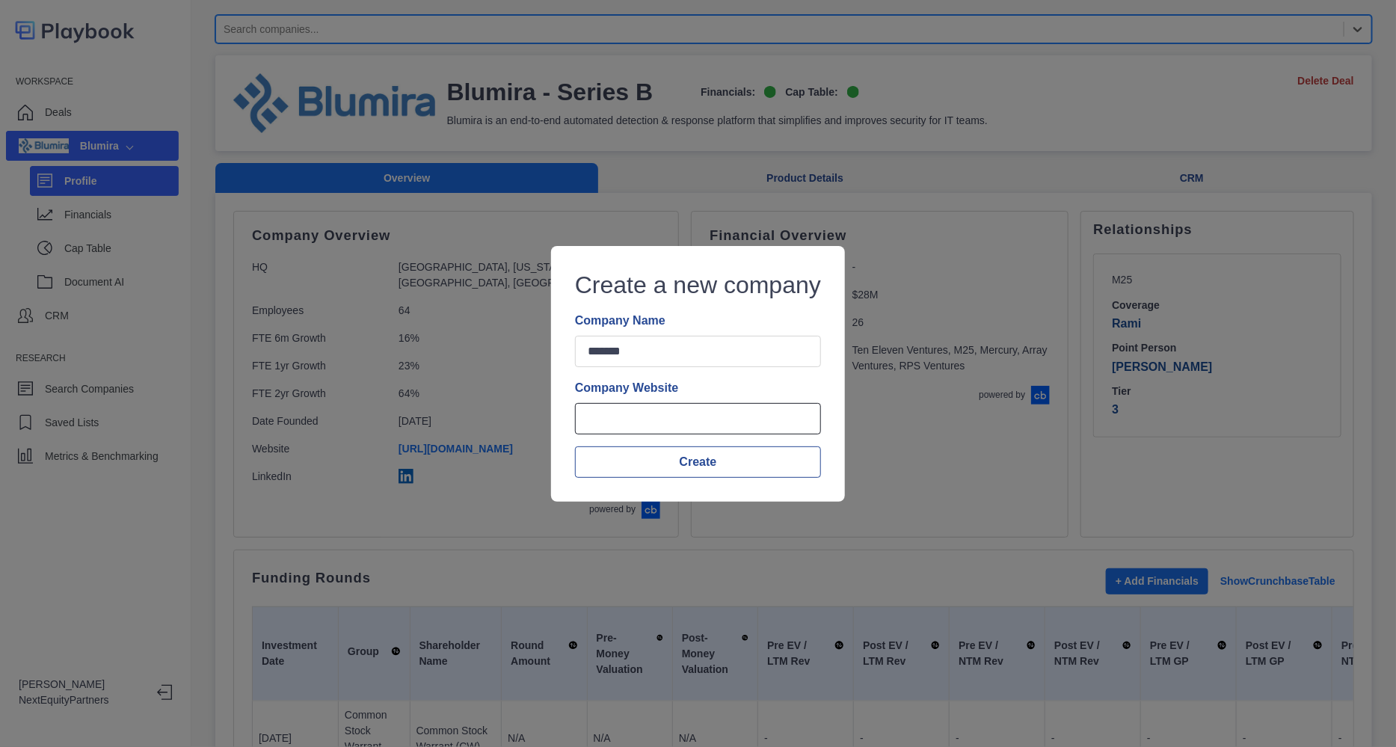
click at [636, 405] on input "Company Website" at bounding box center [698, 418] width 246 height 31
paste input "**********"
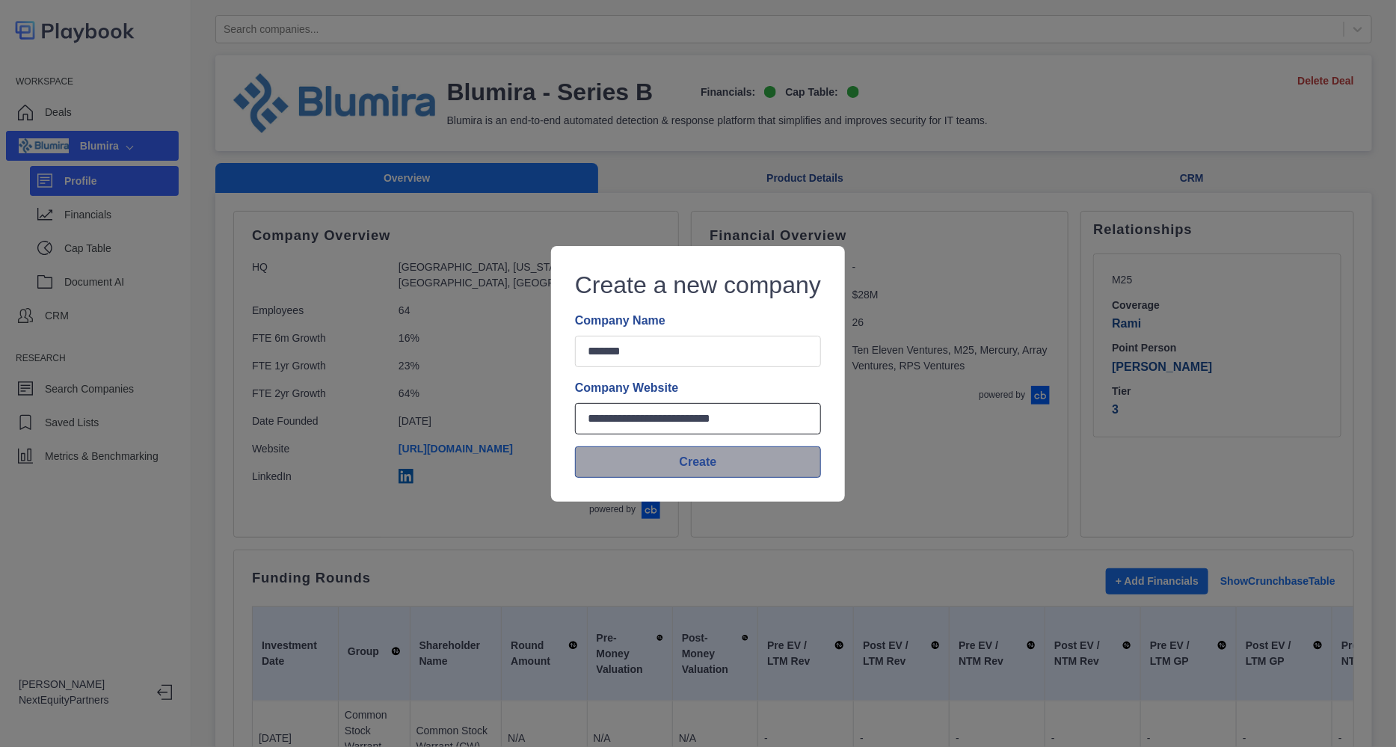
type input "**********"
click at [691, 464] on button "Create" at bounding box center [698, 461] width 246 height 31
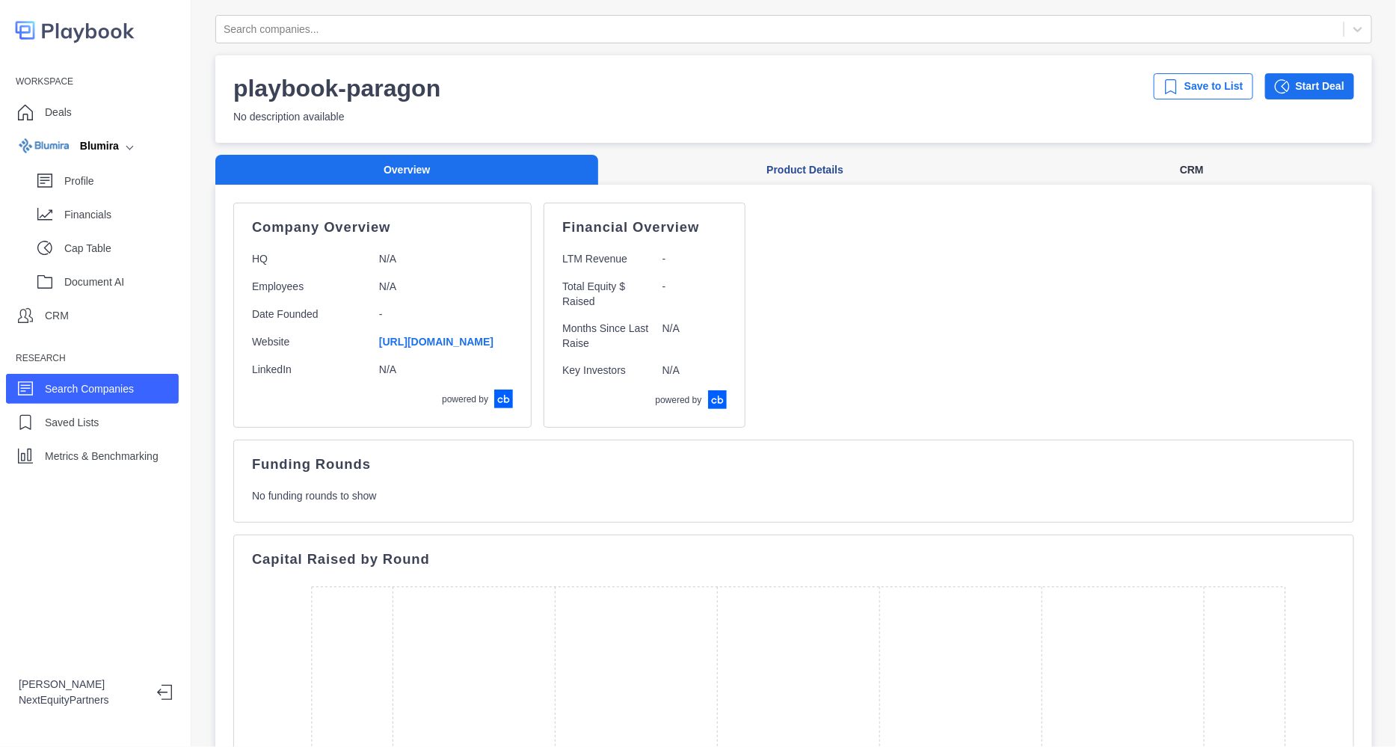
click at [1129, 176] on button "CRM" at bounding box center [1192, 170] width 360 height 31
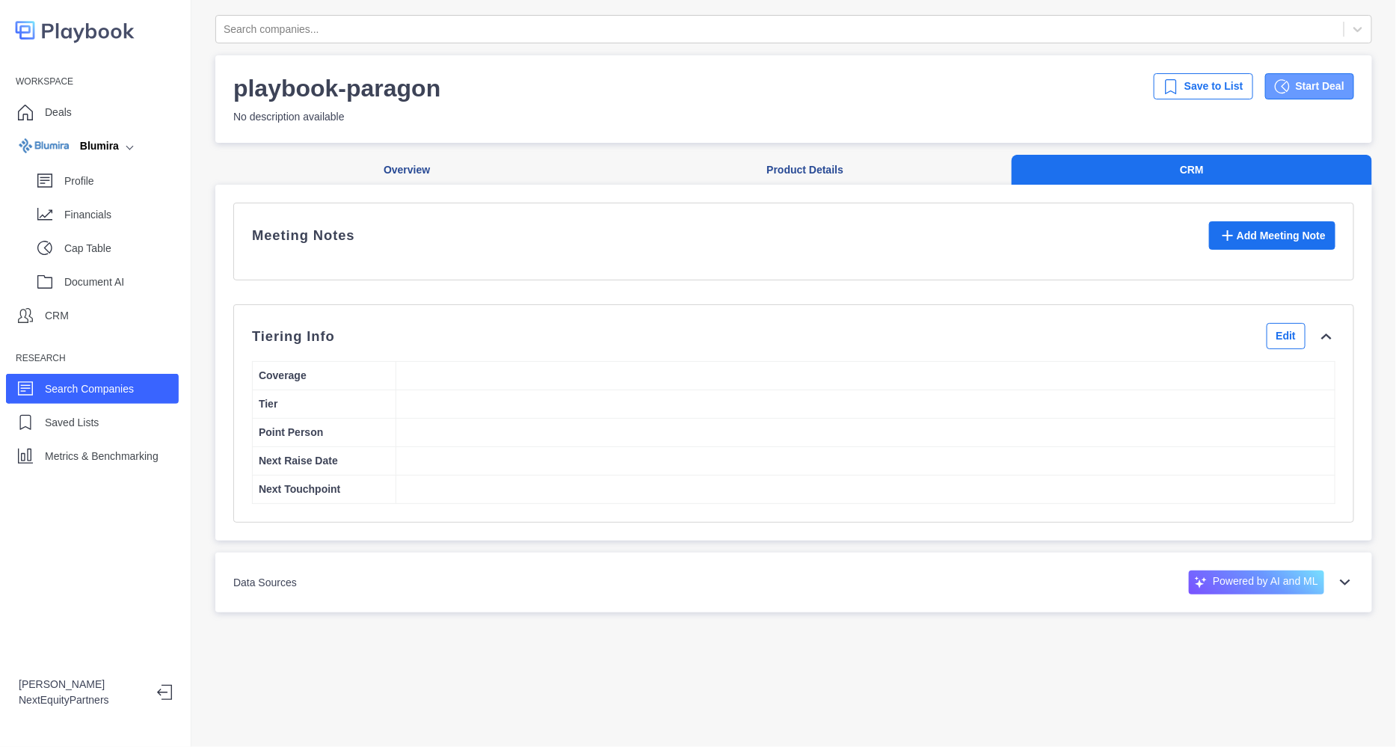
click at [1299, 79] on button "Start Deal" at bounding box center [1309, 86] width 89 height 26
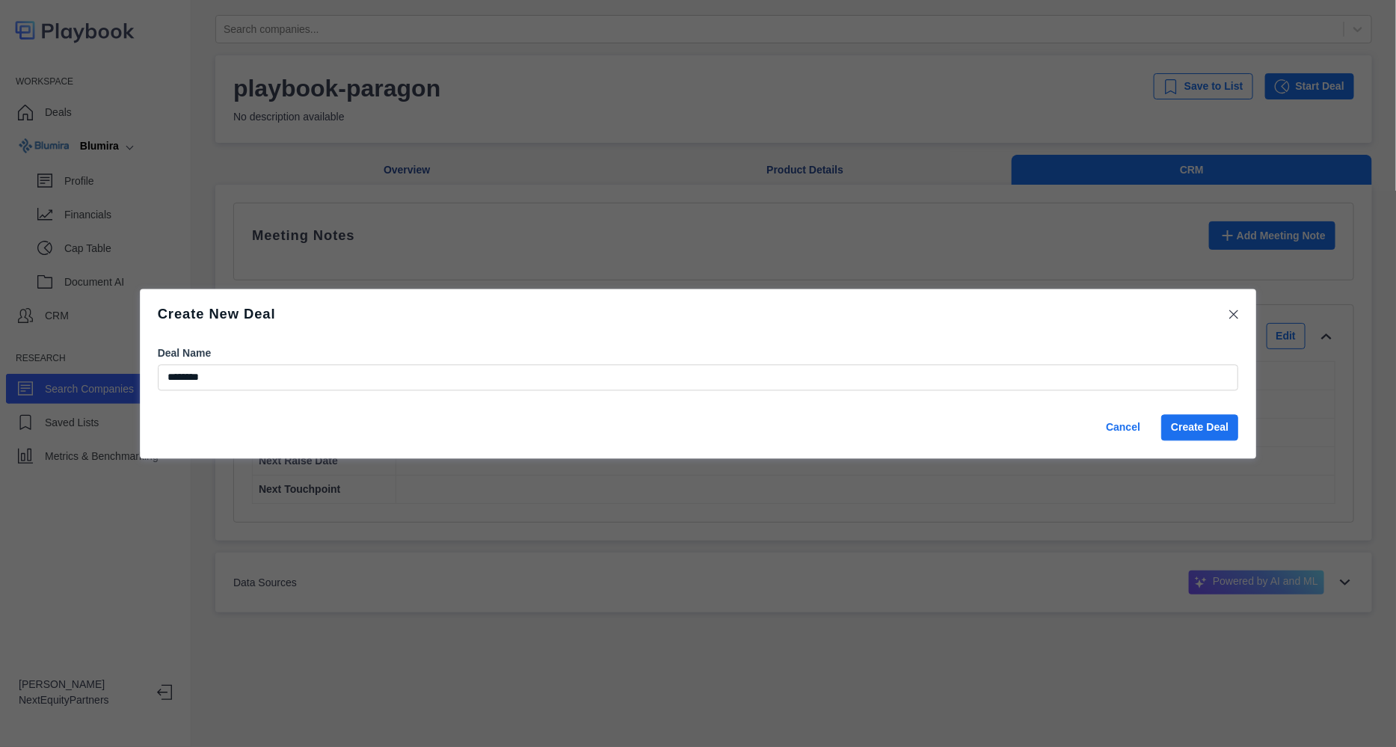
type input "********"
click at [1217, 425] on button "Create Deal" at bounding box center [1199, 427] width 77 height 26
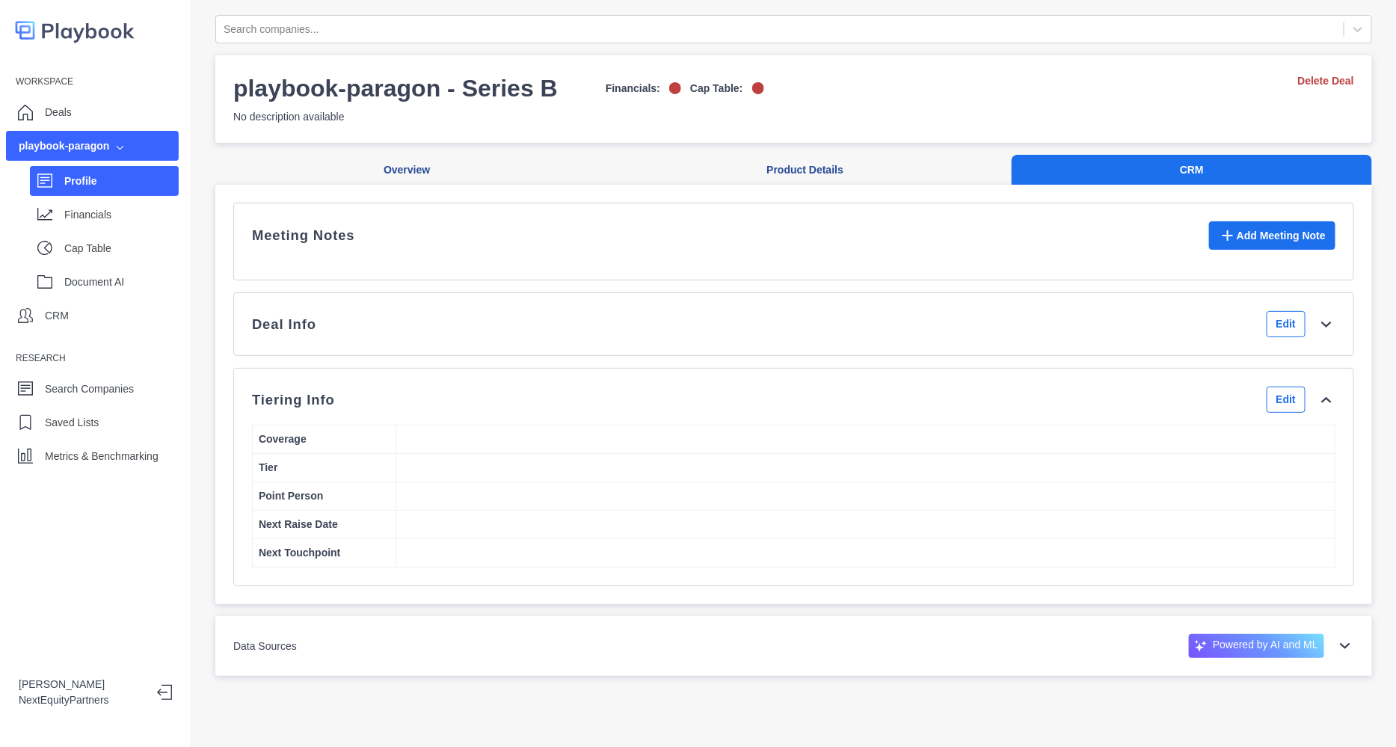
click at [1184, 336] on div "Deal Info Edit" at bounding box center [793, 324] width 1083 height 26
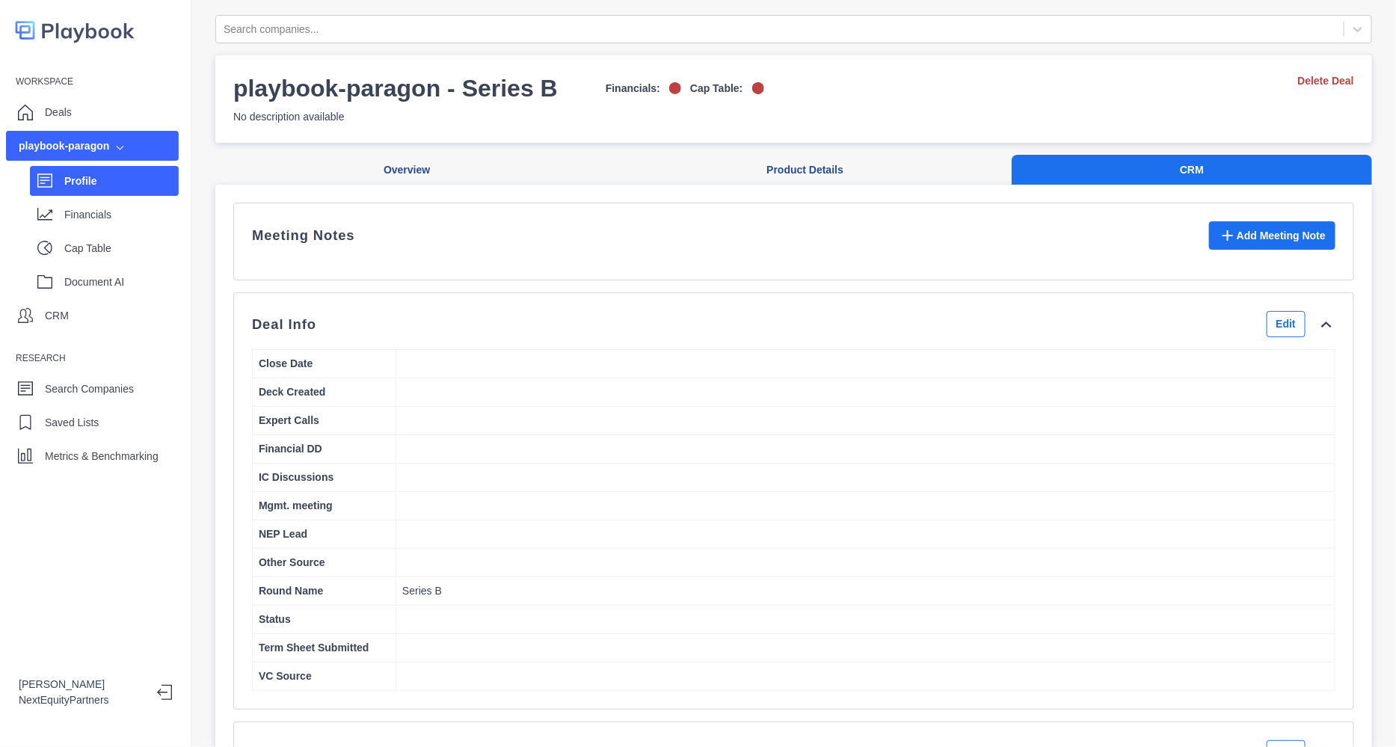
click at [1184, 336] on div "Deal Info Edit" at bounding box center [793, 324] width 1083 height 26
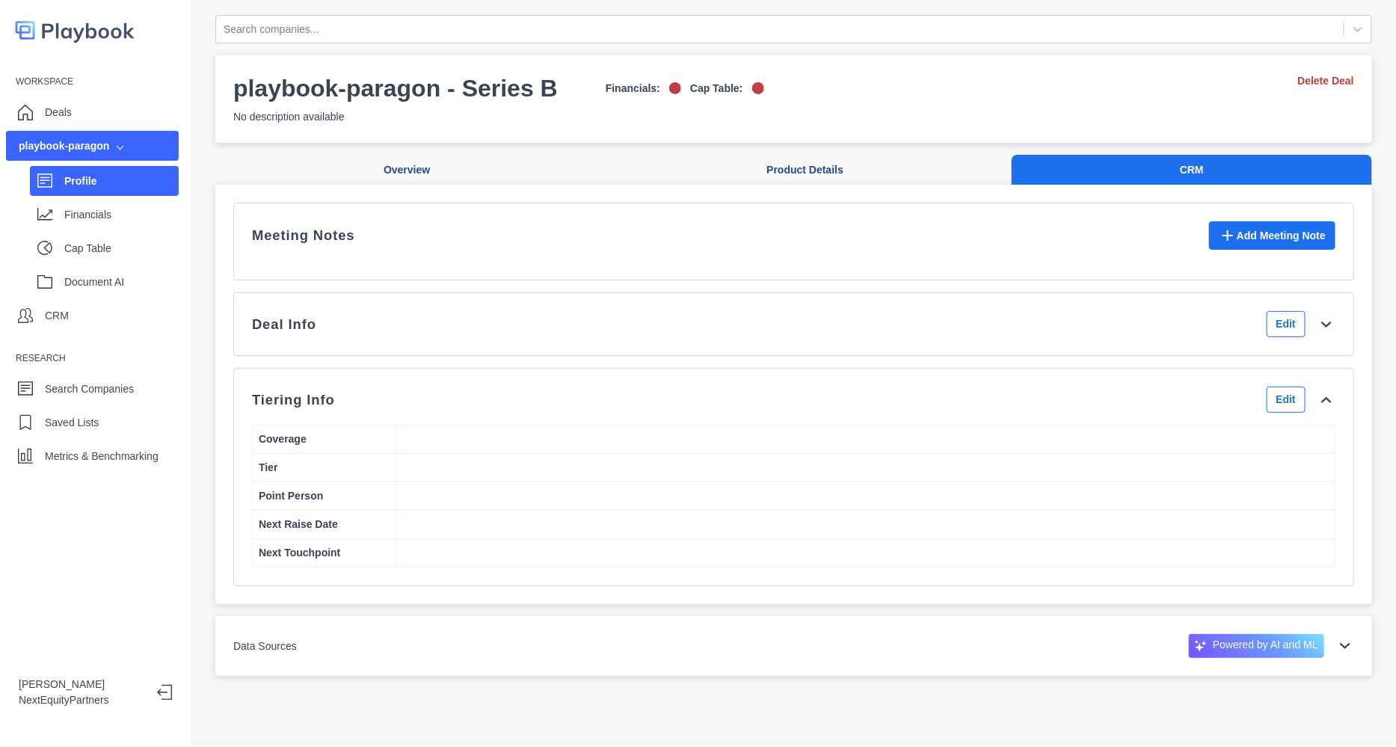
click at [1181, 337] on div "Deal Info Edit" at bounding box center [793, 324] width 1083 height 26
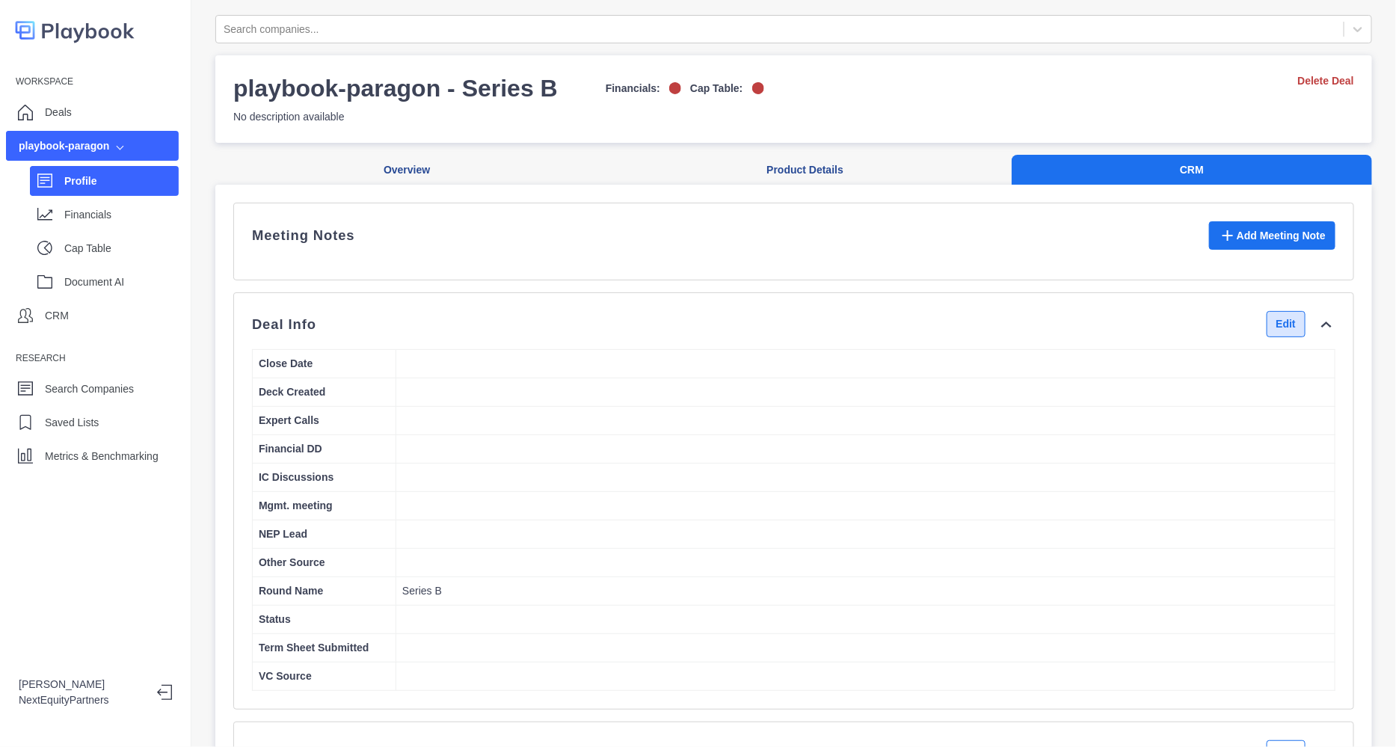
click at [1267, 337] on button "Edit" at bounding box center [1286, 324] width 39 height 26
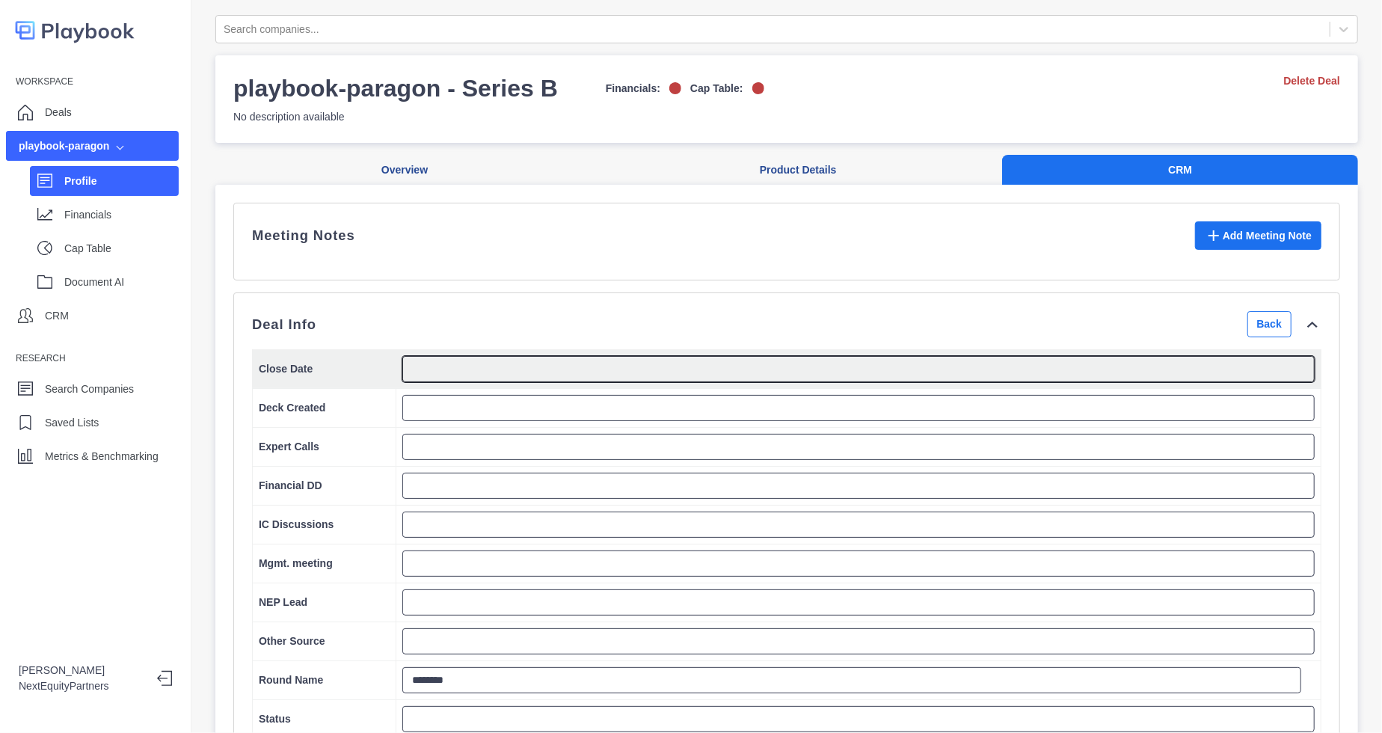
click at [740, 382] on textarea at bounding box center [858, 369] width 912 height 26
click at [744, 382] on textarea at bounding box center [858, 369] width 912 height 26
type textarea "*"
type textarea "*********"
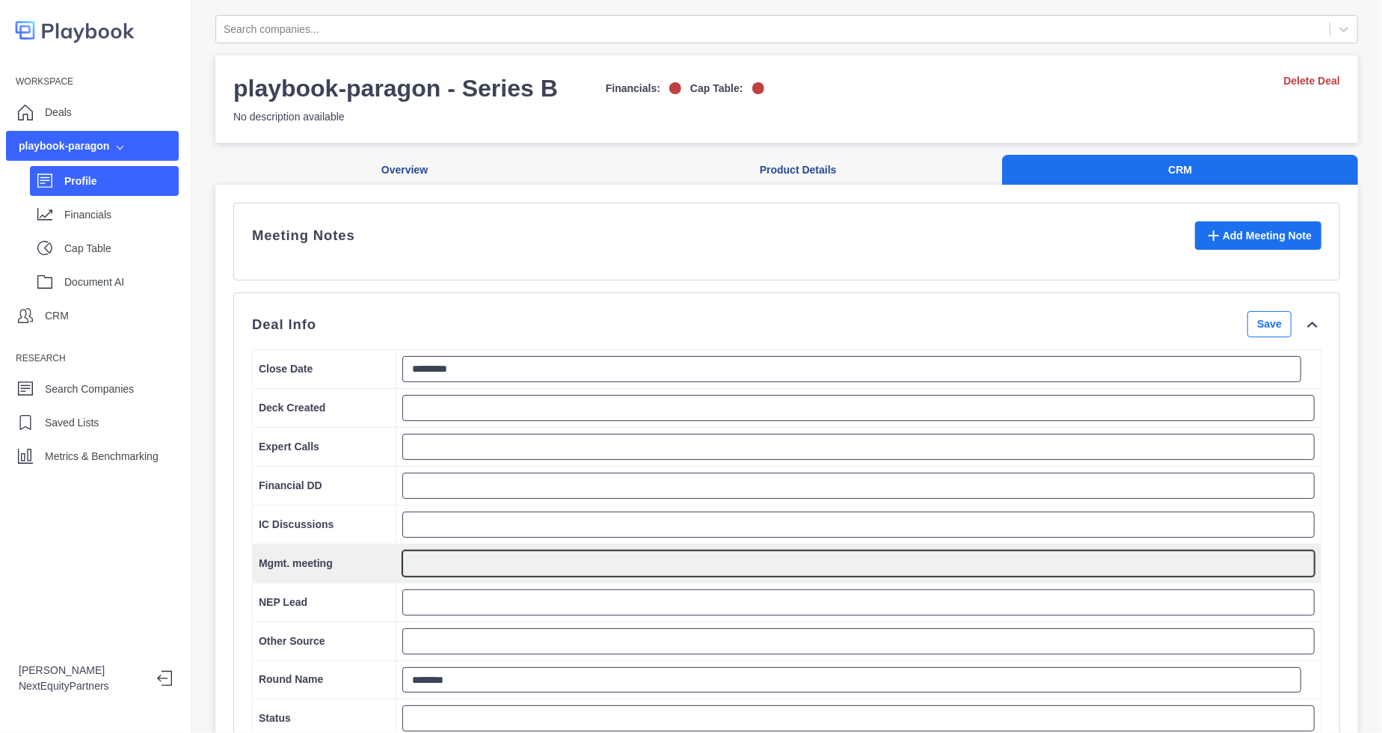
click at [484, 573] on textarea at bounding box center [858, 563] width 912 height 26
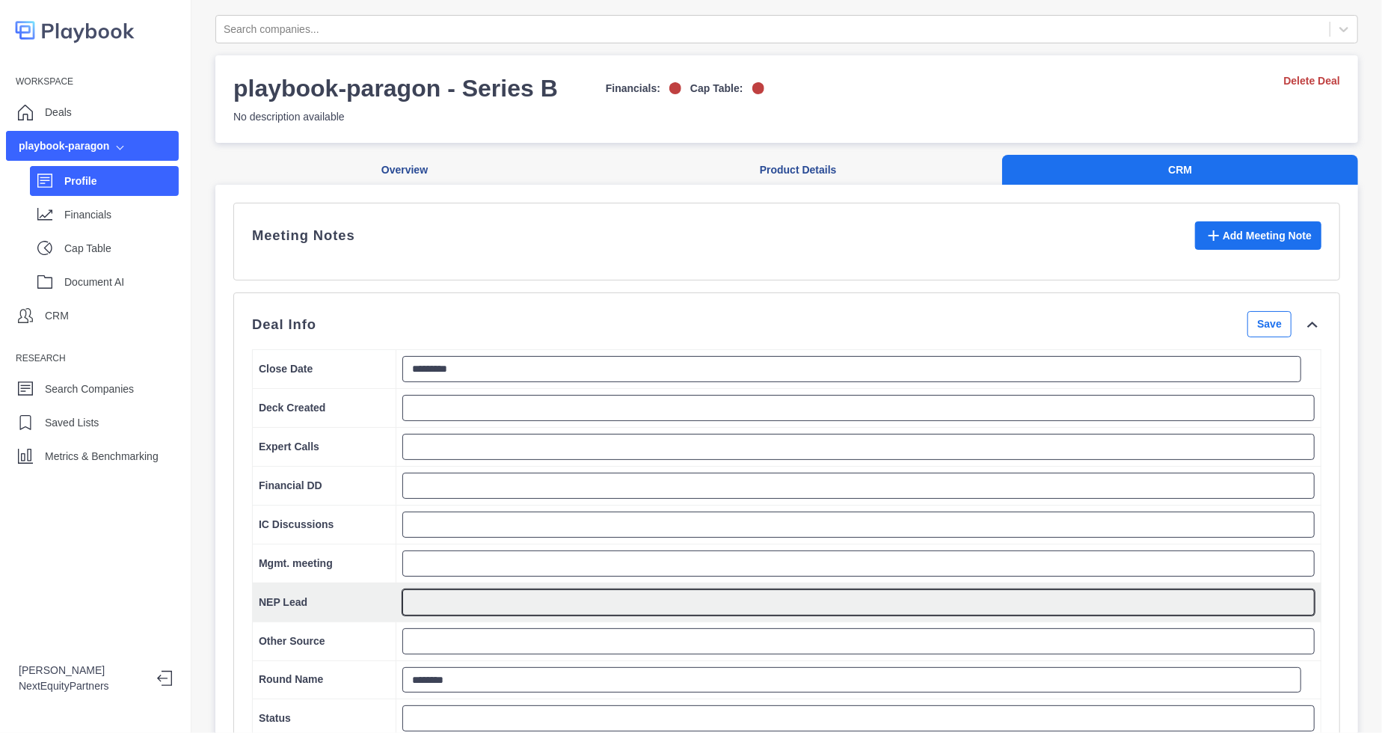
click at [434, 615] on textarea at bounding box center [858, 602] width 912 height 26
type textarea "****"
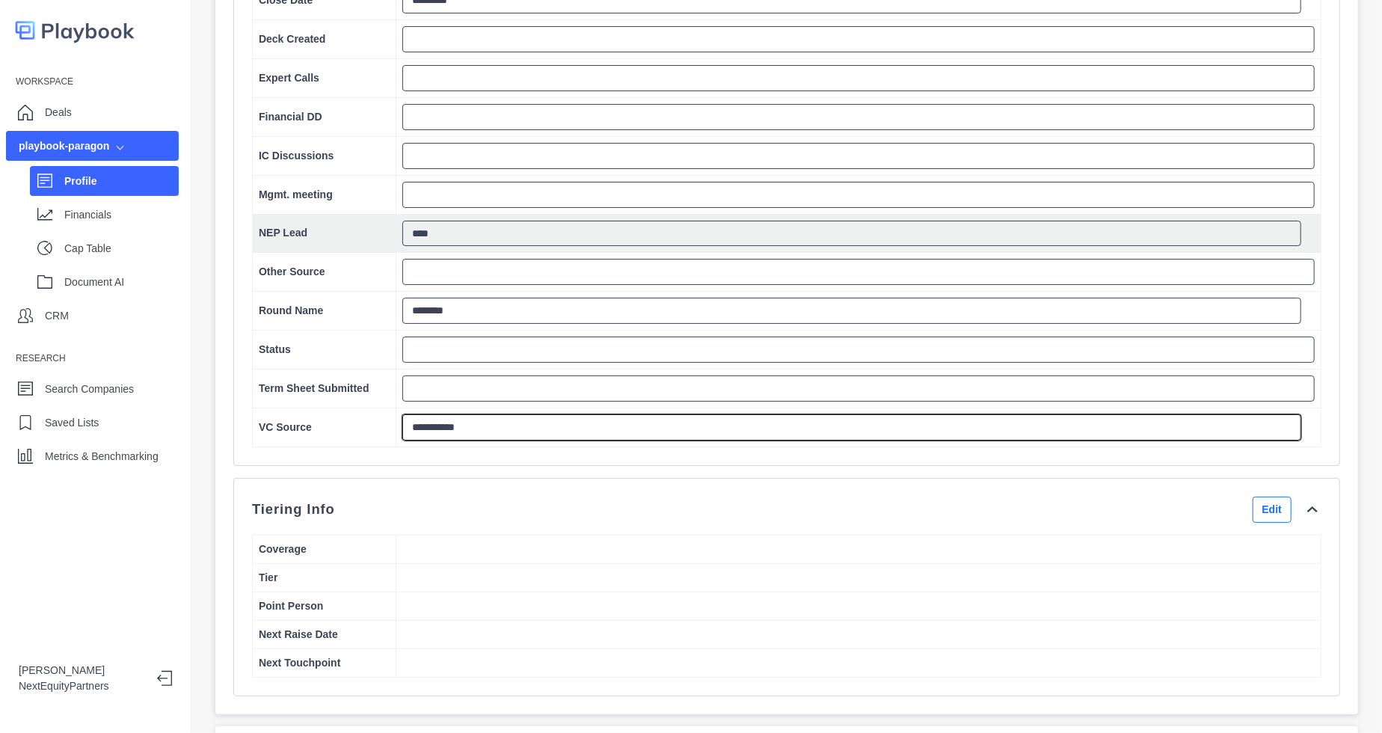
type textarea "**********"
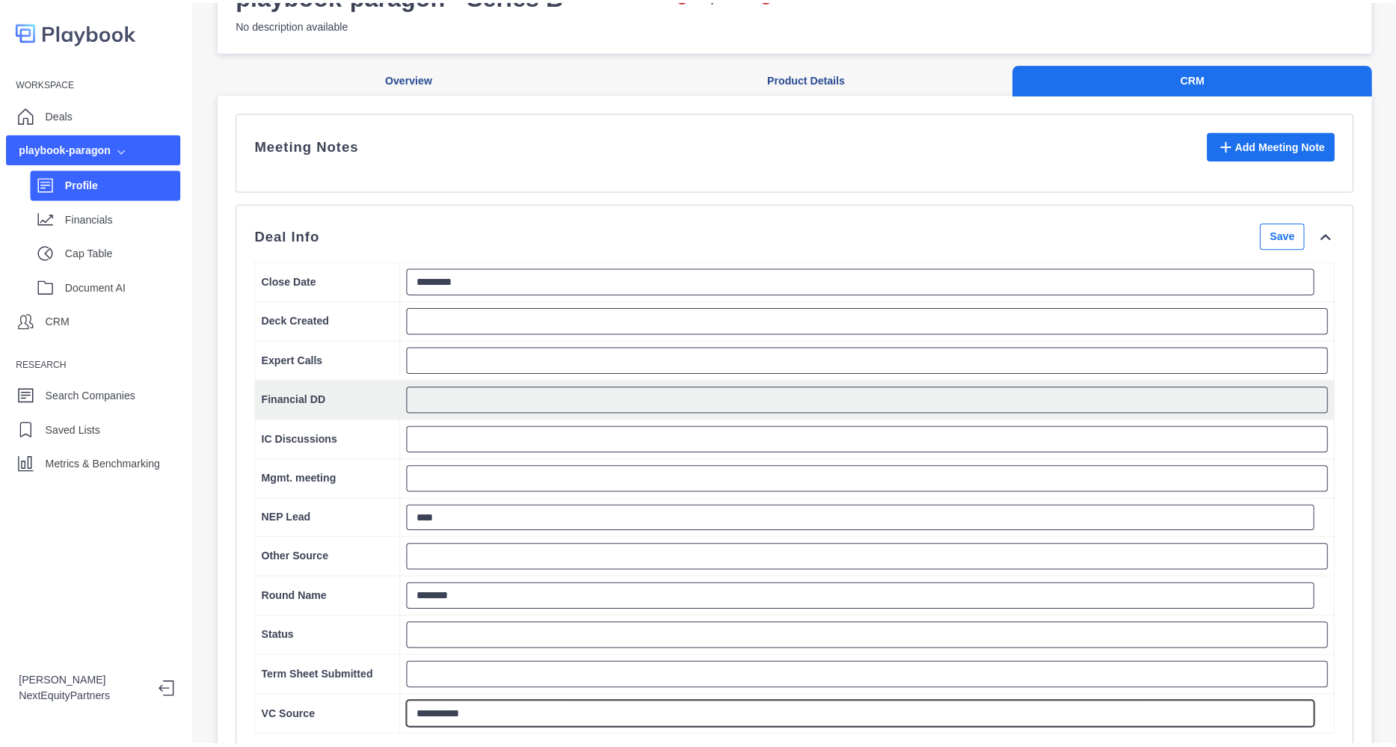
scroll to position [186, 0]
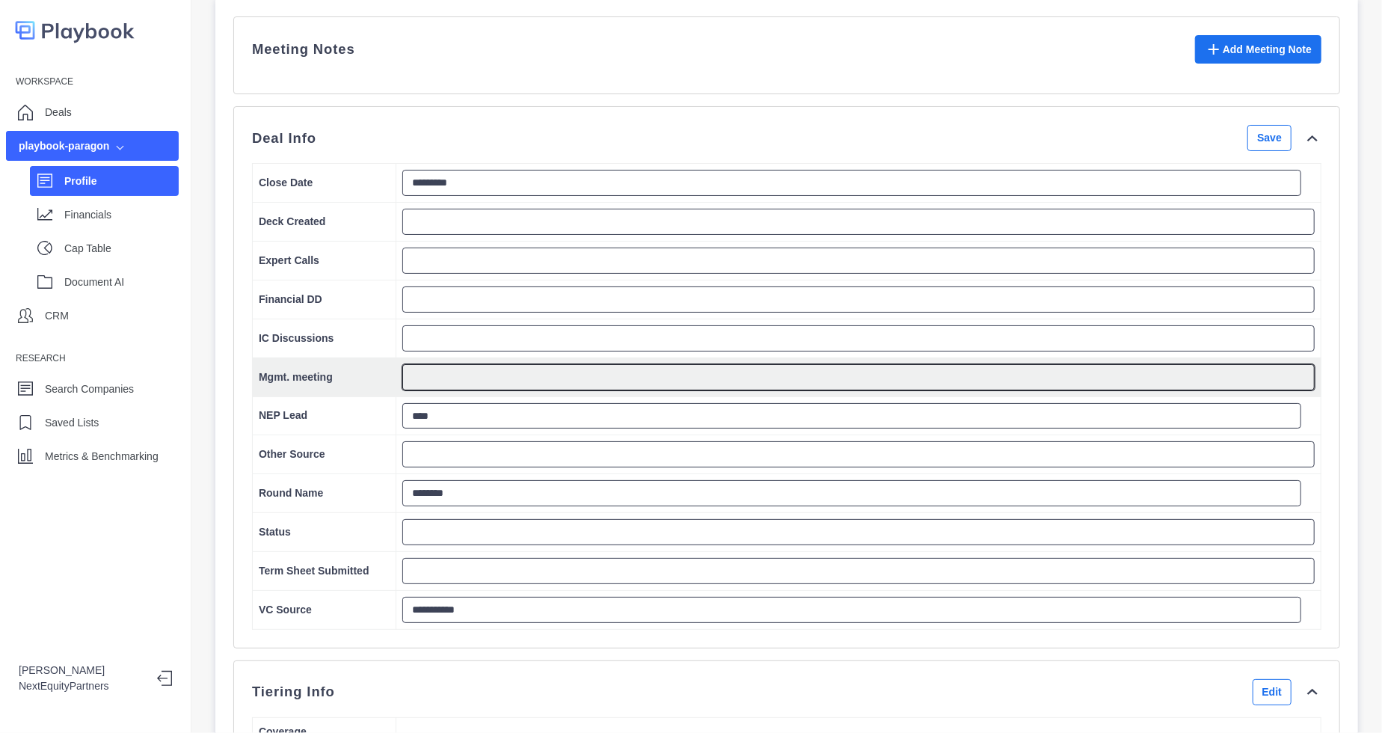
click at [583, 390] on textarea at bounding box center [858, 377] width 912 height 26
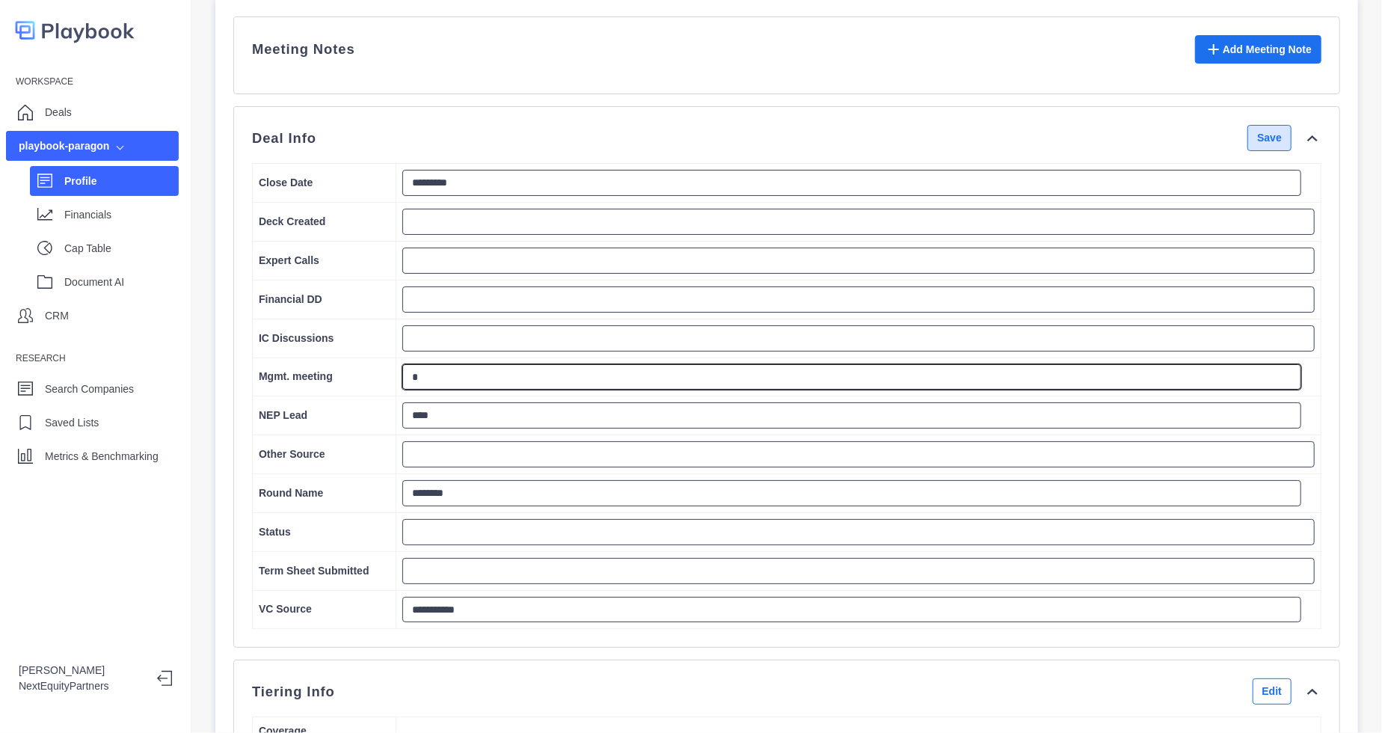
type textarea "*"
click at [1249, 151] on button "Save" at bounding box center [1269, 138] width 44 height 26
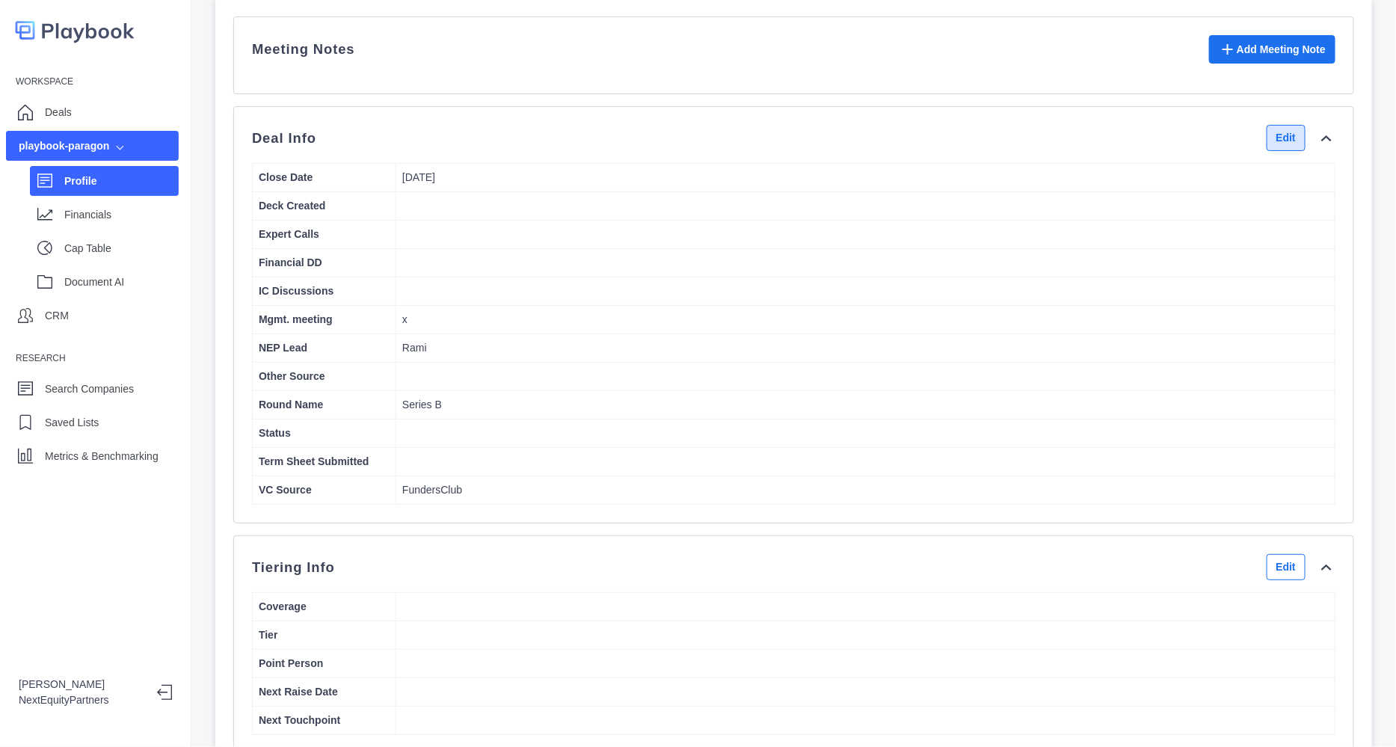
click at [1267, 150] on button "Edit" at bounding box center [1286, 138] width 39 height 26
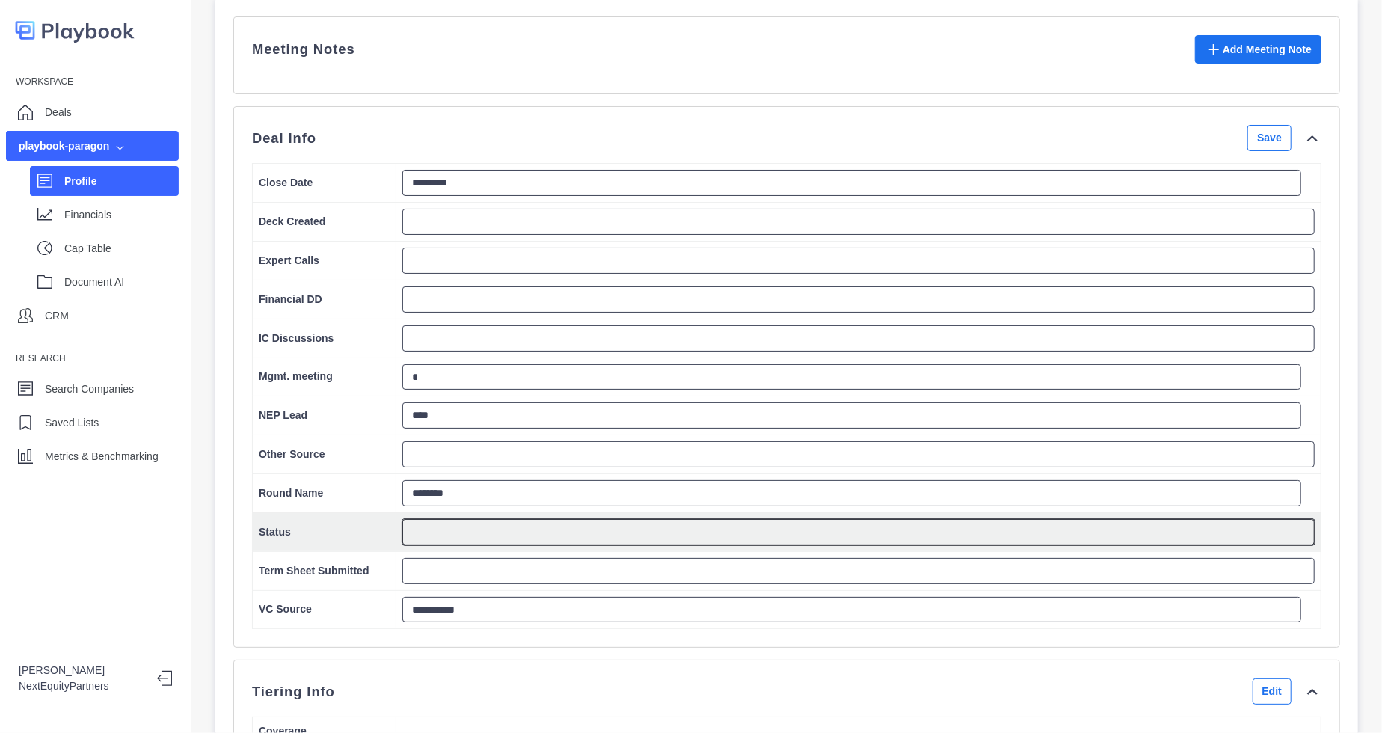
click at [450, 543] on textarea at bounding box center [858, 532] width 912 height 26
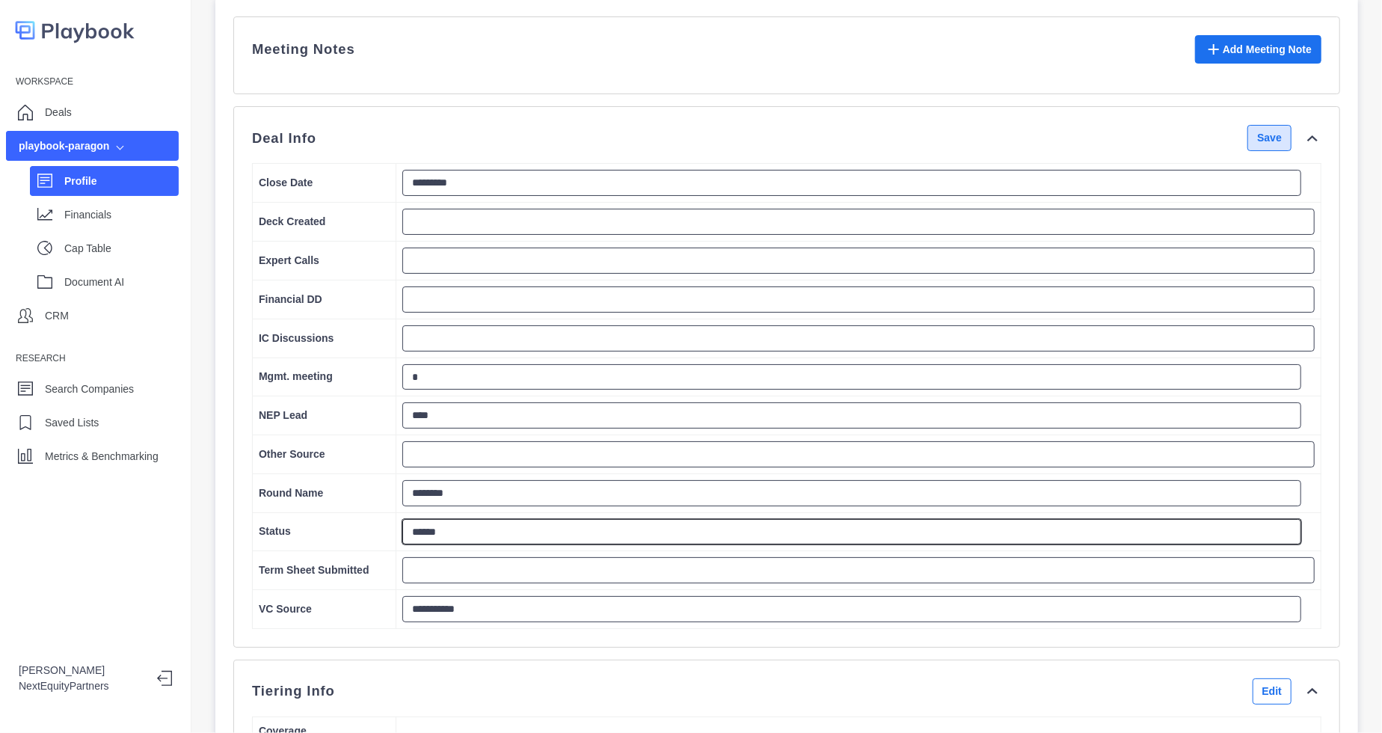
type textarea "******"
click at [1256, 147] on button "Save" at bounding box center [1269, 138] width 44 height 26
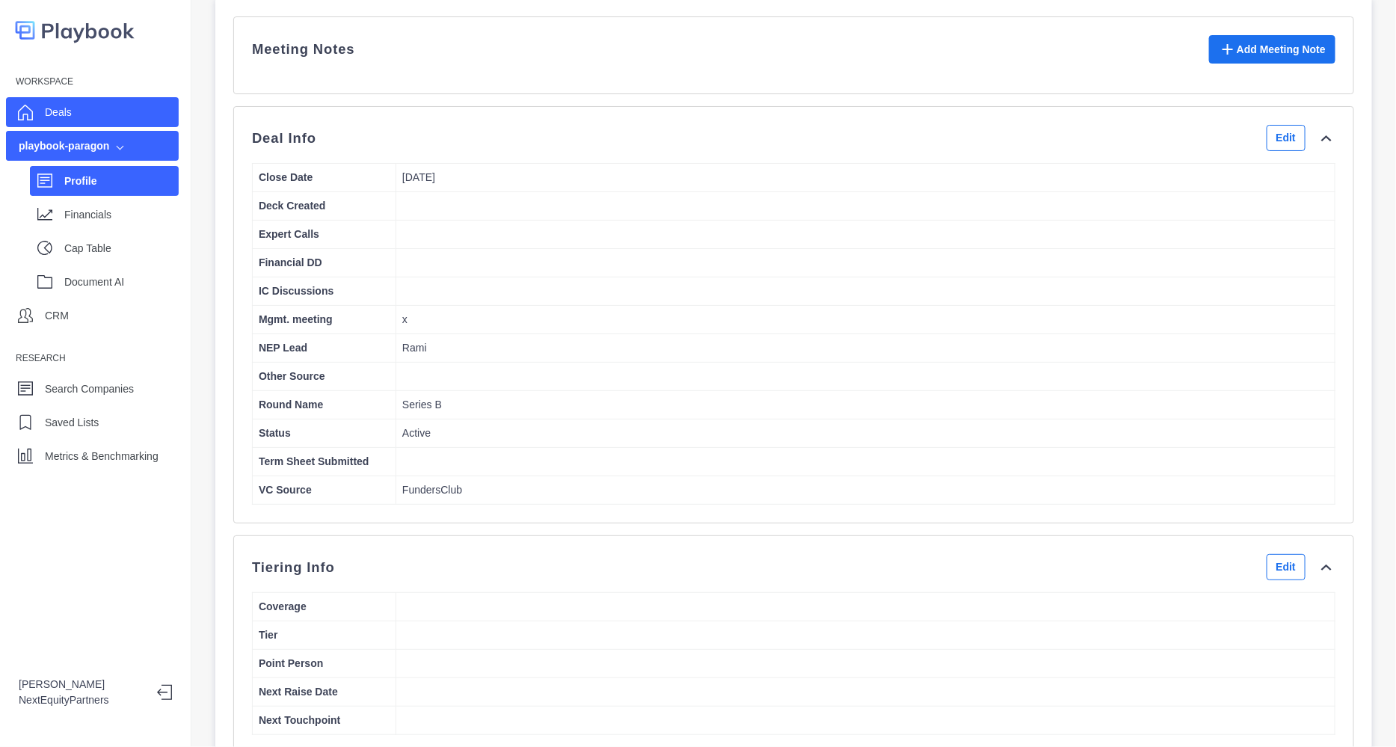
click at [49, 113] on p "Deals" at bounding box center [58, 113] width 27 height 16
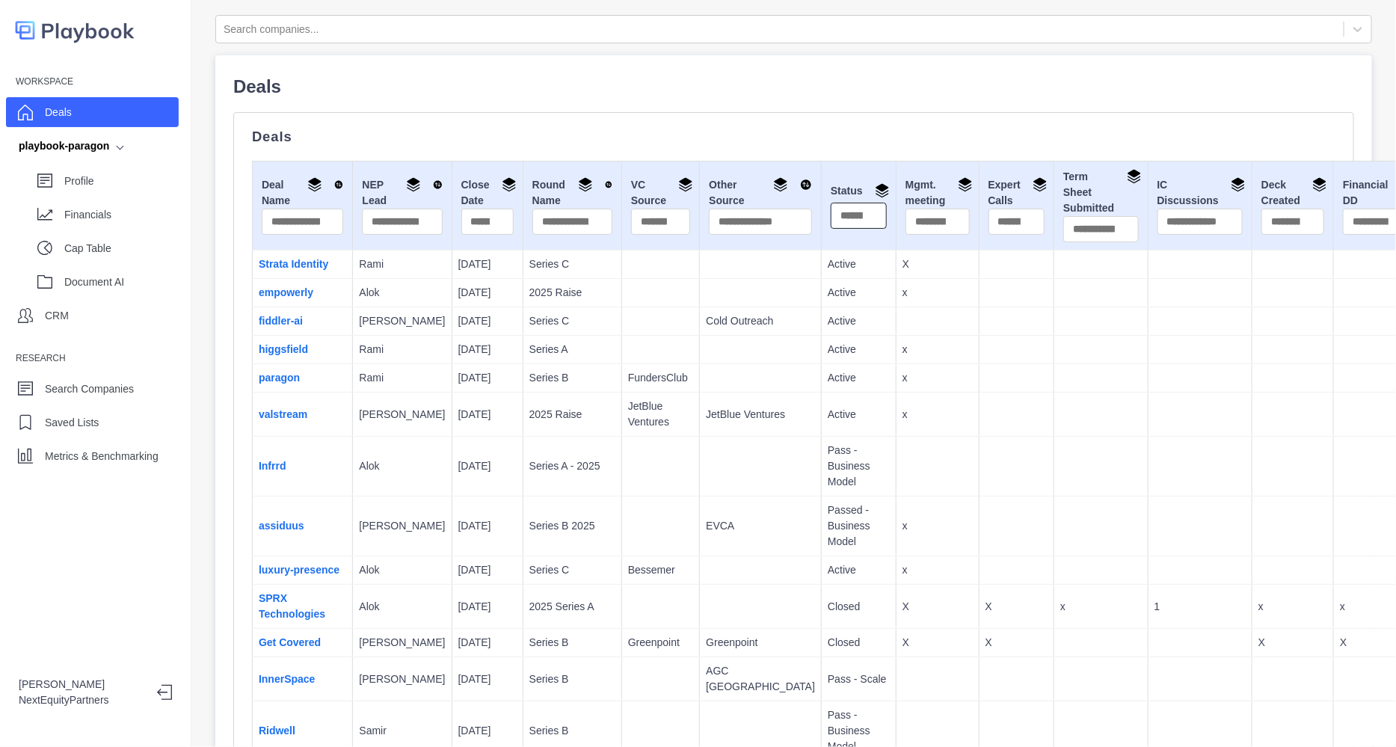
click at [831, 212] on input "text" at bounding box center [859, 216] width 56 height 26
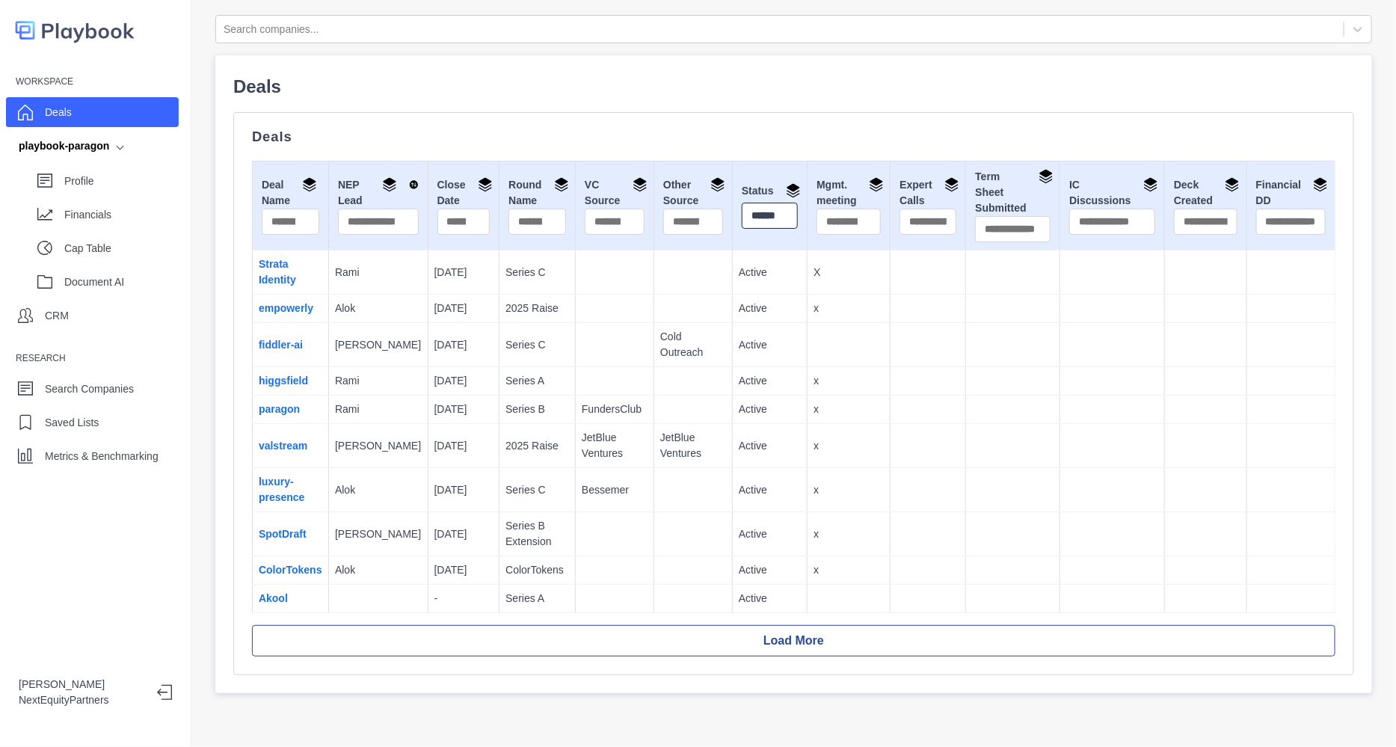
scroll to position [0, 4]
type input "******"
click at [653, 351] on td "Cold Outreach" at bounding box center [692, 345] width 79 height 44
click at [280, 409] on link "paragon" at bounding box center [279, 409] width 41 height 12
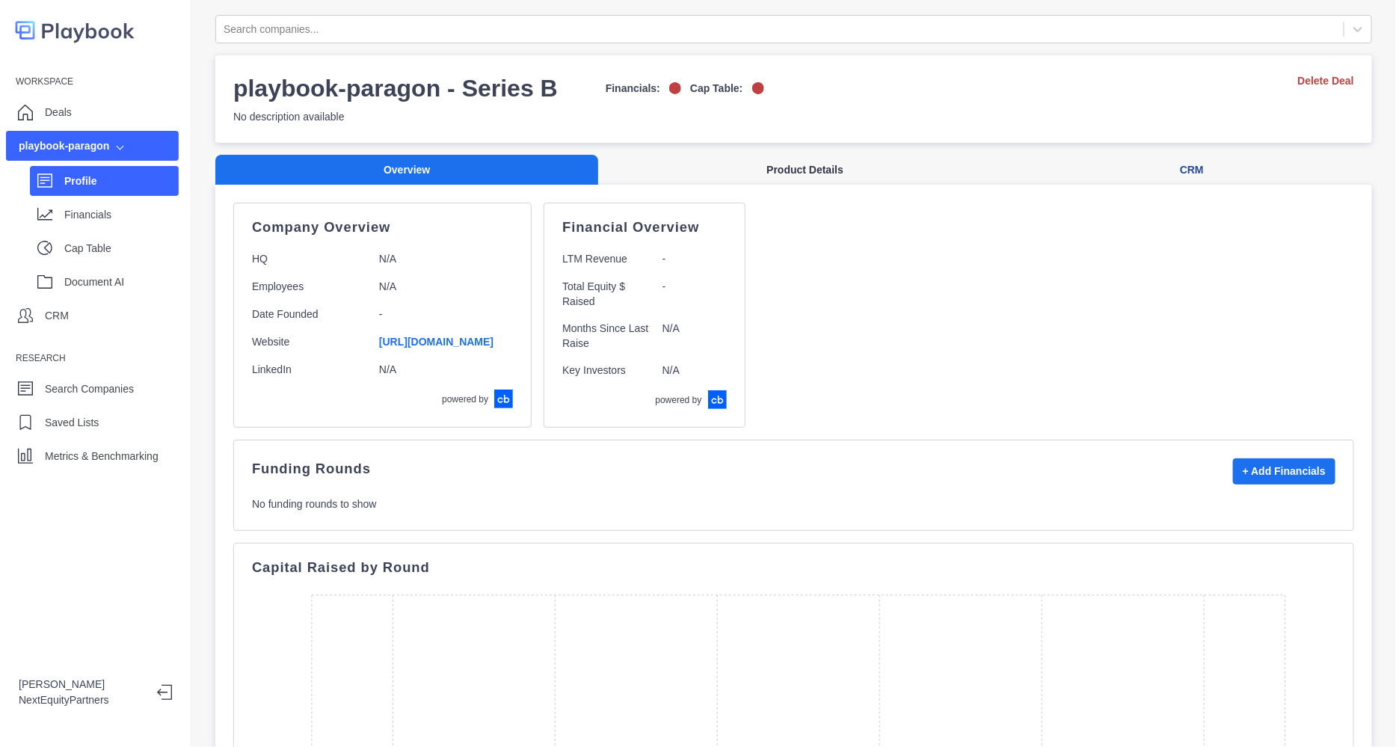
click at [763, 167] on button "Product Details" at bounding box center [804, 170] width 413 height 31
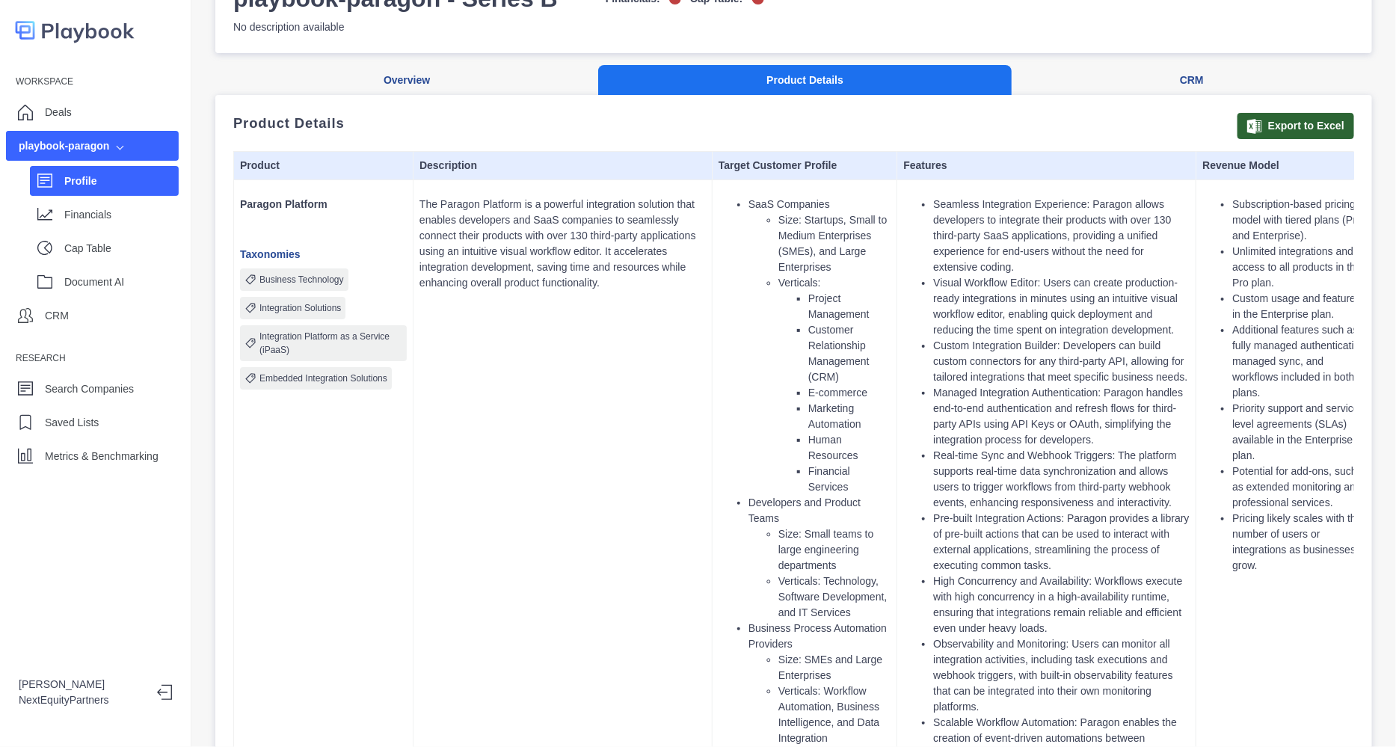
scroll to position [186, 0]
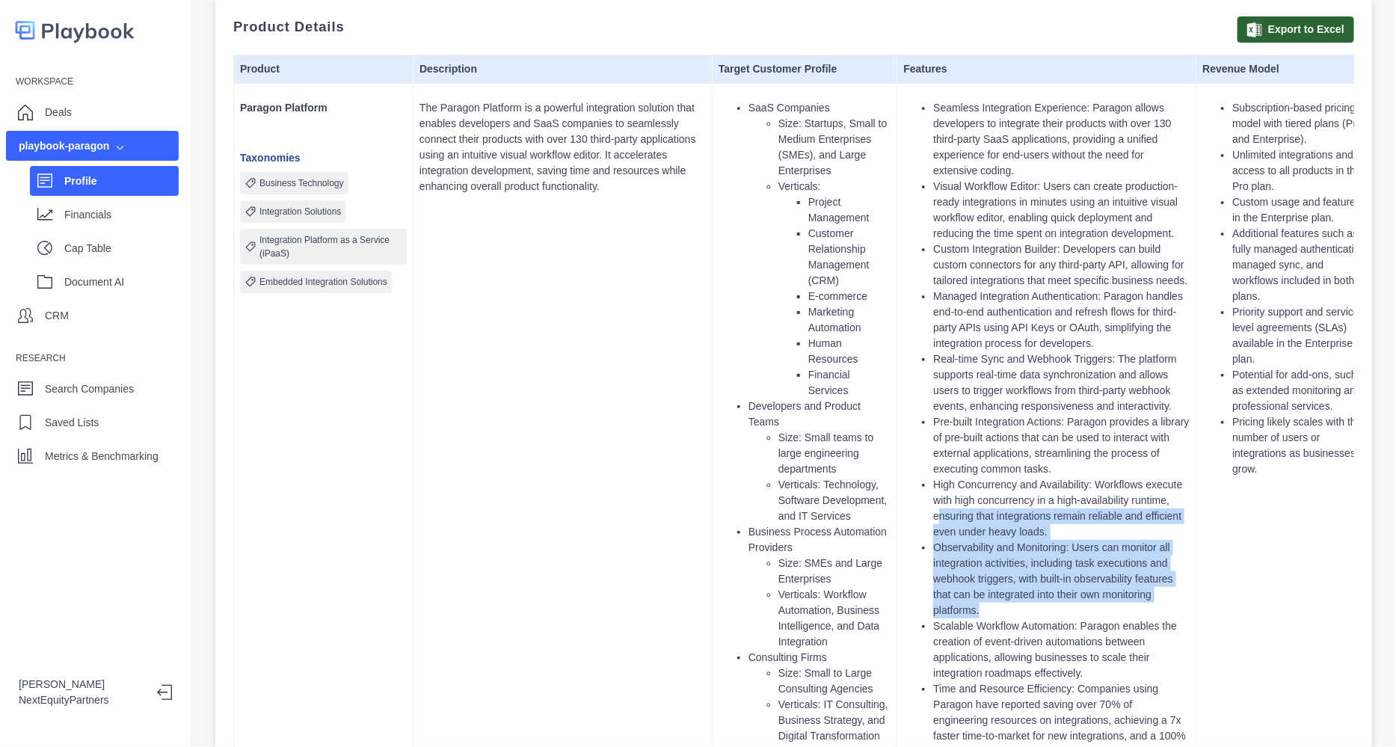
drag, startPoint x: 984, startPoint y: 547, endPoint x: 1083, endPoint y: 611, distance: 118.4
click at [1083, 611] on ul "Seamless Integration Experience: Paragon allows developers to integrate their p…" at bounding box center [1046, 461] width 286 height 722
click at [1069, 610] on li "Observability and Monitoring: Users can monitor all integration activities, inc…" at bounding box center [1061, 579] width 256 height 79
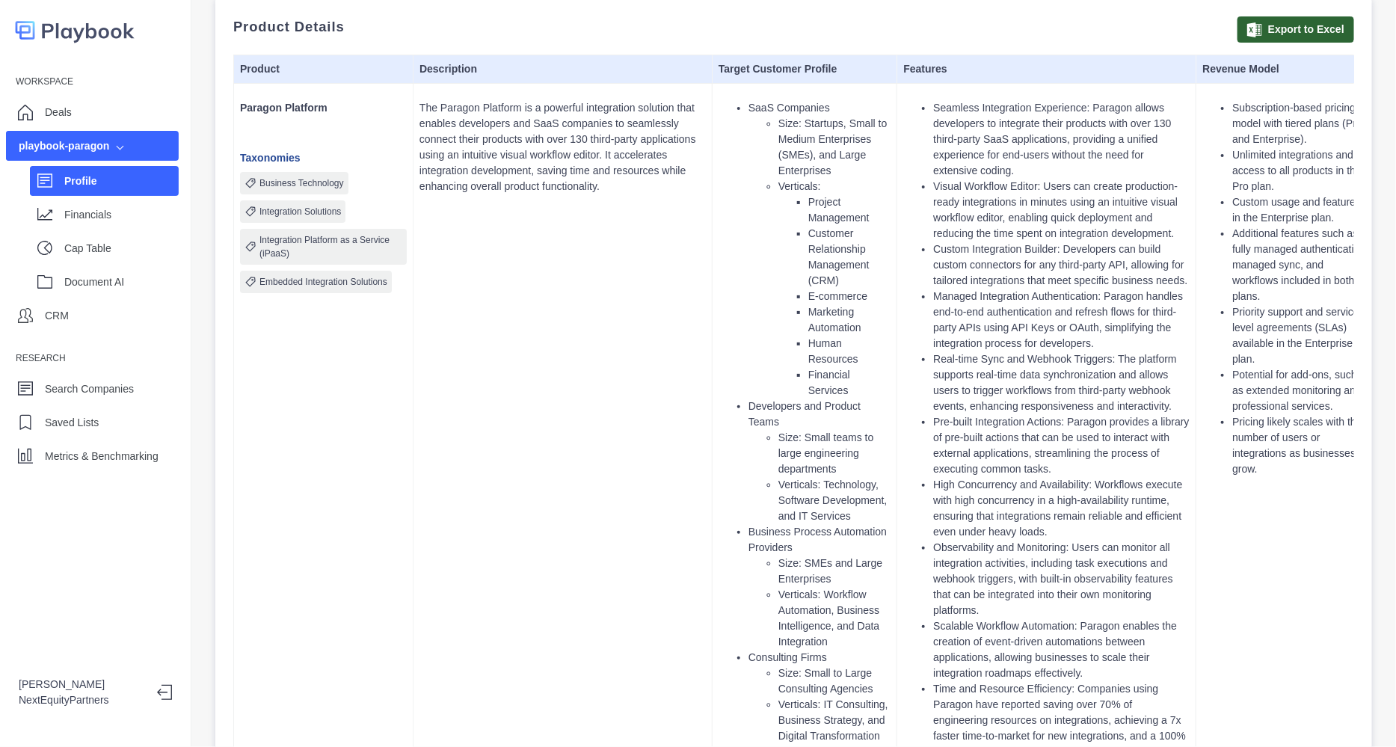
click at [1069, 610] on li "Observability and Monitoring: Users can monitor all integration activities, inc…" at bounding box center [1061, 579] width 256 height 79
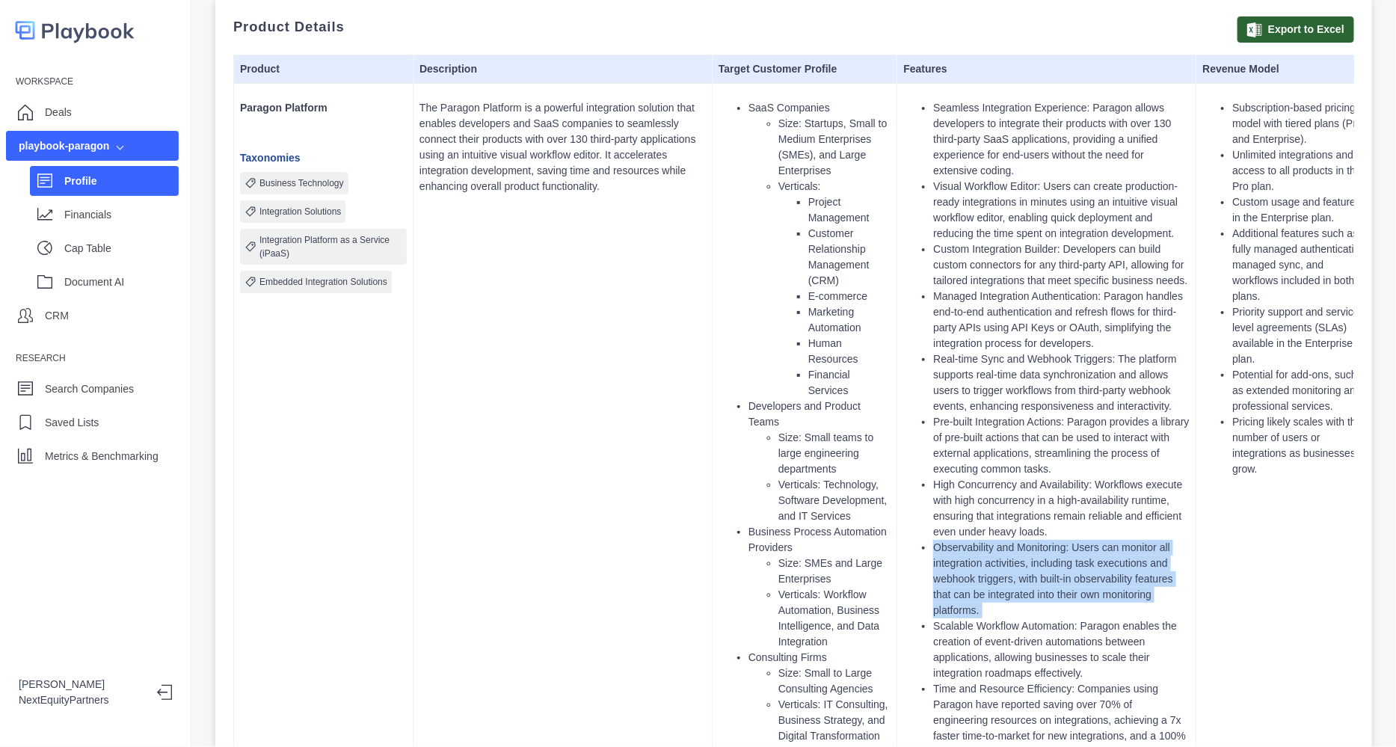
click at [1069, 610] on li "Observability and Monitoring: Users can monitor all integration activities, inc…" at bounding box center [1061, 579] width 256 height 79
click at [1076, 597] on li "Observability and Monitoring: Users can monitor all integration activities, inc…" at bounding box center [1061, 579] width 256 height 79
click at [1077, 597] on li "Observability and Monitoring: Users can monitor all integration activities, inc…" at bounding box center [1061, 579] width 256 height 79
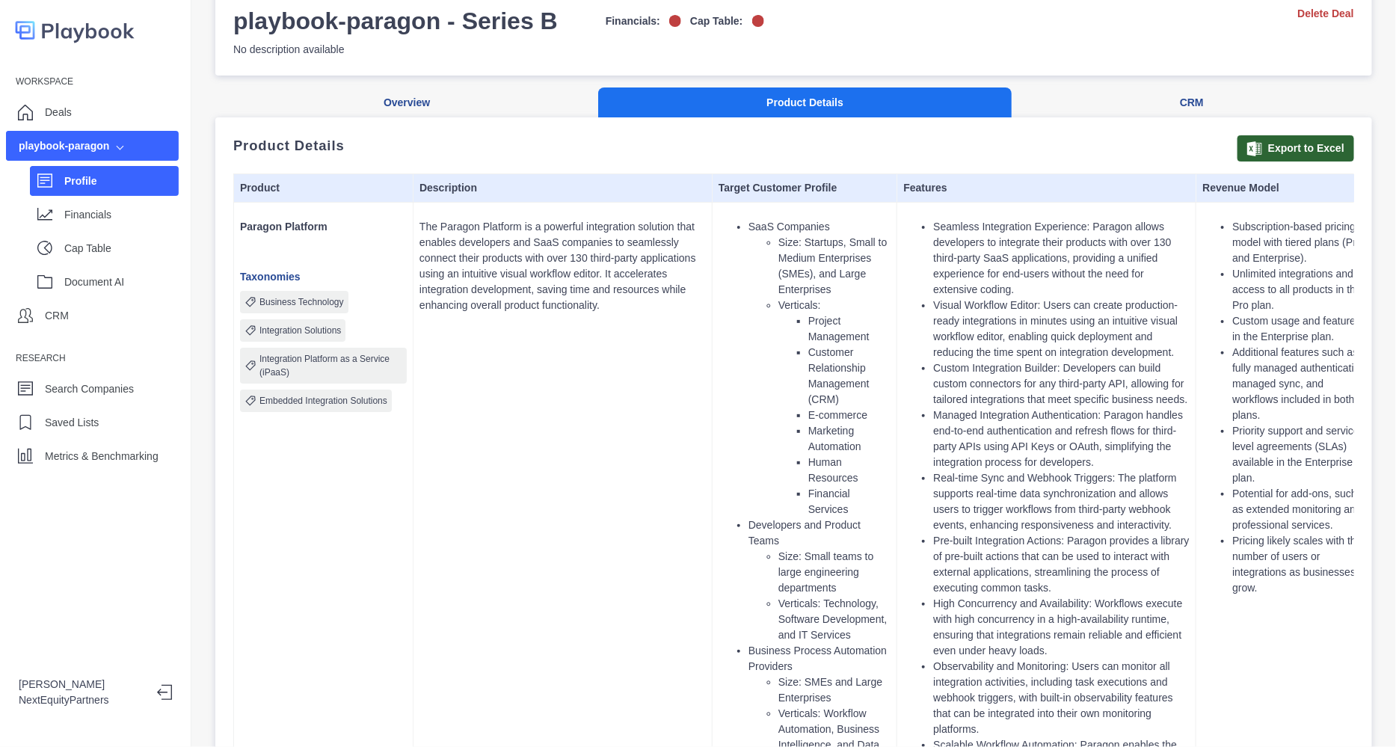
scroll to position [0, 0]
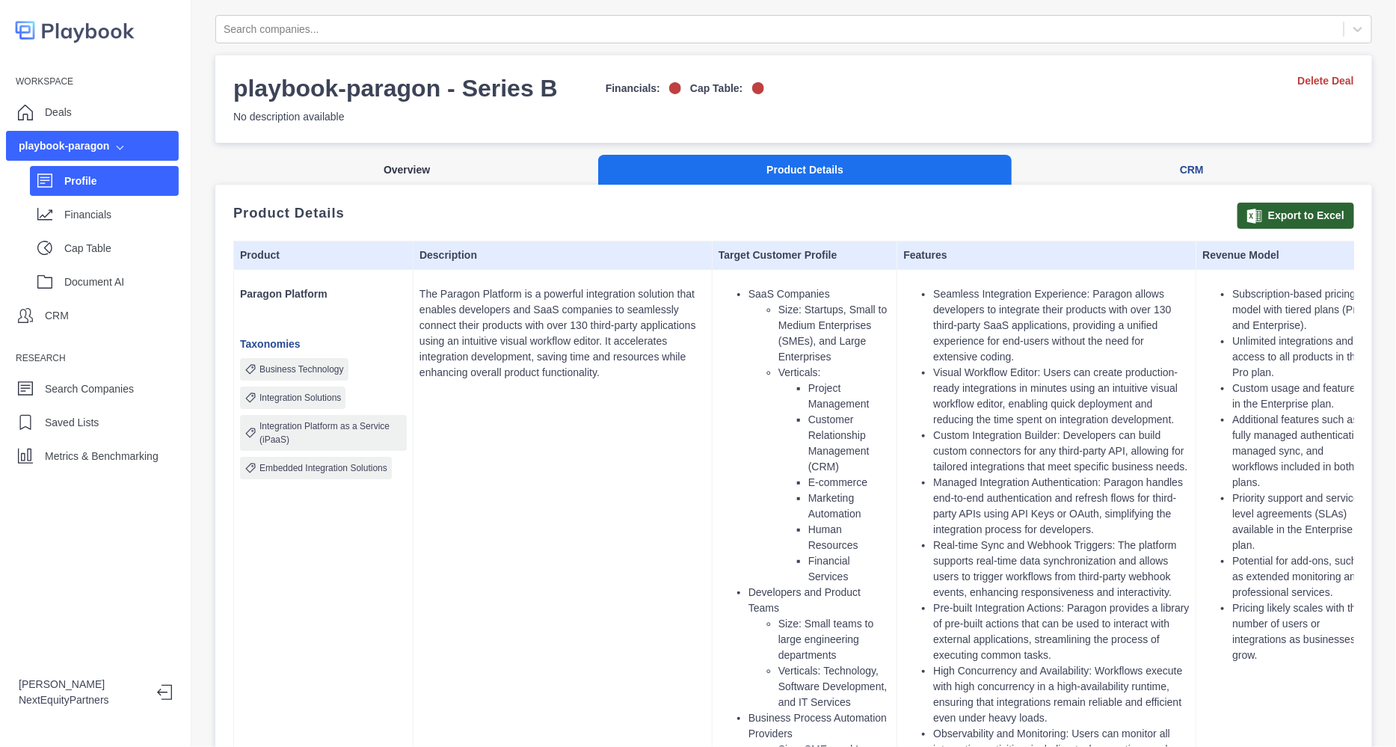
click at [449, 169] on button "Overview" at bounding box center [406, 170] width 383 height 31
